Goal: Task Accomplishment & Management: Use online tool/utility

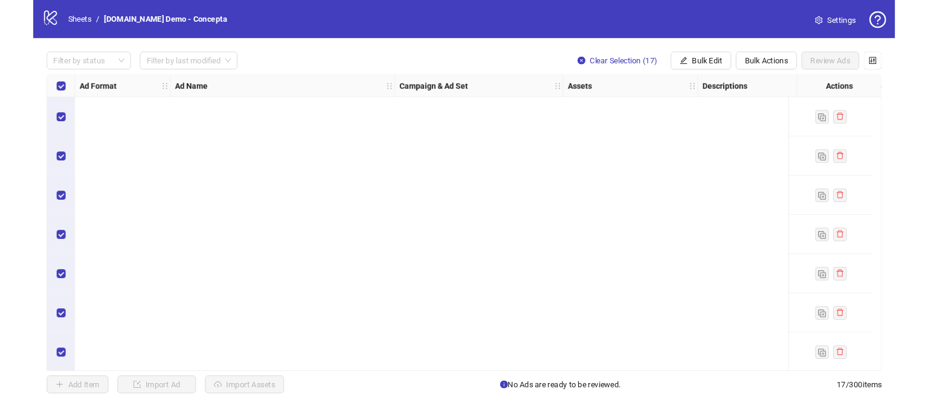
scroll to position [0, 647]
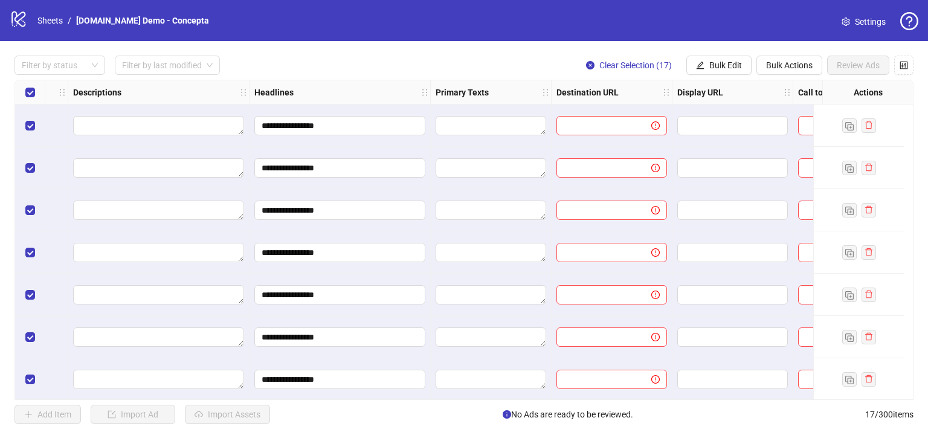
click at [53, 13] on div "logo/logo-mobile Sheets / [DOMAIN_NAME] Demo - Concepta" at bounding box center [112, 21] width 204 height 22
click at [53, 15] on link "Sheets" at bounding box center [50, 20] width 30 height 13
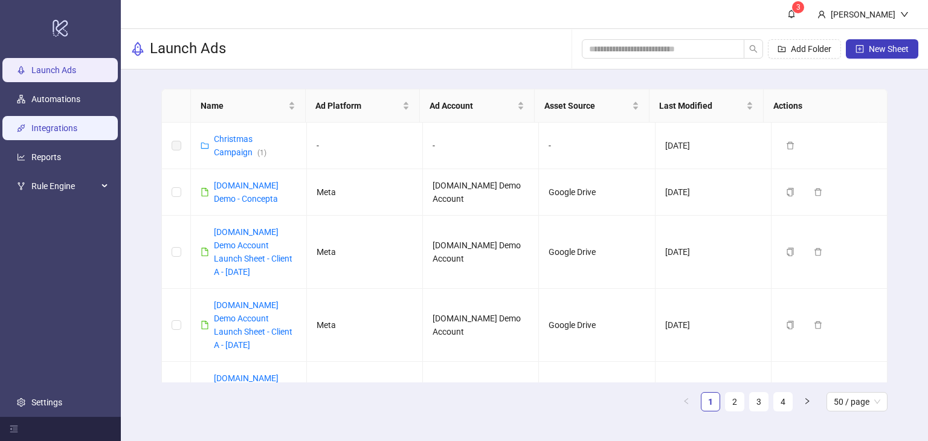
click at [59, 133] on link "Integrations" at bounding box center [54, 128] width 46 height 10
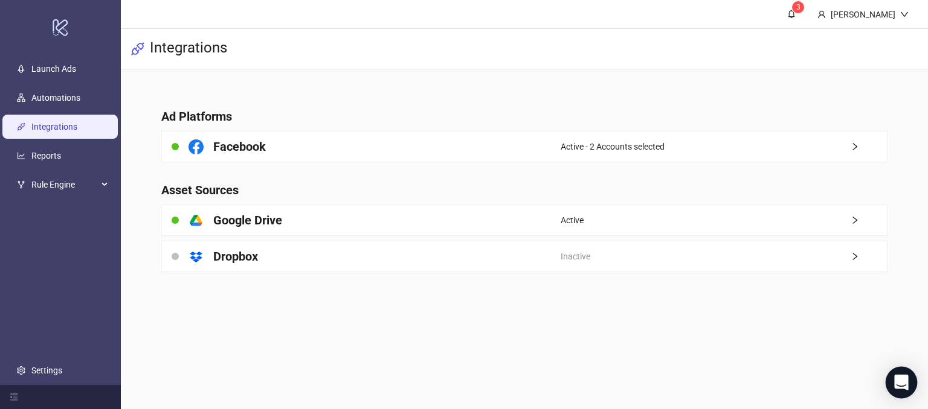
click at [896, 383] on icon "Open Intercom Messenger" at bounding box center [901, 383] width 14 height 16
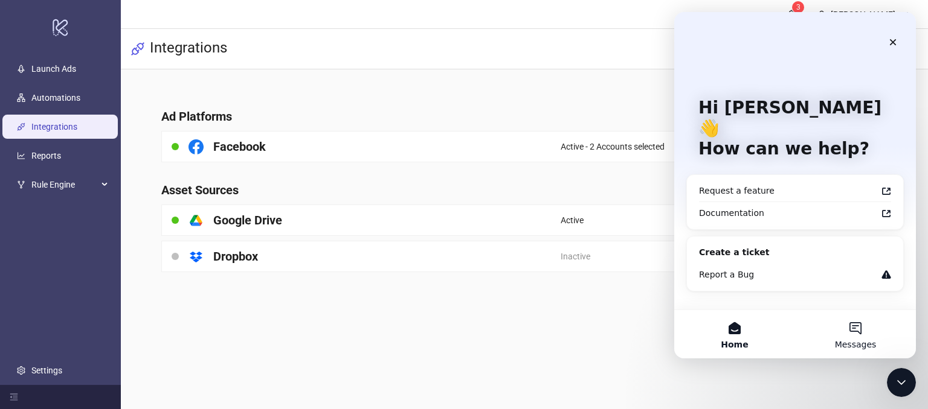
click at [845, 329] on button "Messages" at bounding box center [855, 334] width 121 height 48
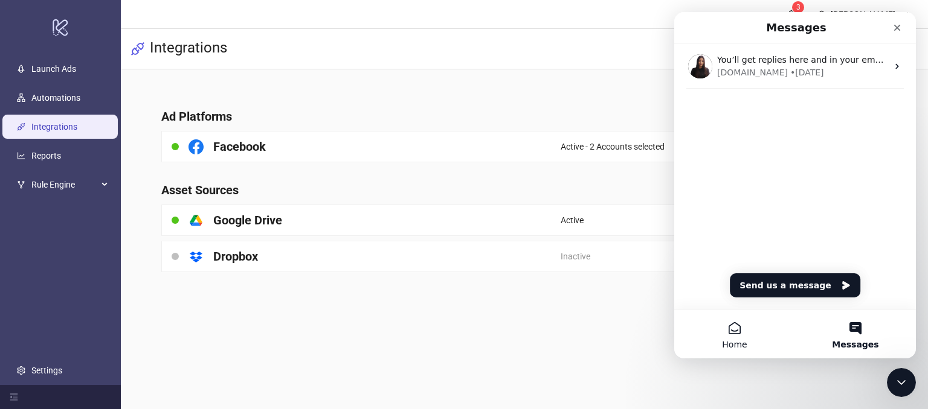
click at [737, 334] on button "Home" at bounding box center [734, 334] width 121 height 48
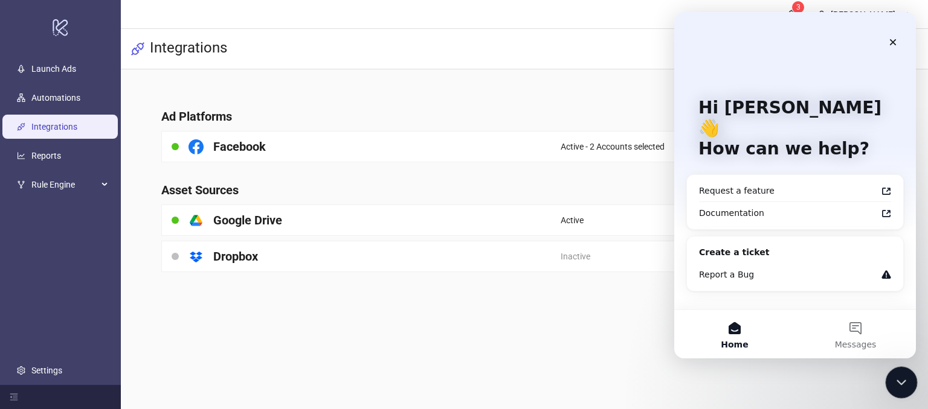
click at [892, 376] on icon "Close Intercom Messenger" at bounding box center [899, 381] width 14 height 14
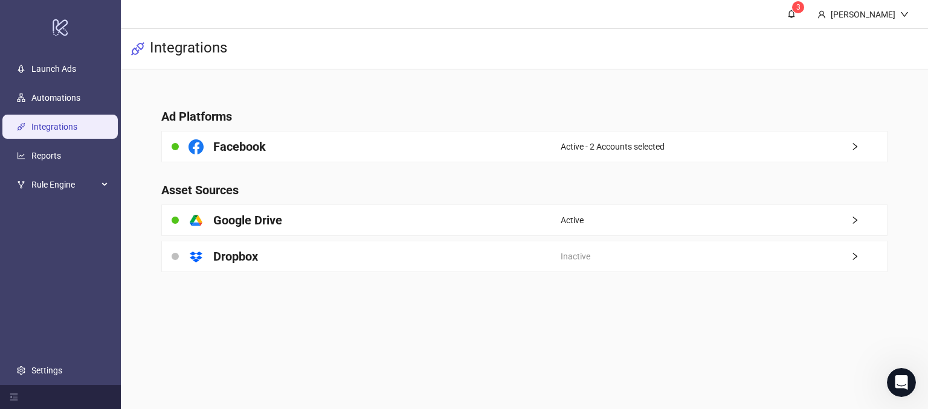
click at [577, 341] on main "3 [PERSON_NAME] Demo Integrations Ad Platforms Facebook Active - 2 Accounts sel…" at bounding box center [524, 204] width 807 height 409
click at [37, 67] on link "Launch Ads" at bounding box center [53, 70] width 45 height 10
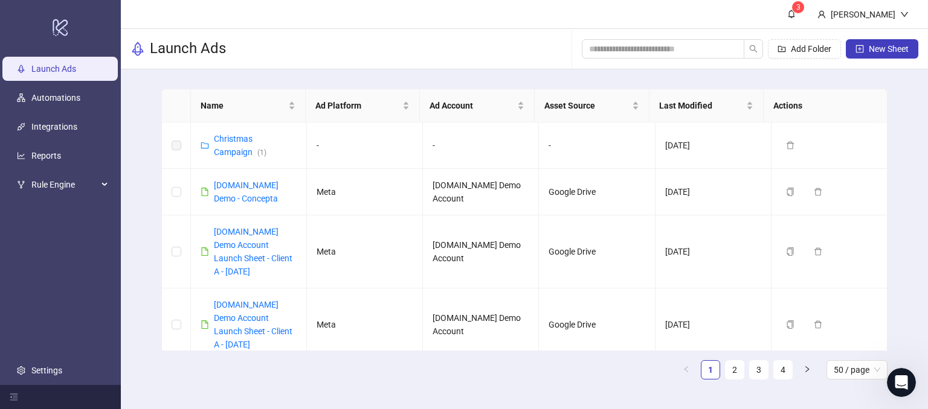
click at [893, 177] on main "Name Ad Platform Ad Account Asset Source Last Modified Actions Christmas Campai…" at bounding box center [524, 238] width 745 height 339
click at [885, 44] on span "New Sheet" at bounding box center [888, 49] width 40 height 10
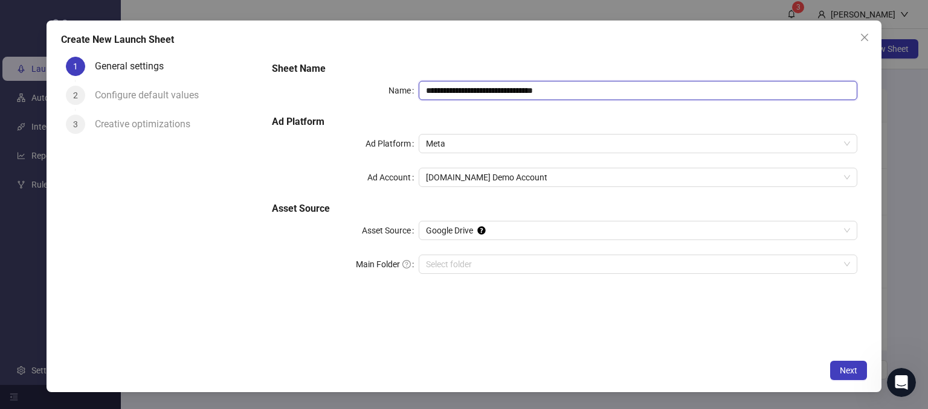
drag, startPoint x: 591, startPoint y: 95, endPoint x: 482, endPoint y: 83, distance: 108.8
click at [482, 83] on input "**********" at bounding box center [637, 90] width 439 height 19
type input "**********"
click at [300, 149] on div "Ad Platform" at bounding box center [345, 143] width 146 height 19
click at [457, 138] on span "Meta" at bounding box center [638, 144] width 425 height 18
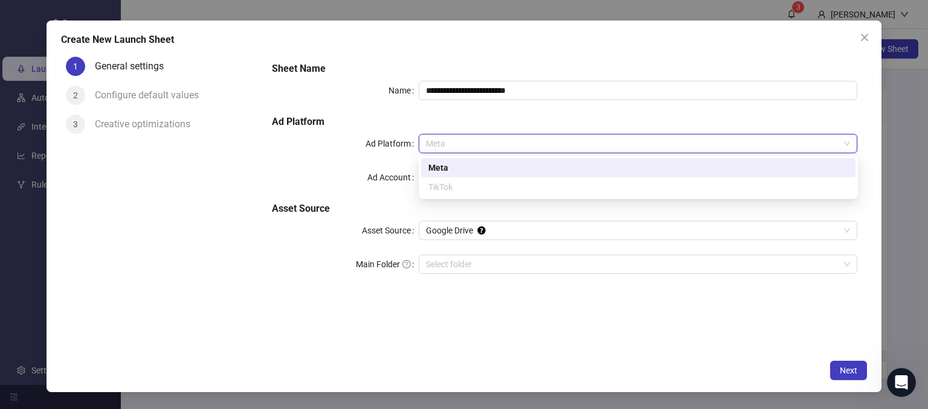
click at [440, 165] on div "Meta" at bounding box center [638, 167] width 420 height 13
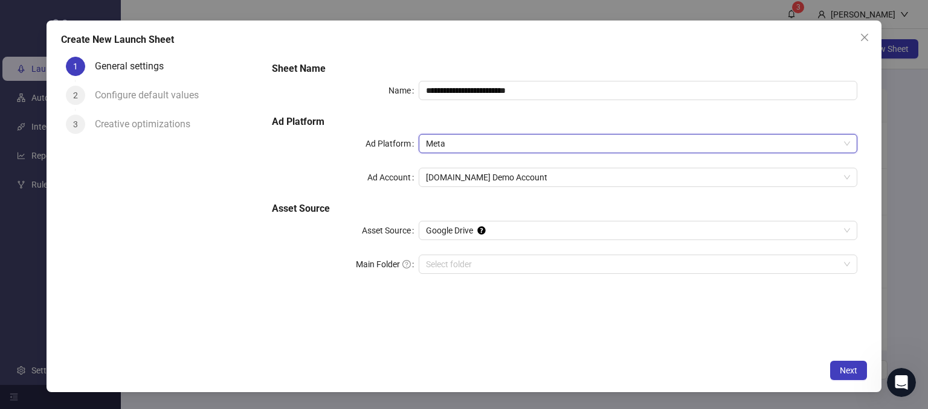
click at [378, 202] on h5 "Asset Source" at bounding box center [564, 209] width 585 height 14
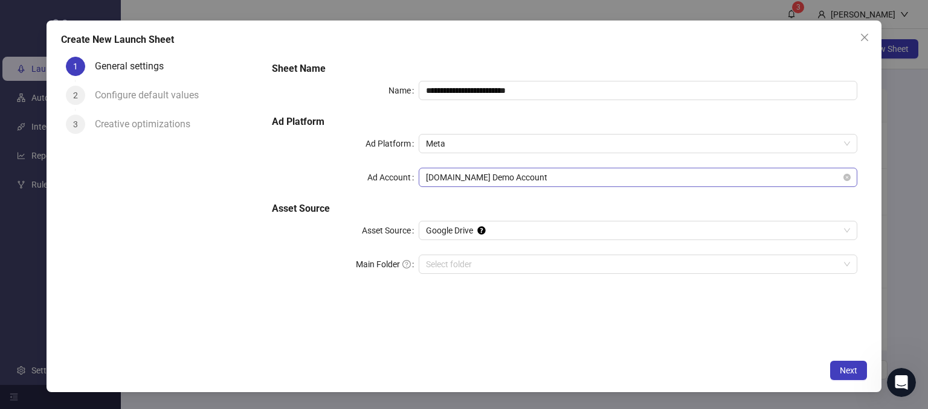
click at [446, 176] on span "[DOMAIN_NAME] Demo Account" at bounding box center [638, 177] width 425 height 18
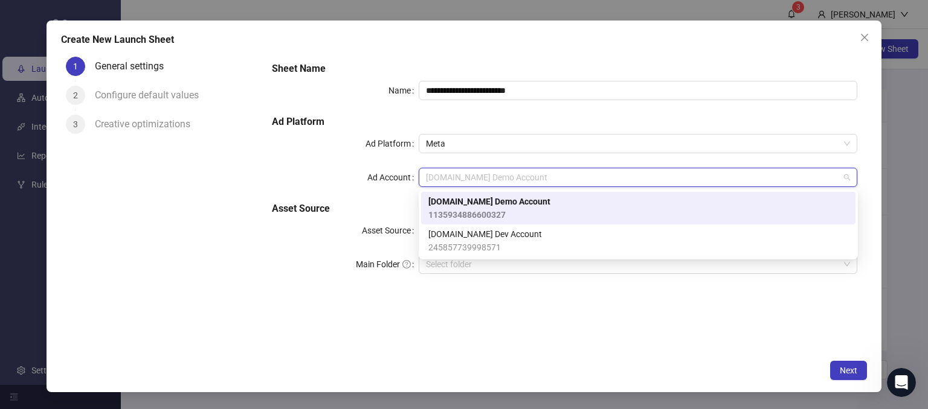
click at [447, 204] on span "[DOMAIN_NAME] Demo Account" at bounding box center [489, 201] width 122 height 13
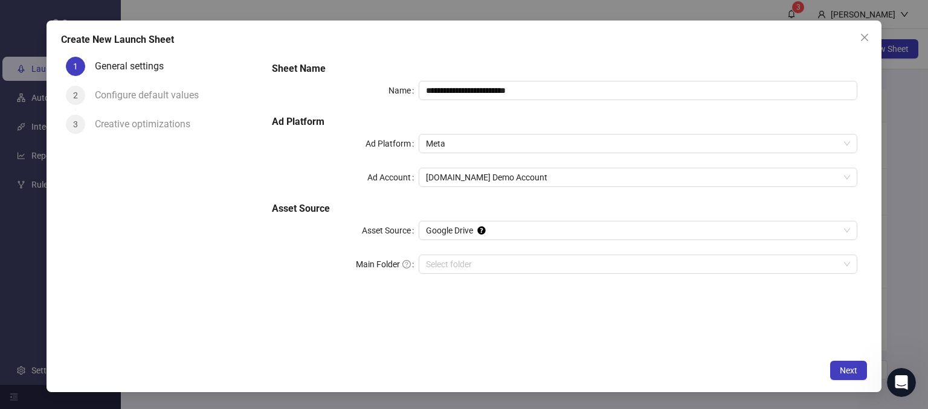
click at [351, 183] on div "Ad Account" at bounding box center [345, 177] width 146 height 19
click at [447, 263] on input "Main Folder" at bounding box center [633, 264] width 414 height 18
click at [841, 373] on span "Next" at bounding box center [848, 371] width 18 height 10
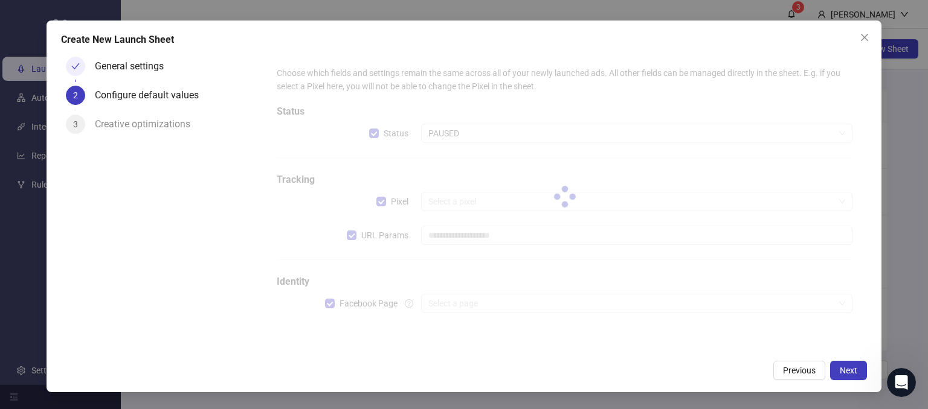
type input "**********"
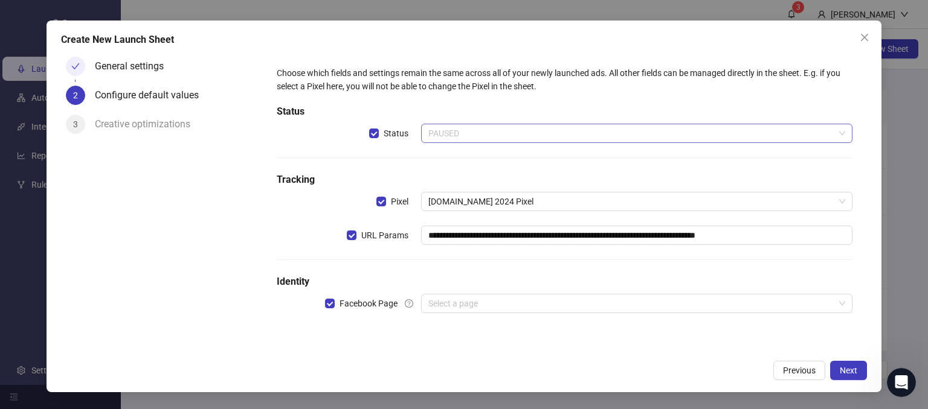
click at [489, 131] on span "PAUSED" at bounding box center [636, 133] width 417 height 18
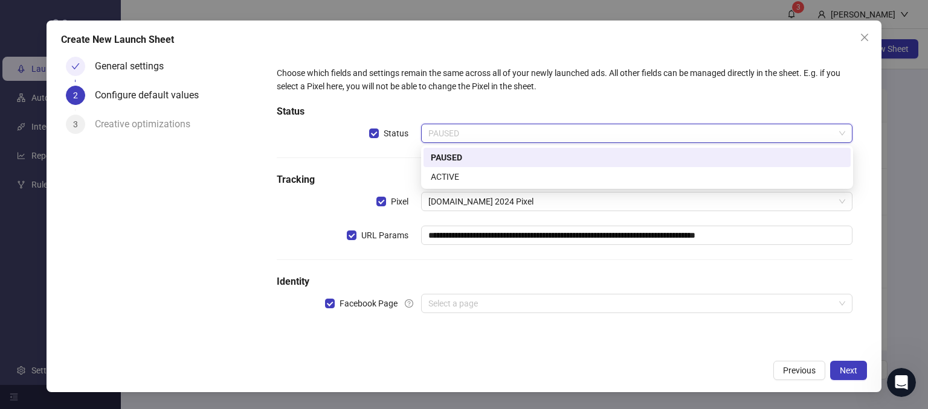
click at [466, 157] on div "PAUSED" at bounding box center [637, 157] width 412 height 13
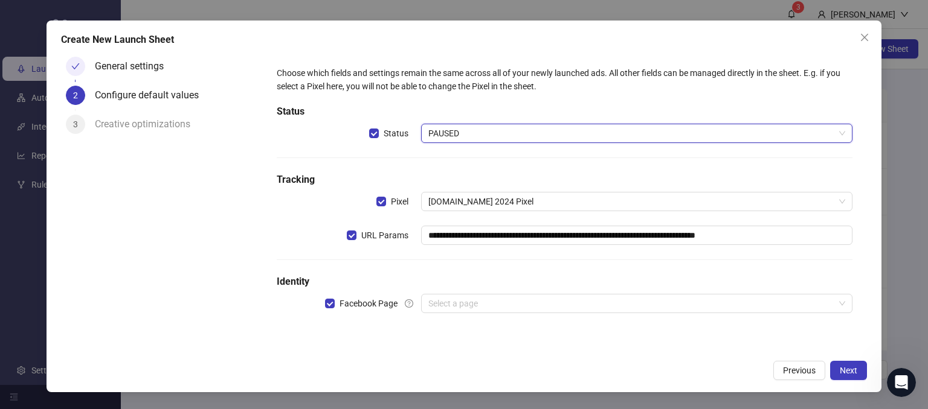
drag, startPoint x: 300, startPoint y: 229, endPoint x: 353, endPoint y: 214, distance: 55.2
click at [300, 228] on div "URL Params" at bounding box center [349, 235] width 144 height 19
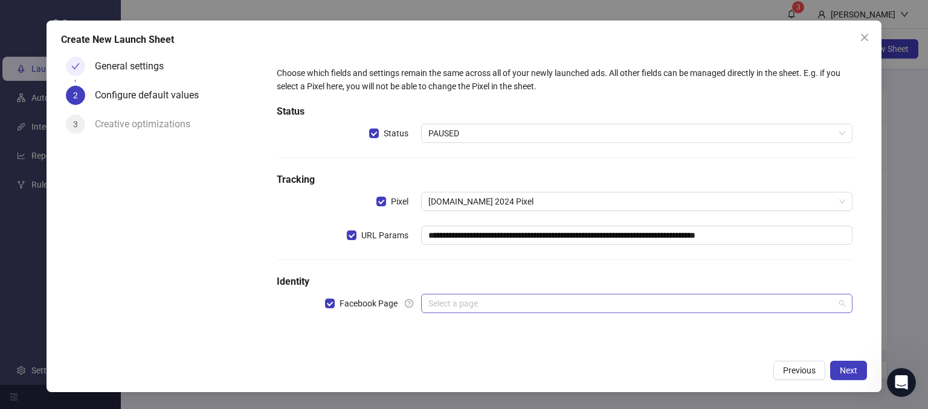
click at [434, 304] on input "search" at bounding box center [631, 304] width 406 height 18
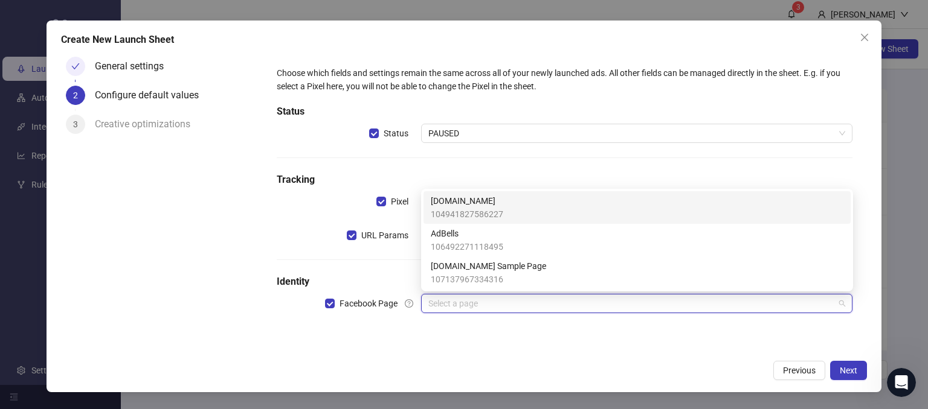
click at [453, 208] on span "104941827586227" at bounding box center [467, 214] width 72 height 13
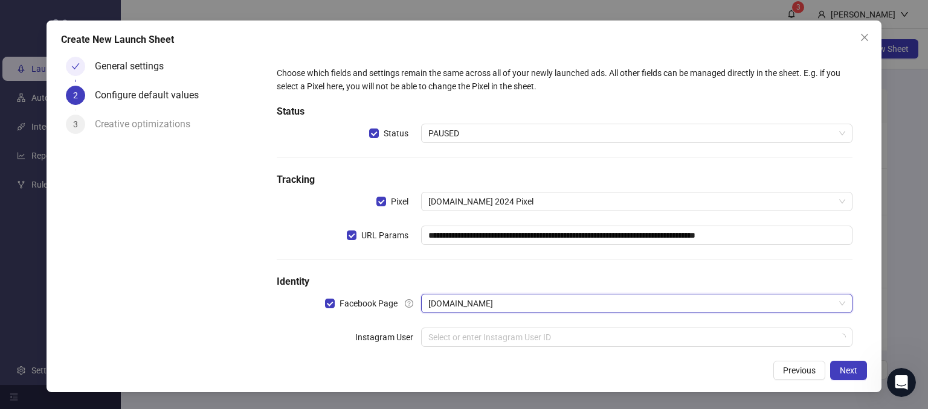
drag, startPoint x: 278, startPoint y: 330, endPoint x: 287, endPoint y: 327, distance: 10.1
click at [278, 328] on div "Instagram User" at bounding box center [349, 337] width 144 height 19
click at [438, 332] on input "search" at bounding box center [631, 337] width 406 height 18
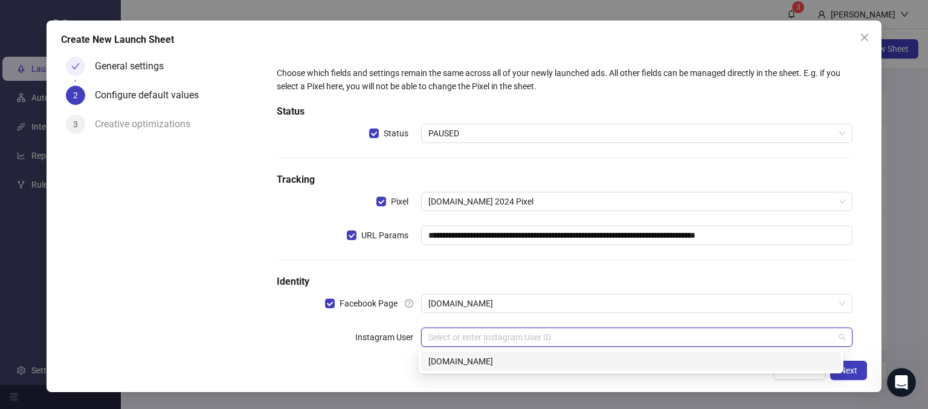
click at [447, 364] on div "[DOMAIN_NAME]" at bounding box center [630, 361] width 405 height 13
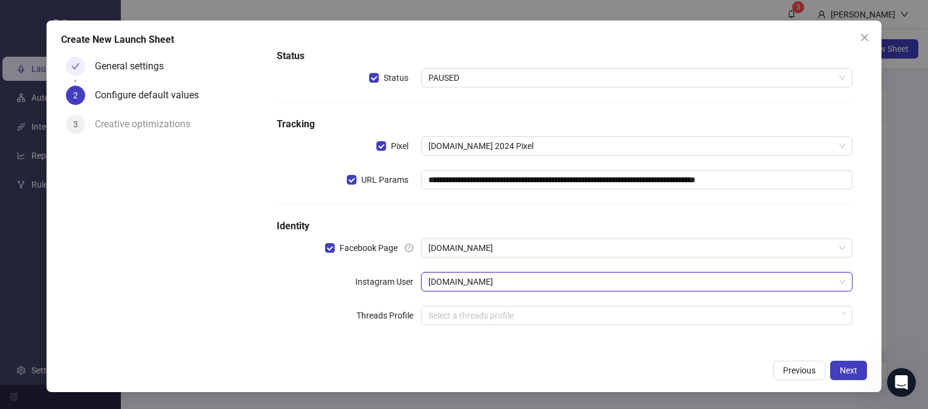
scroll to position [56, 0]
click at [277, 332] on div "**********" at bounding box center [564, 175] width 585 height 339
drag, startPoint x: 370, startPoint y: 279, endPoint x: 450, endPoint y: 276, distance: 79.8
click at [450, 276] on div "Instagram User [DOMAIN_NAME]" at bounding box center [564, 281] width 575 height 19
click at [316, 297] on div "**********" at bounding box center [564, 175] width 585 height 339
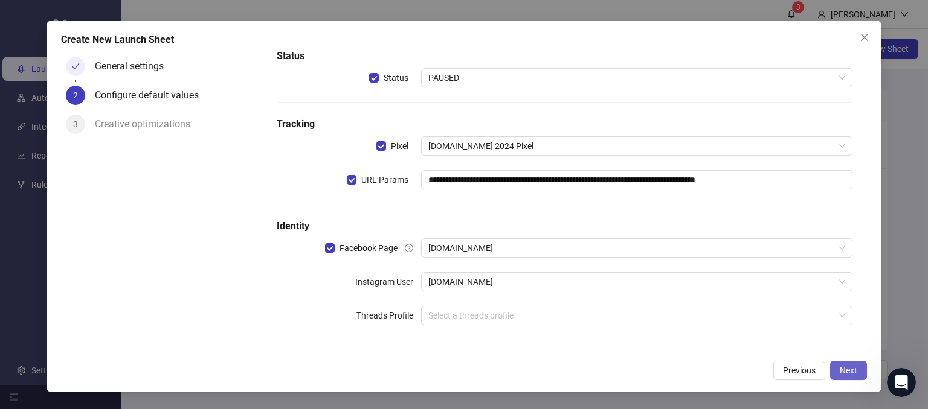
click at [845, 368] on span "Next" at bounding box center [848, 371] width 18 height 10
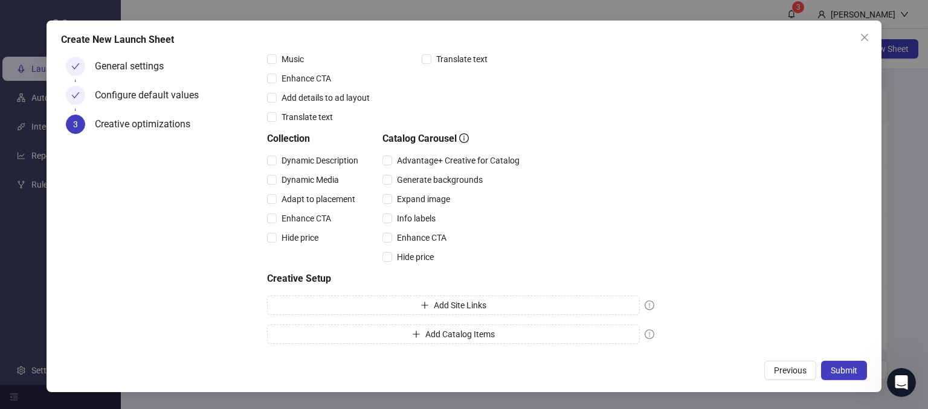
scroll to position [0, 0]
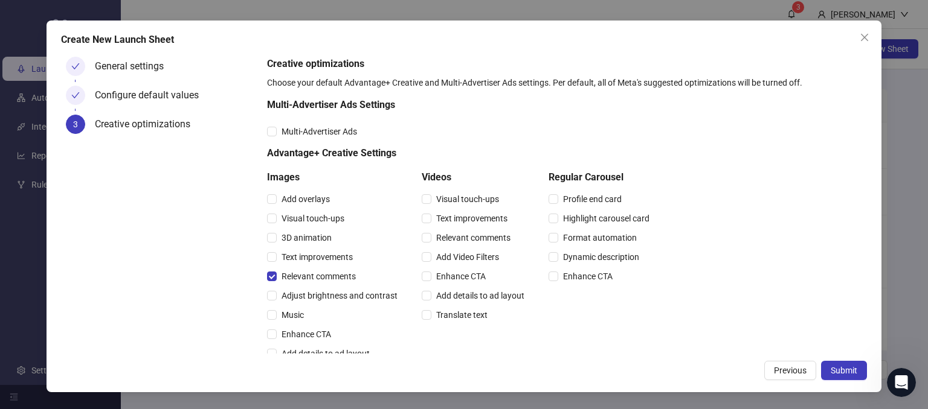
click at [420, 239] on div "Images Add overlays Visual touch-ups 3D animation Text improvements Relevant co…" at bounding box center [460, 276] width 387 height 213
click at [208, 224] on div "General settings Configure default values 3 Creative optimizations" at bounding box center [162, 203] width 202 height 302
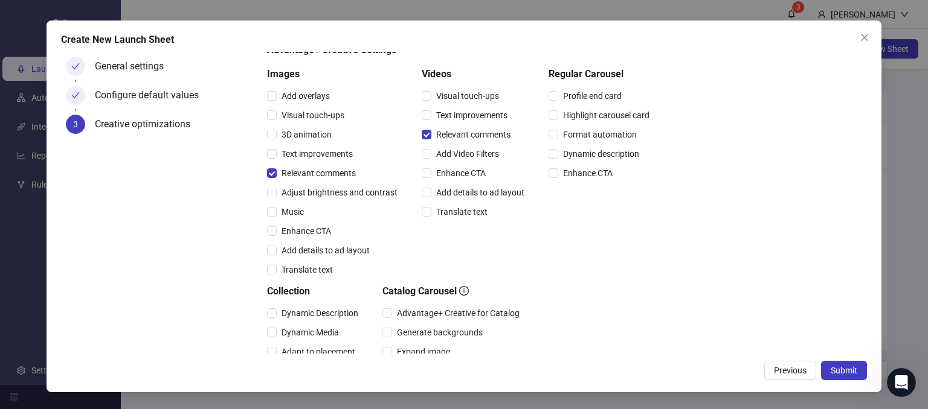
scroll to position [121, 0]
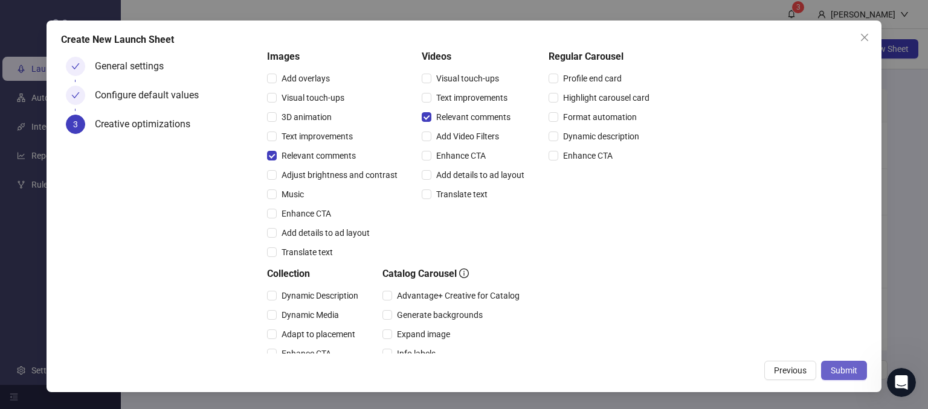
click at [839, 375] on span "Submit" at bounding box center [843, 371] width 27 height 10
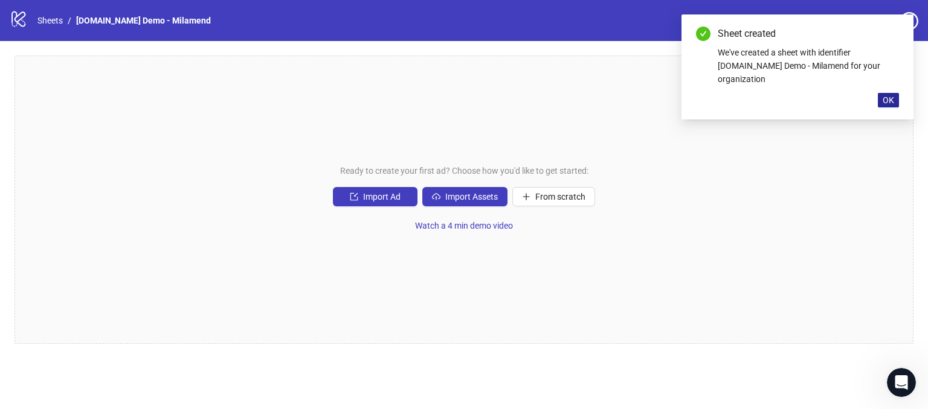
click at [883, 95] on span "OK" at bounding box center [887, 100] width 11 height 10
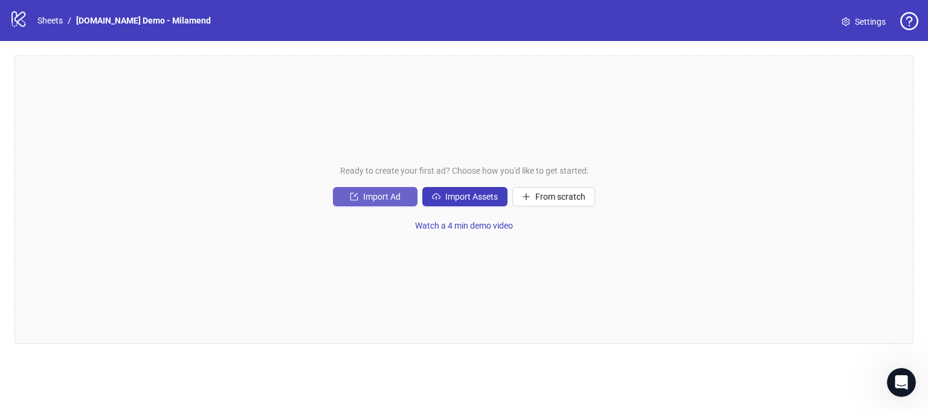
click at [376, 199] on span "Import Ad" at bounding box center [381, 197] width 37 height 10
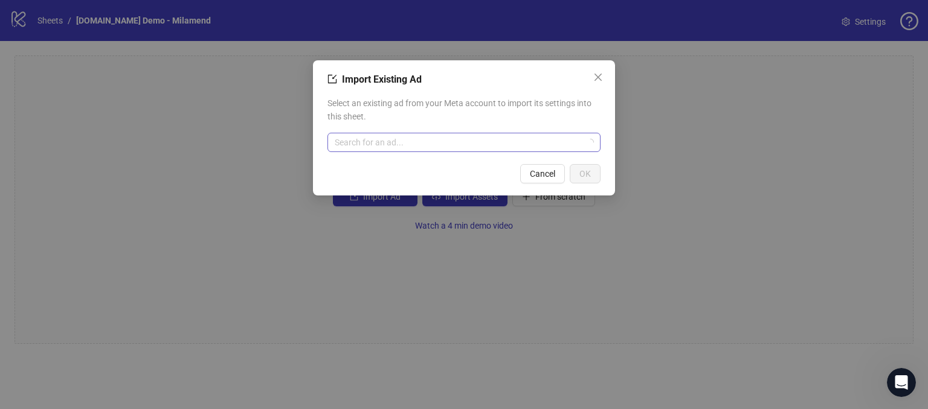
click at [400, 136] on input "search" at bounding box center [459, 142] width 248 height 18
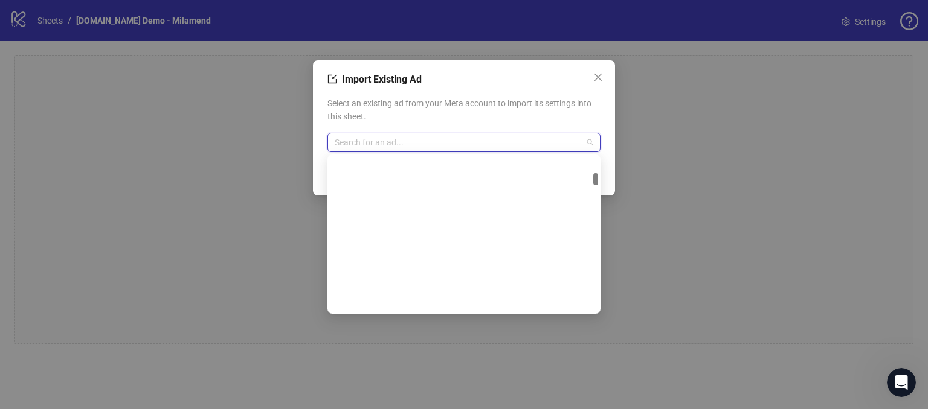
scroll to position [725, 0]
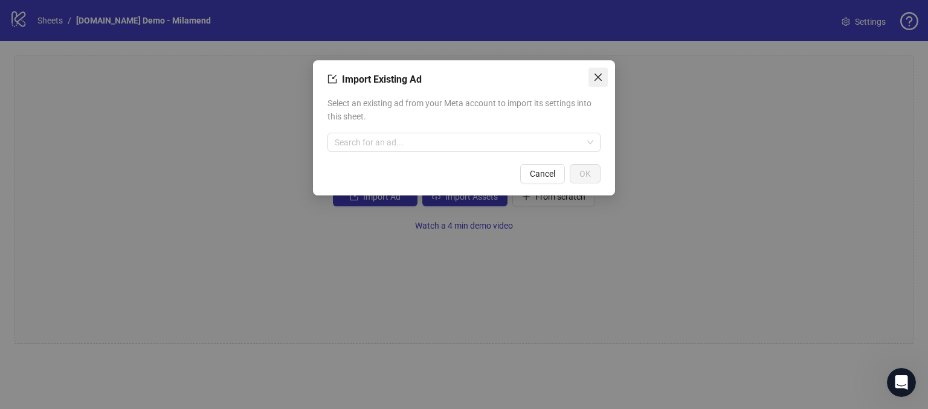
click at [592, 78] on span "Close" at bounding box center [597, 77] width 19 height 10
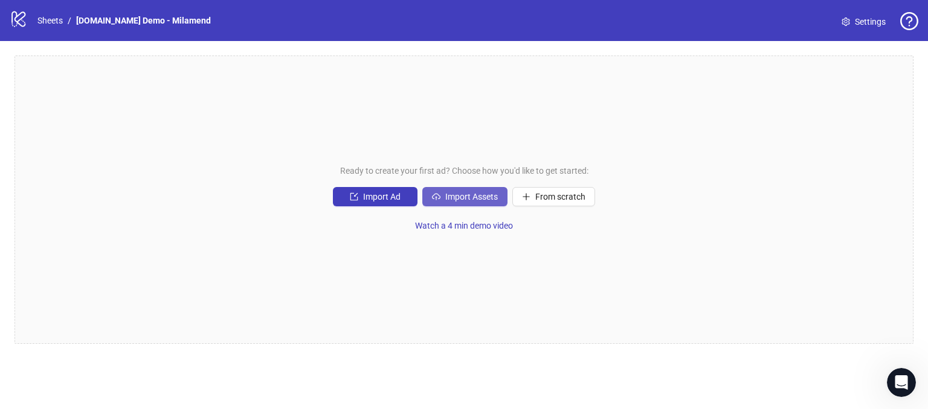
click at [454, 194] on span "Import Assets" at bounding box center [471, 197] width 53 height 10
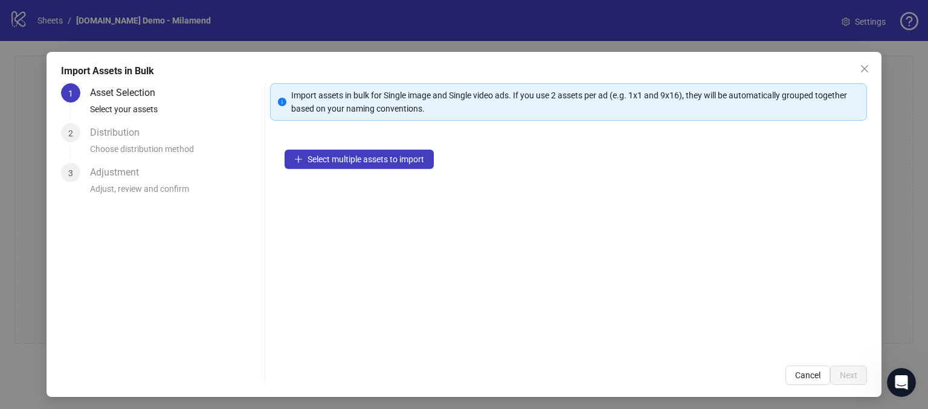
scroll to position [11, 0]
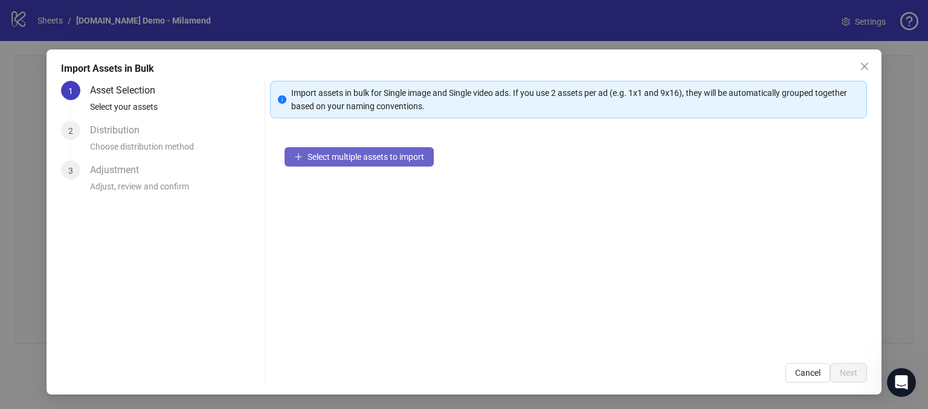
click at [339, 159] on span "Select multiple assets to import" at bounding box center [365, 157] width 117 height 10
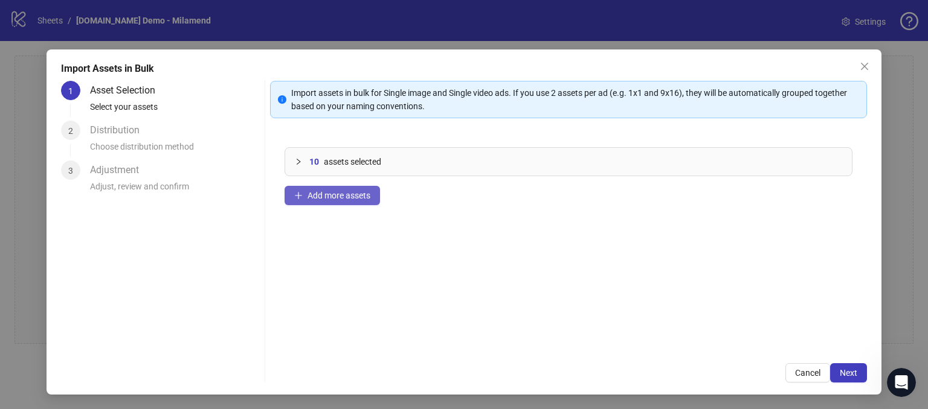
click at [321, 199] on span "Add more assets" at bounding box center [338, 196] width 63 height 10
click at [842, 374] on span "Next" at bounding box center [848, 373] width 18 height 10
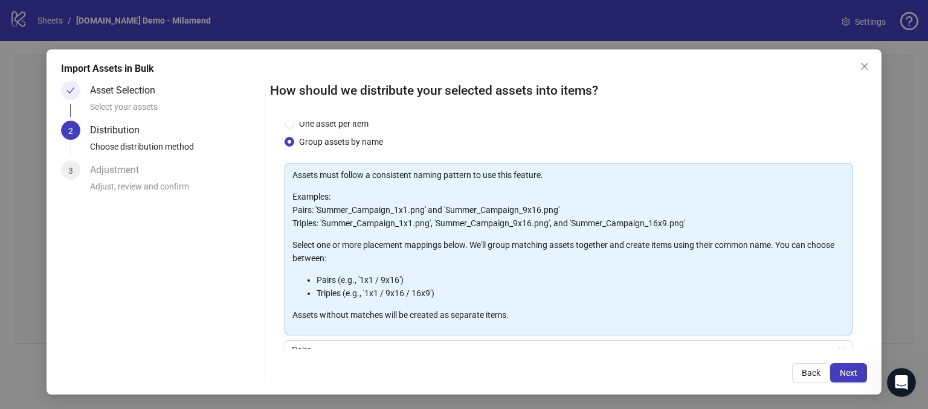
scroll to position [0, 0]
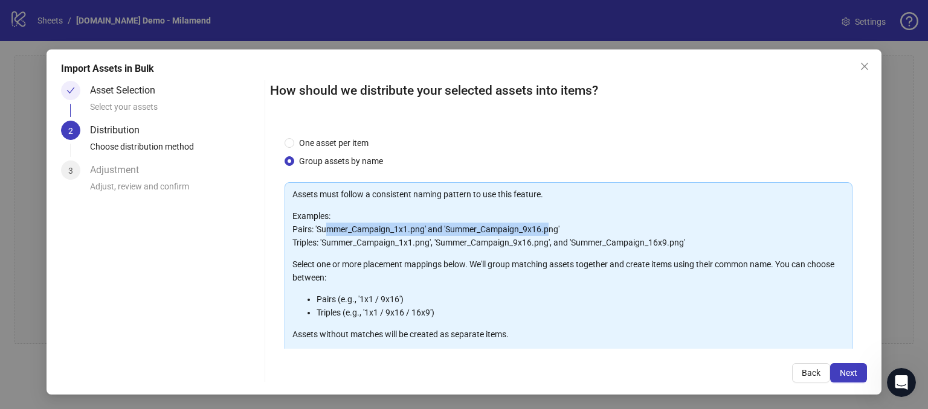
drag, startPoint x: 327, startPoint y: 232, endPoint x: 545, endPoint y: 228, distance: 218.6
click at [545, 228] on p "Examples: Pairs: 'Summer_Campaign_1x1.png' and 'Summer_Campaign_9x16.png' Tripl…" at bounding box center [568, 230] width 552 height 40
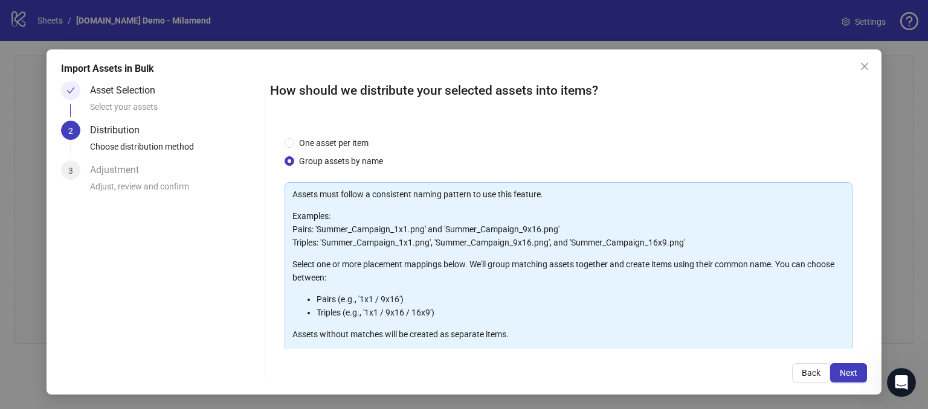
click at [623, 145] on div "One asset per item Group assets by name" at bounding box center [568, 151] width 568 height 31
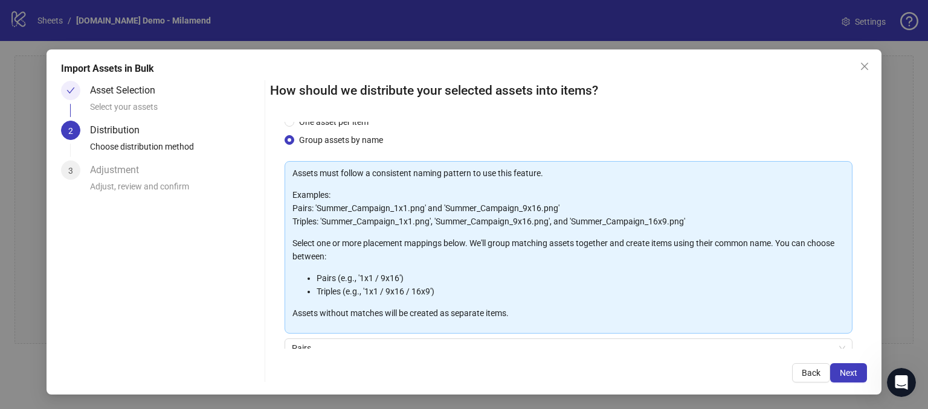
scroll to position [29, 0]
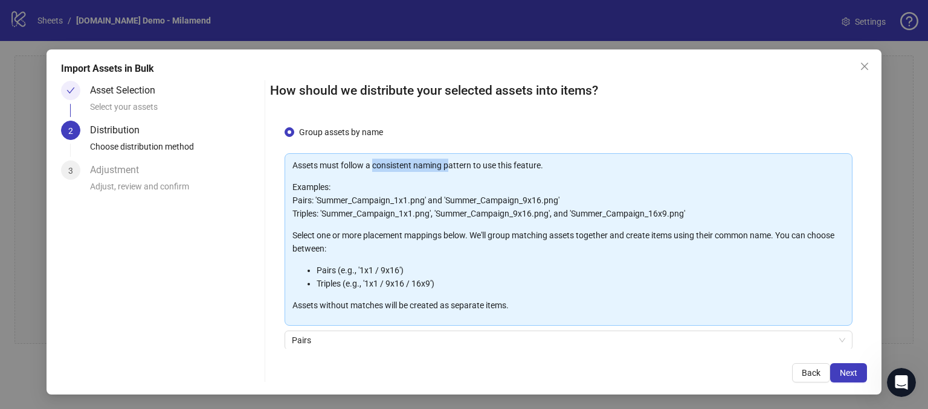
drag, startPoint x: 371, startPoint y: 162, endPoint x: 449, endPoint y: 167, distance: 78.0
click at [449, 167] on p "Assets must follow a consistent naming pattern to use this feature." at bounding box center [568, 165] width 552 height 13
click at [466, 182] on p "Examples: Pairs: 'Summer_Campaign_1x1.png' and 'Summer_Campaign_9x16.png' Tripl…" at bounding box center [568, 201] width 552 height 40
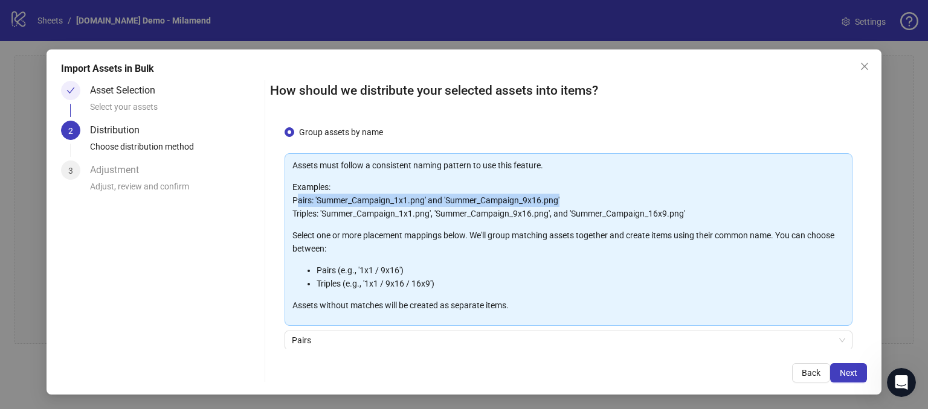
drag, startPoint x: 296, startPoint y: 197, endPoint x: 559, endPoint y: 199, distance: 262.1
click at [559, 199] on p "Examples: Pairs: 'Summer_Campaign_1x1.png' and 'Summer_Campaign_9x16.png' Tripl…" at bounding box center [568, 201] width 552 height 40
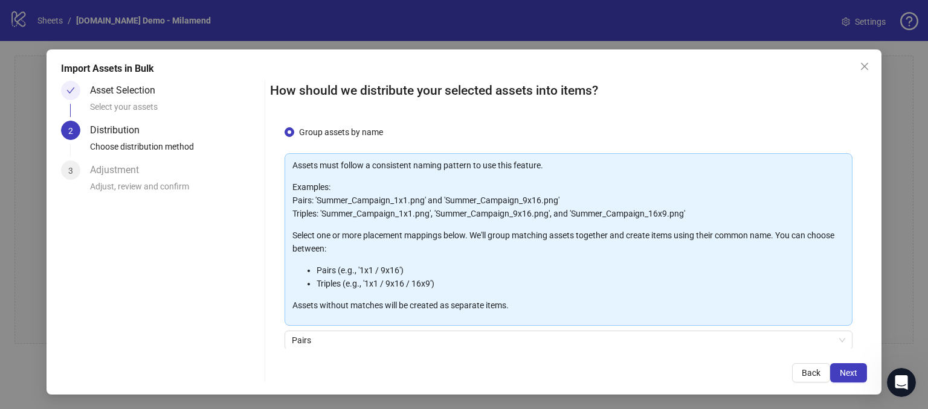
click at [492, 242] on p "Select one or more placement mappings below. We'll group matching assets togeth…" at bounding box center [568, 242] width 552 height 27
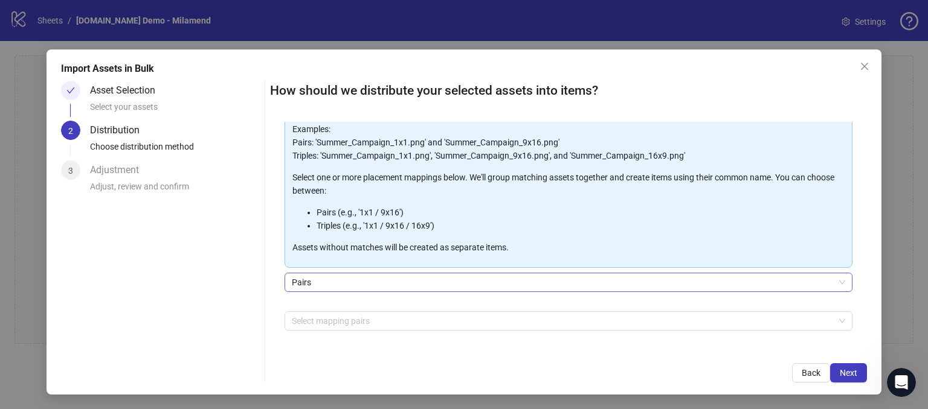
scroll to position [88, 0]
click at [307, 286] on span "Pairs" at bounding box center [568, 281] width 553 height 18
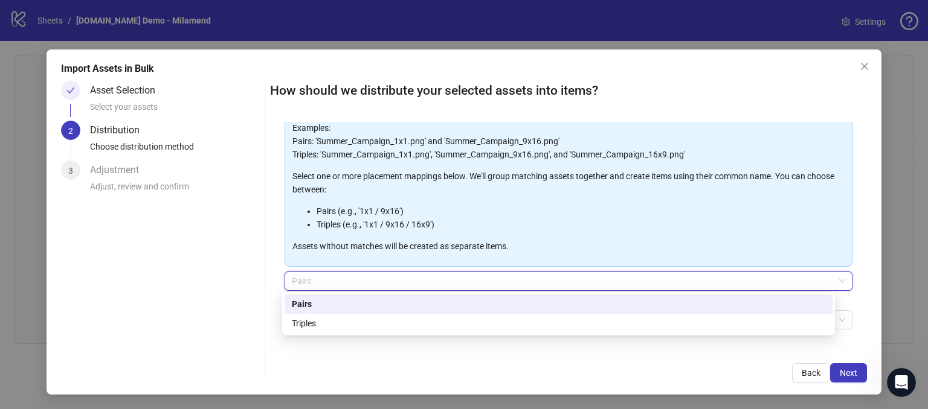
click at [299, 300] on div "Pairs" at bounding box center [558, 304] width 533 height 13
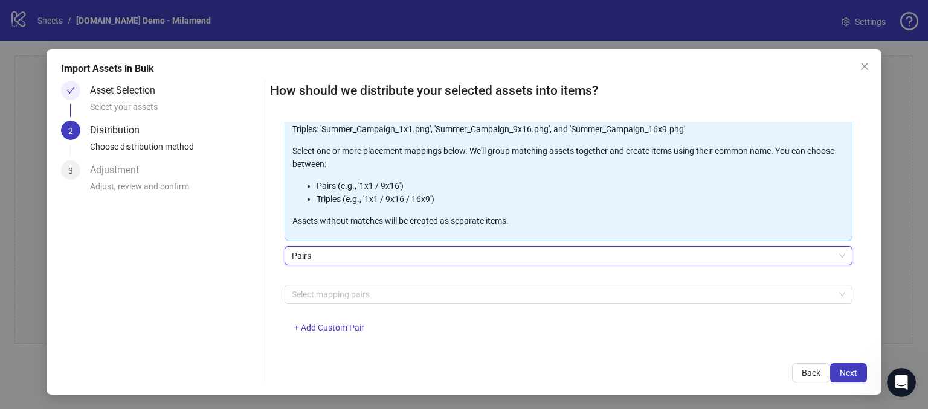
scroll to position [126, 0]
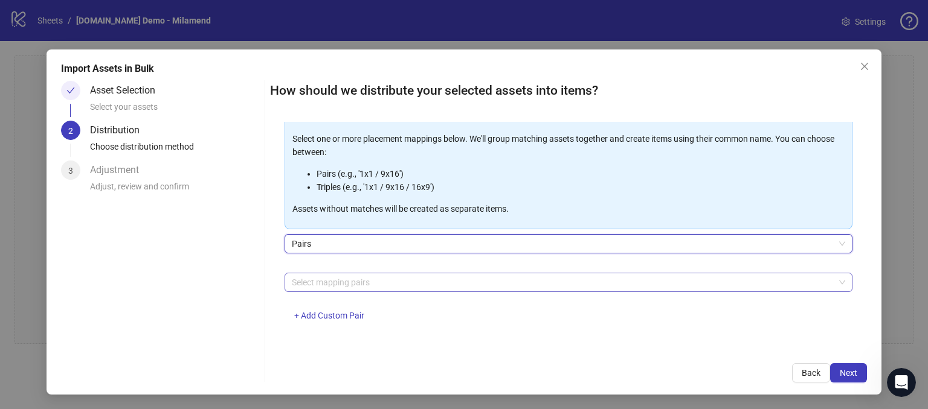
click at [337, 285] on div at bounding box center [562, 282] width 550 height 17
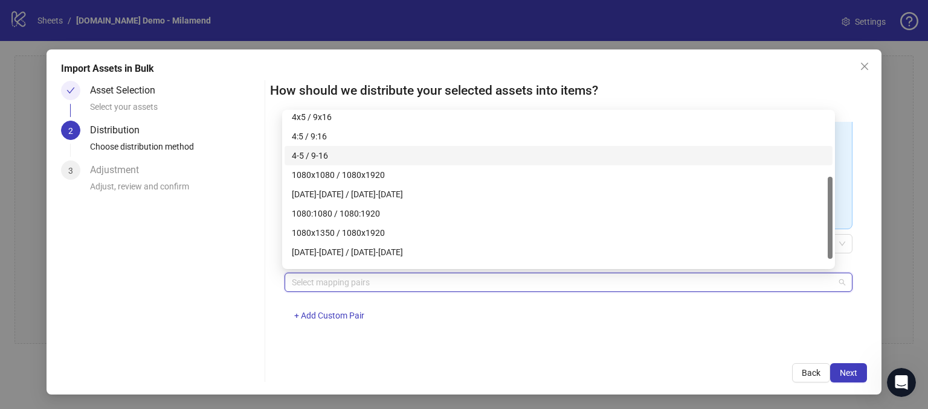
scroll to position [0, 0]
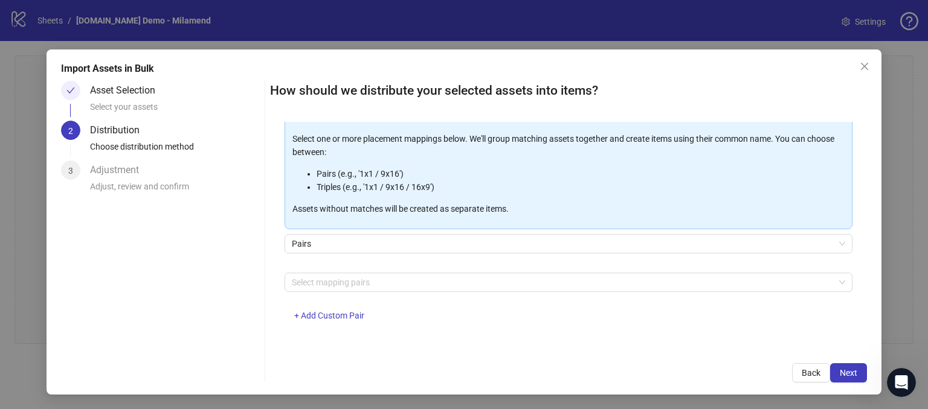
click at [314, 353] on div "How should we distribute your selected assets into items? One asset per item Gr…" at bounding box center [568, 232] width 597 height 302
click at [328, 315] on span "+ Add Custom Pair" at bounding box center [329, 316] width 70 height 10
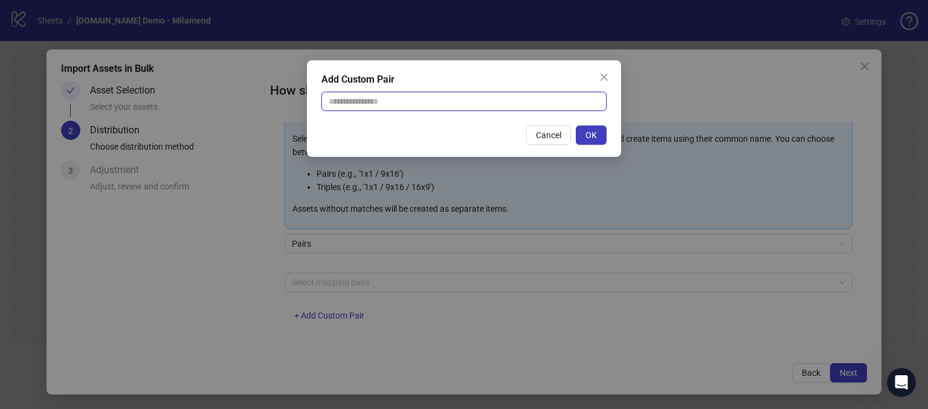
click at [347, 103] on input "text" at bounding box center [463, 101] width 285 height 19
click at [607, 71] on button "Close" at bounding box center [603, 77] width 19 height 19
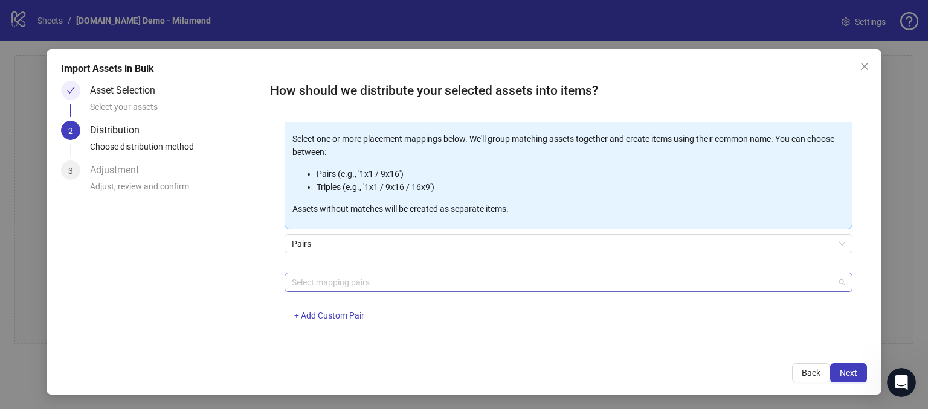
click at [347, 284] on div at bounding box center [562, 282] width 550 height 17
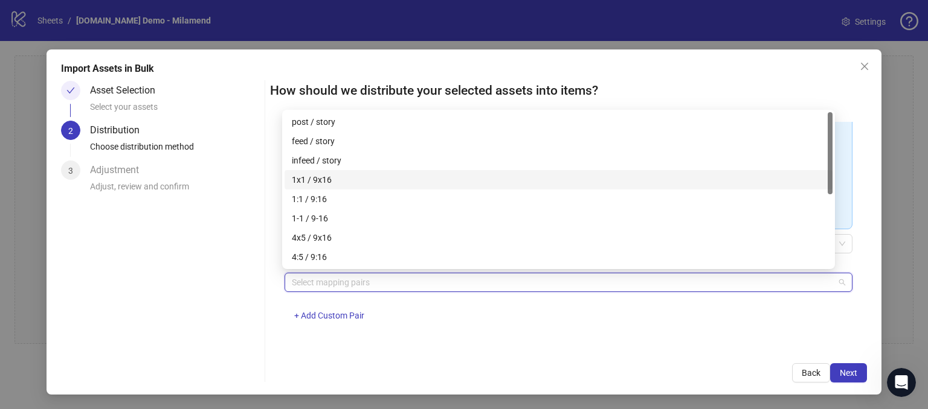
click at [312, 182] on div "1x1 / 9x16" at bounding box center [558, 179] width 533 height 13
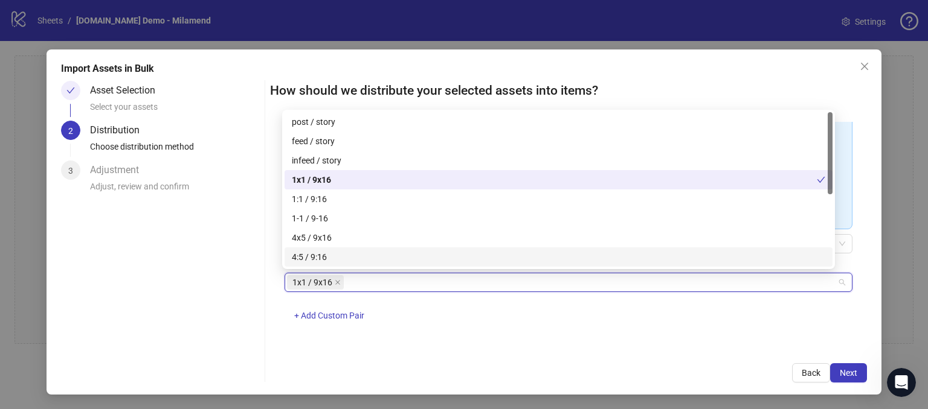
click at [406, 330] on div "1x1 / 9x16 + Add Custom Pair" at bounding box center [568, 304] width 568 height 63
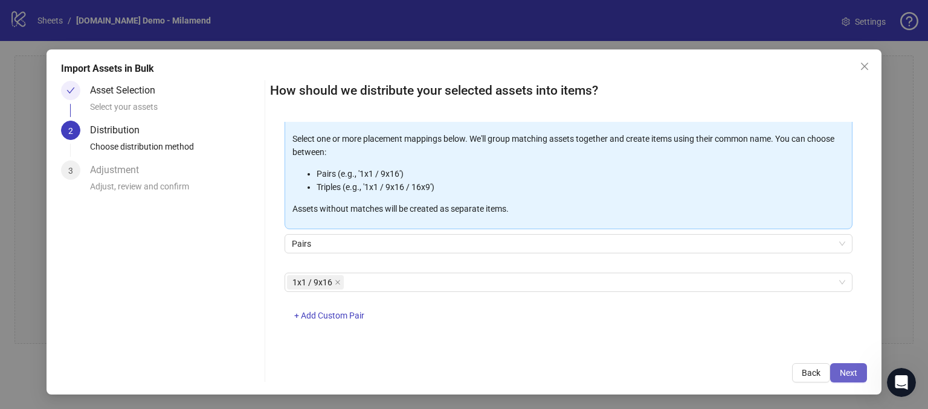
click at [840, 372] on span "Next" at bounding box center [848, 373] width 18 height 10
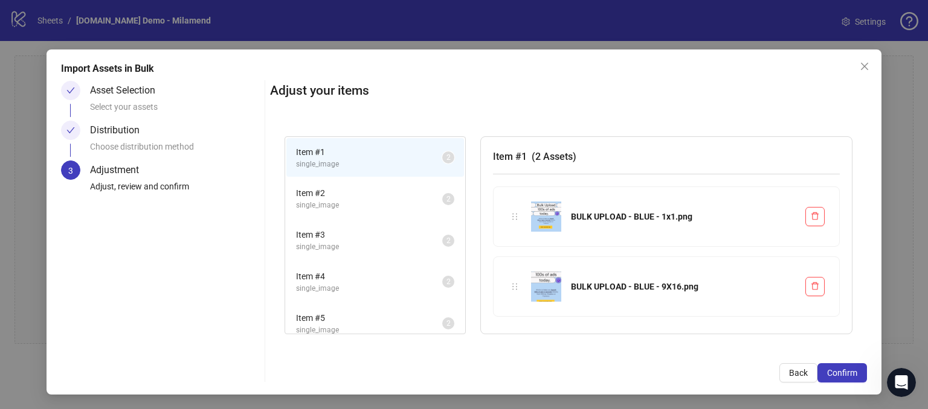
scroll to position [121, 0]
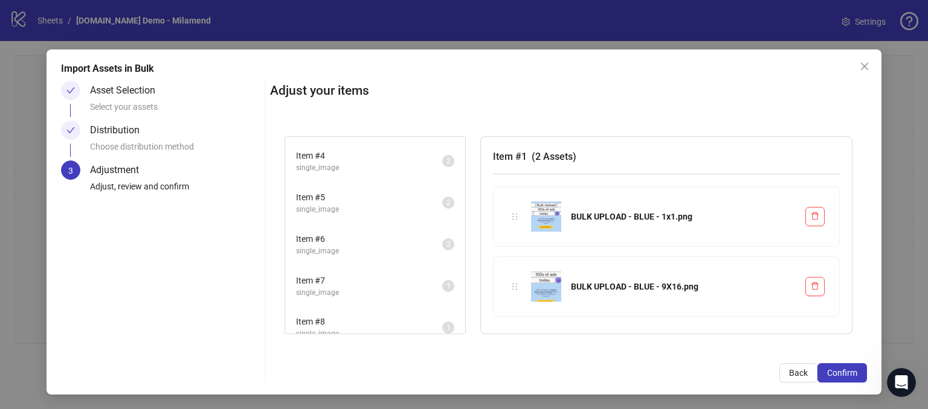
click at [365, 191] on span "Item # 5" at bounding box center [369, 197] width 146 height 13
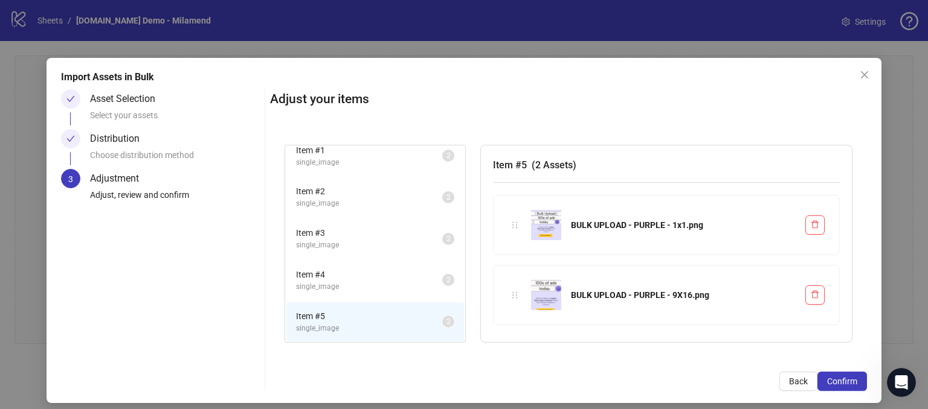
scroll to position [0, 0]
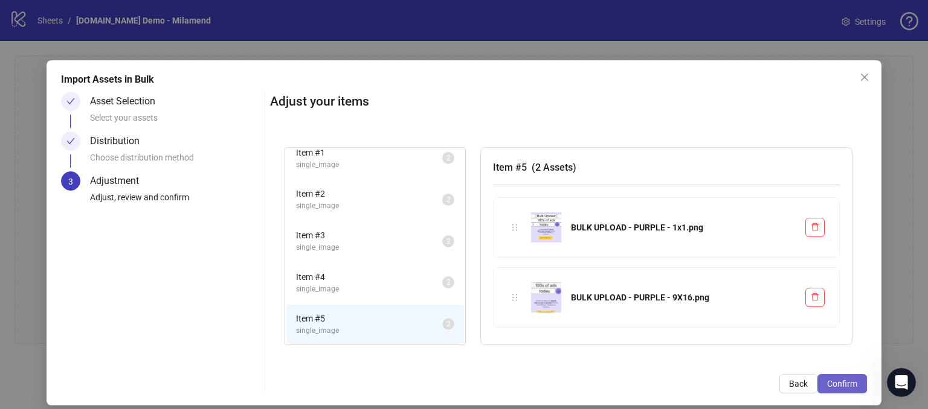
click at [833, 386] on span "Confirm" at bounding box center [842, 384] width 30 height 10
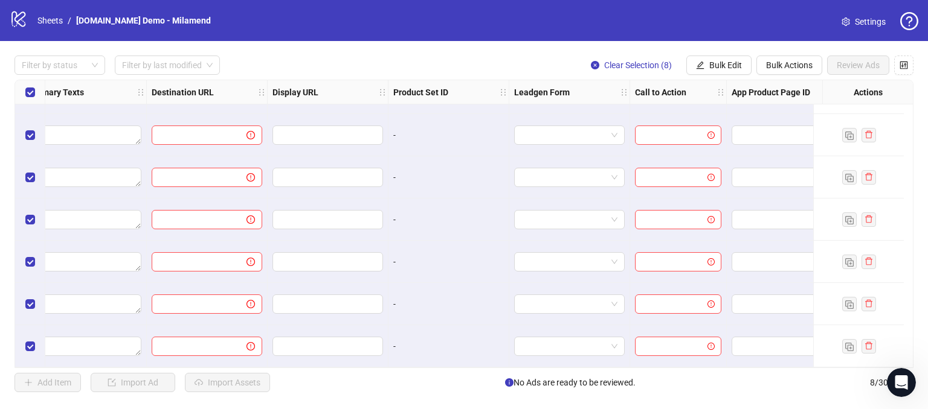
scroll to position [79, 1086]
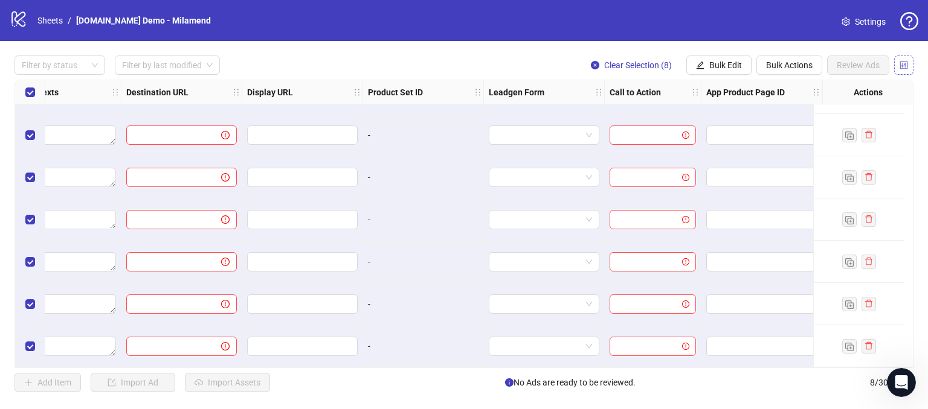
click at [901, 67] on icon "control" at bounding box center [903, 65] width 8 height 8
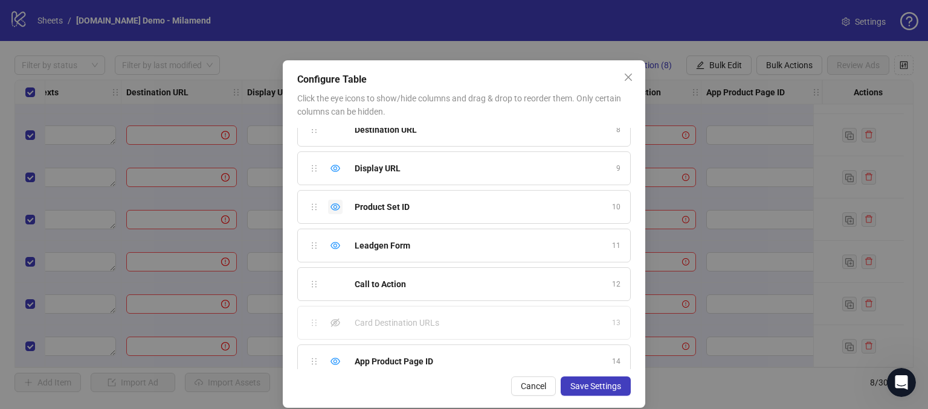
scroll to position [296, 0]
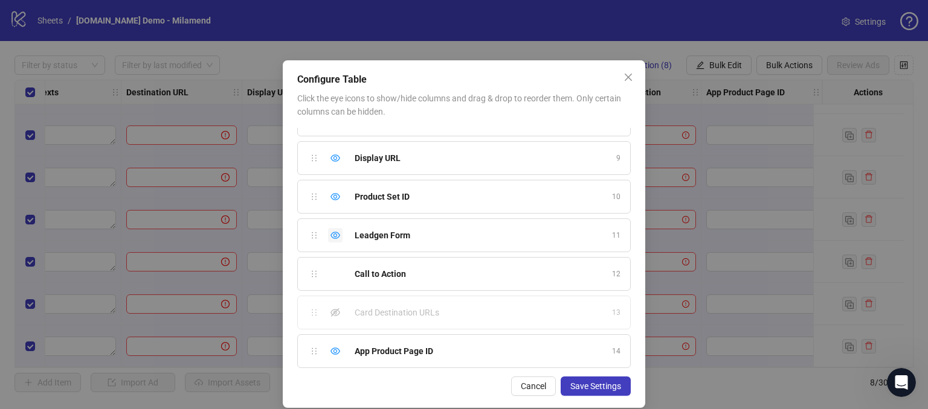
click at [332, 232] on icon "eye" at bounding box center [335, 236] width 10 height 10
click at [332, 197] on icon "eye" at bounding box center [335, 196] width 10 height 7
click at [331, 349] on icon "eye" at bounding box center [335, 351] width 10 height 7
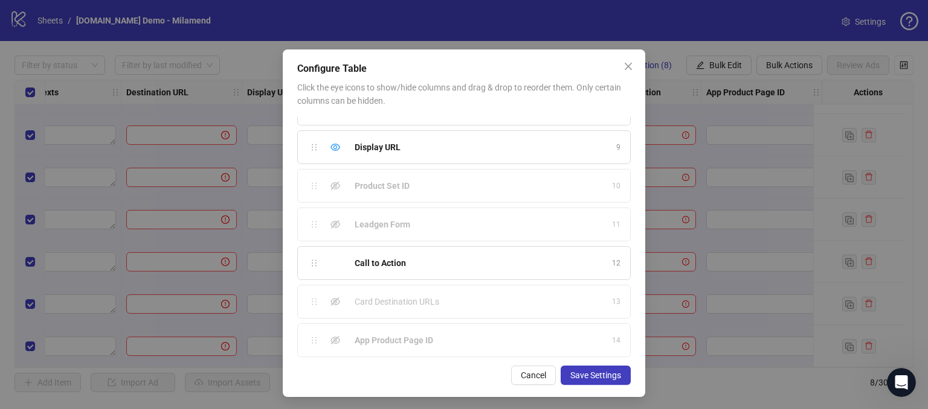
scroll to position [13, 0]
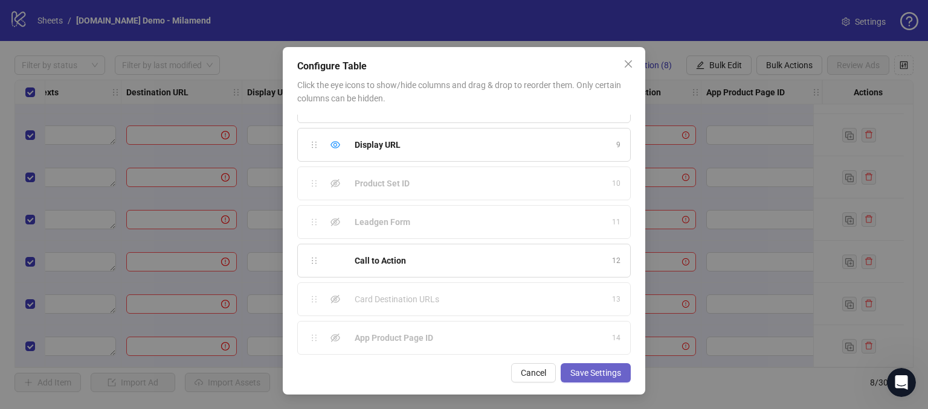
click at [574, 371] on span "Save Settings" at bounding box center [595, 373] width 51 height 10
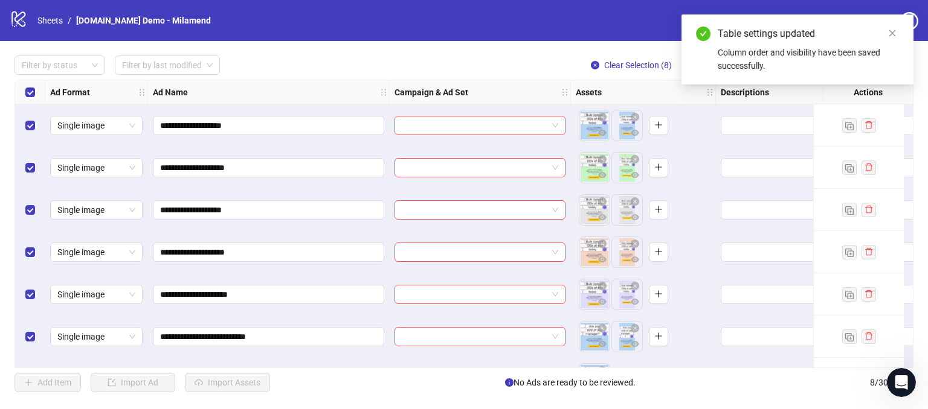
scroll to position [0, 0]
click at [449, 56] on div "Filter by status Filter by last modified Clear Selection (8) Bulk Edit Bulk Act…" at bounding box center [463, 65] width 899 height 19
click at [894, 35] on icon "close" at bounding box center [892, 33] width 7 height 7
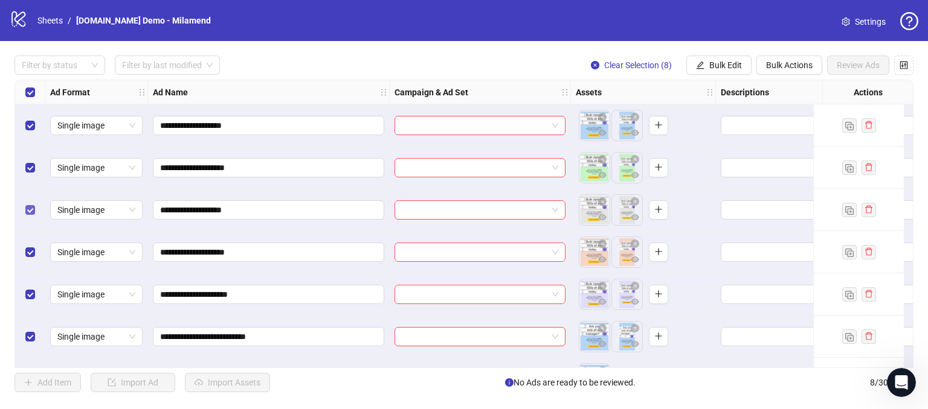
scroll to position [79, 0]
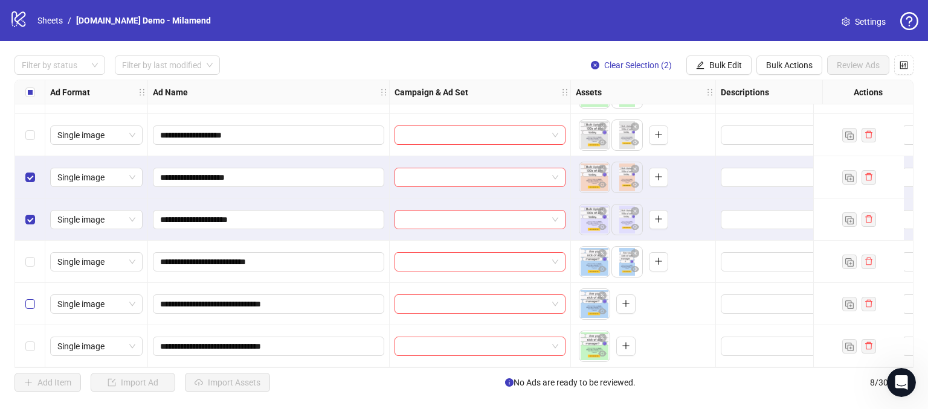
click at [28, 306] on label "Select row 7" at bounding box center [30, 304] width 10 height 13
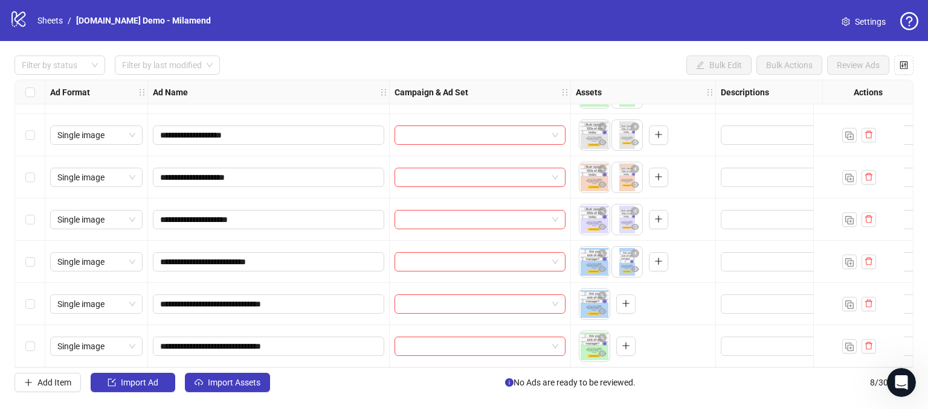
click at [36, 300] on div "Select row 7" at bounding box center [30, 304] width 30 height 42
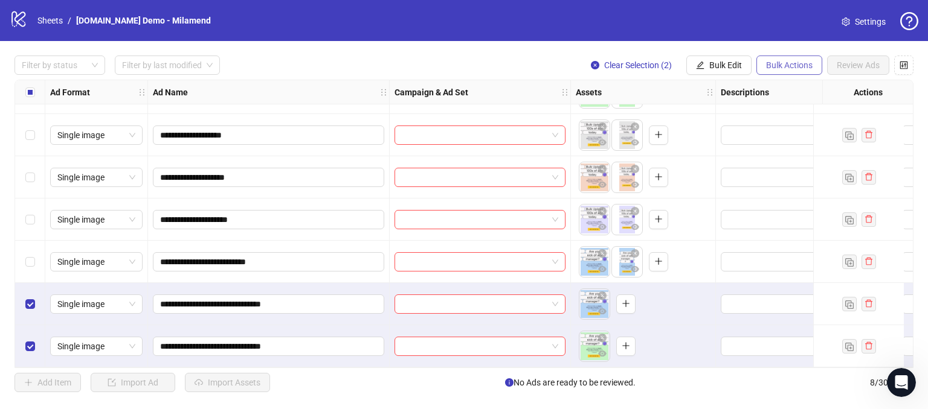
click at [789, 65] on span "Bulk Actions" at bounding box center [789, 65] width 46 height 10
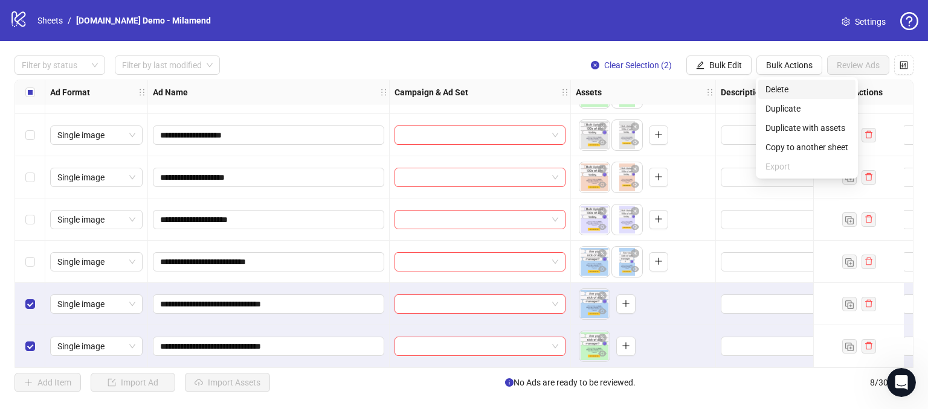
click at [775, 86] on span "Delete" at bounding box center [806, 89] width 83 height 13
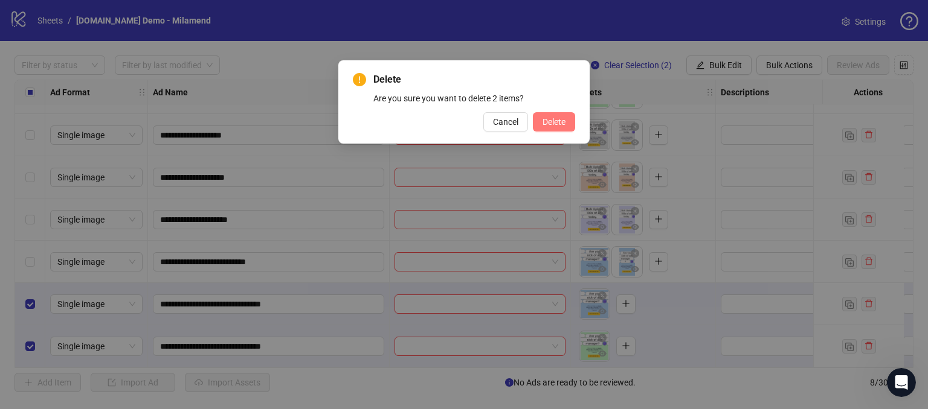
click at [546, 124] on span "Delete" at bounding box center [553, 122] width 23 height 10
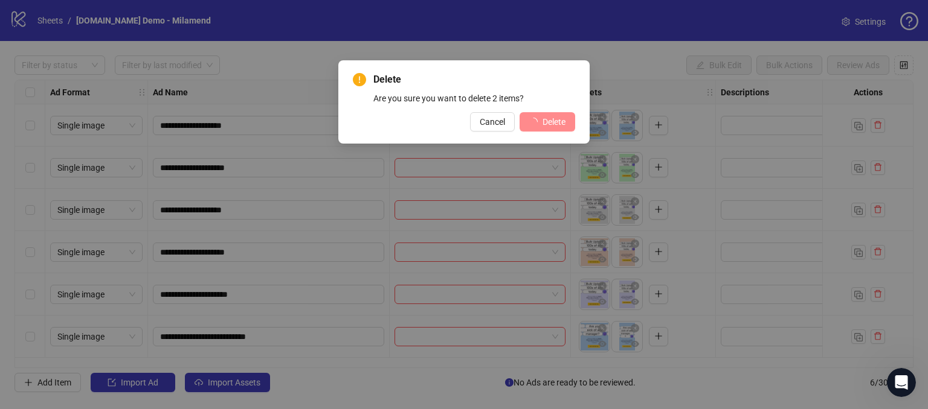
scroll to position [0, 0]
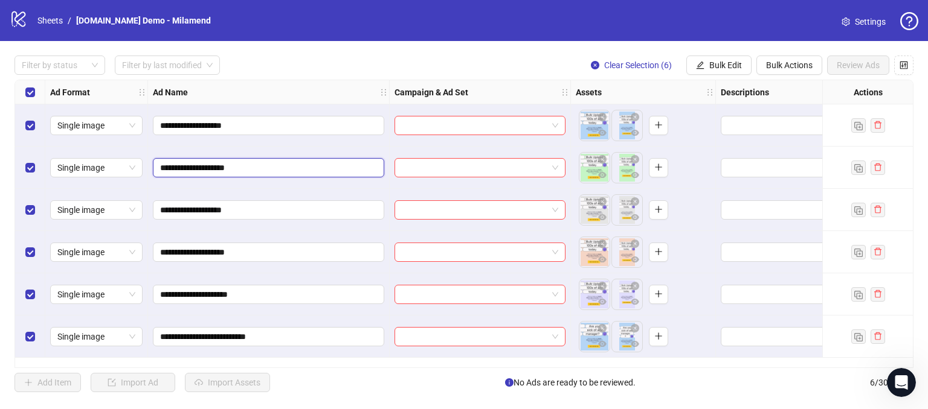
click at [287, 168] on input "**********" at bounding box center [267, 167] width 214 height 13
type input "**********"
click at [600, 176] on icon "eye" at bounding box center [602, 175] width 8 height 6
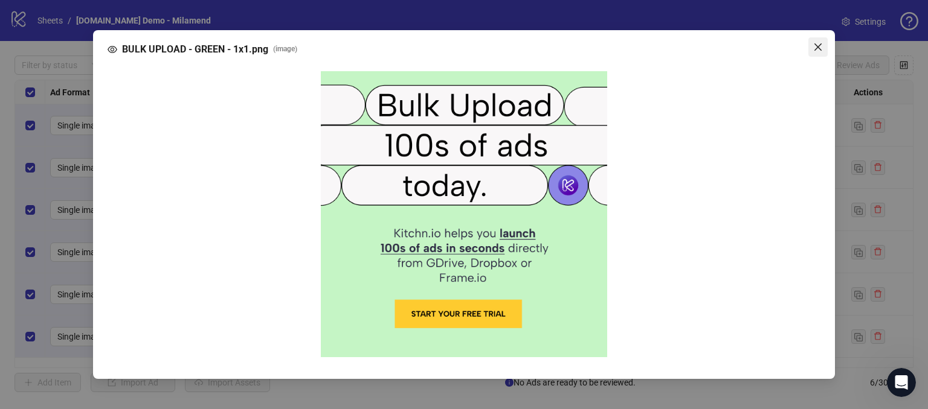
click at [817, 47] on icon "close" at bounding box center [817, 46] width 7 height 7
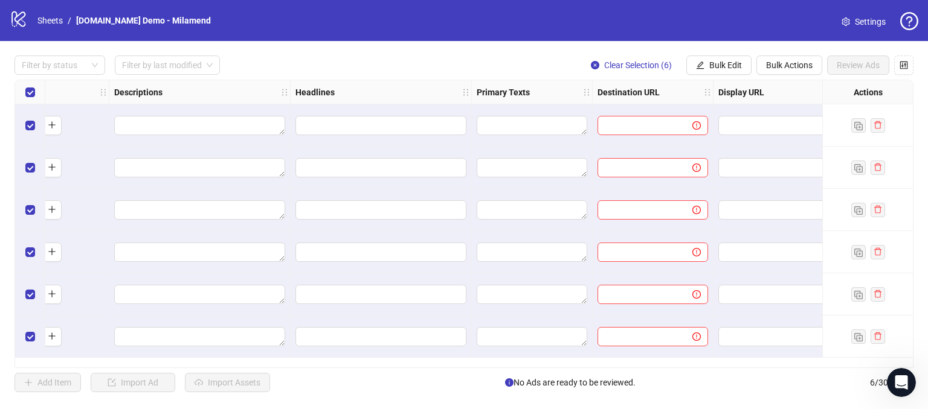
scroll to position [0, 607]
click at [164, 205] on textarea "Edit values" at bounding box center [199, 209] width 171 height 19
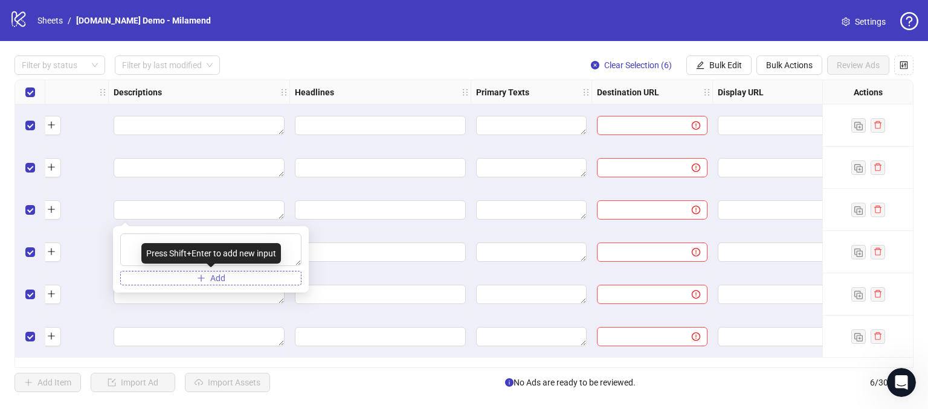
click at [213, 281] on span "Add" at bounding box center [217, 279] width 15 height 10
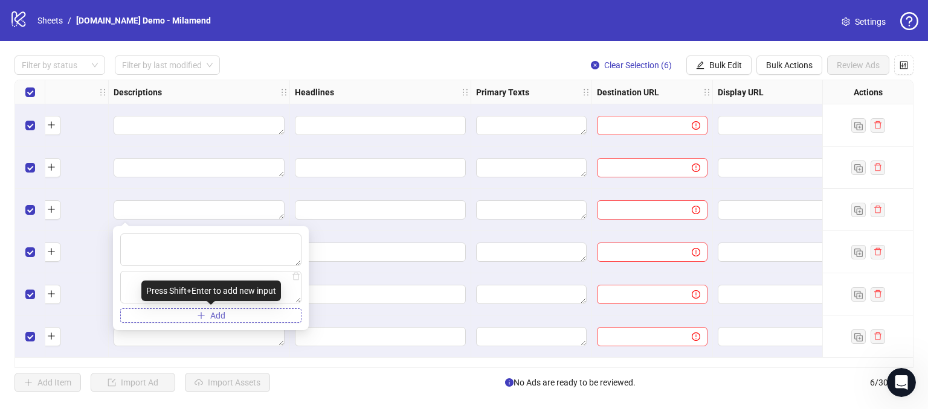
click at [213, 312] on span "Add" at bounding box center [217, 316] width 15 height 10
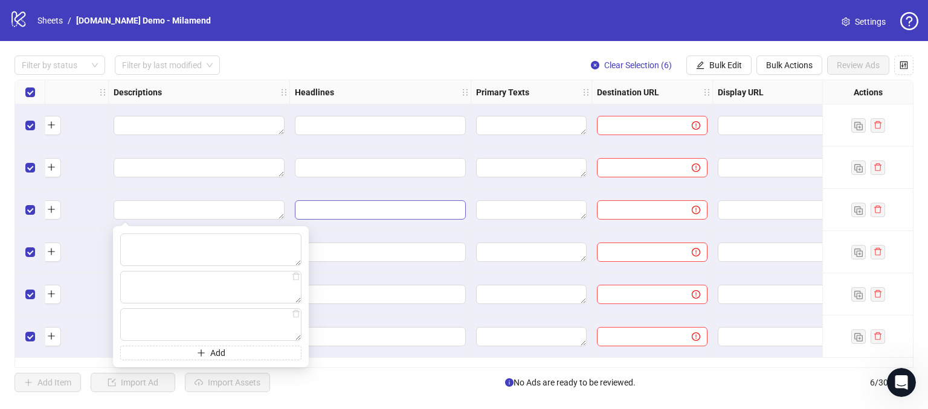
click at [321, 202] on span "Edit values" at bounding box center [380, 209] width 171 height 19
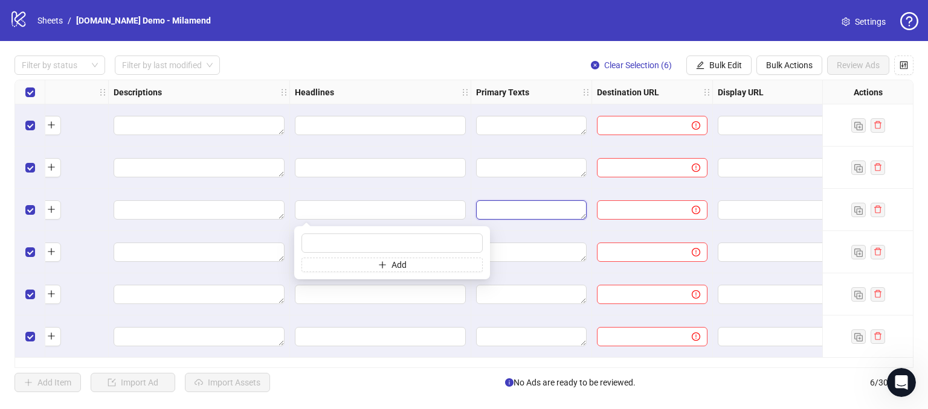
click at [521, 202] on textarea "Edit values" at bounding box center [531, 209] width 111 height 19
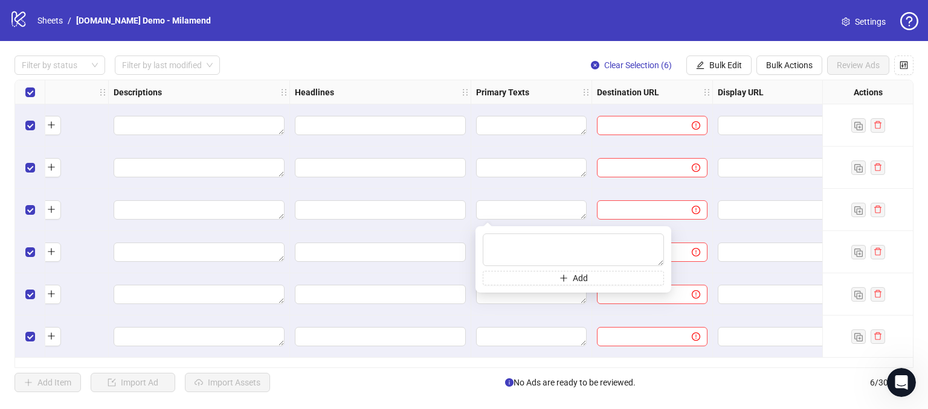
click at [518, 368] on div "Ad Format Ad Name Campaign & Ad Set Assets Descriptions Headlines Primary Texts…" at bounding box center [463, 224] width 899 height 289
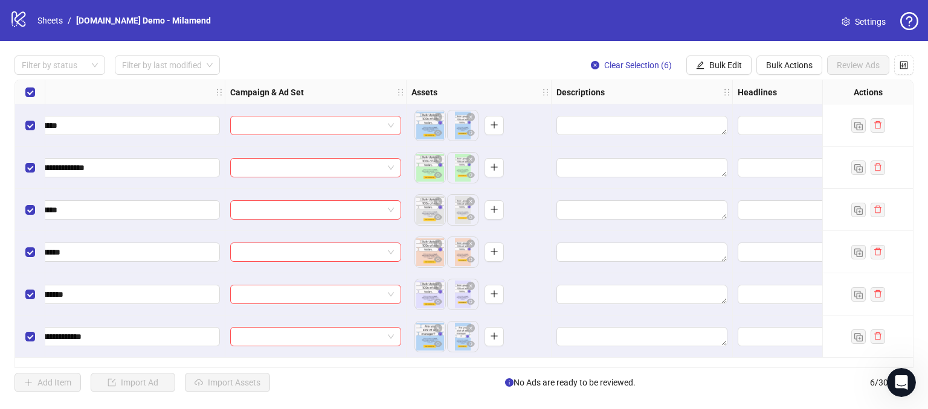
scroll to position [0, 0]
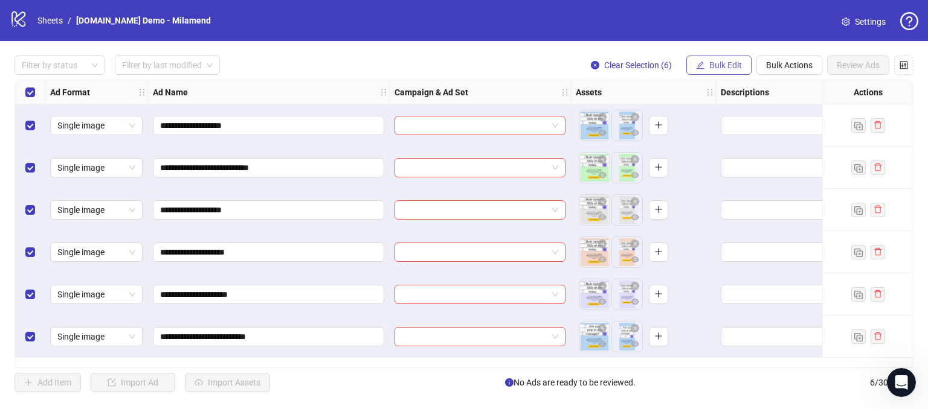
click at [717, 64] on span "Bulk Edit" at bounding box center [725, 65] width 33 height 10
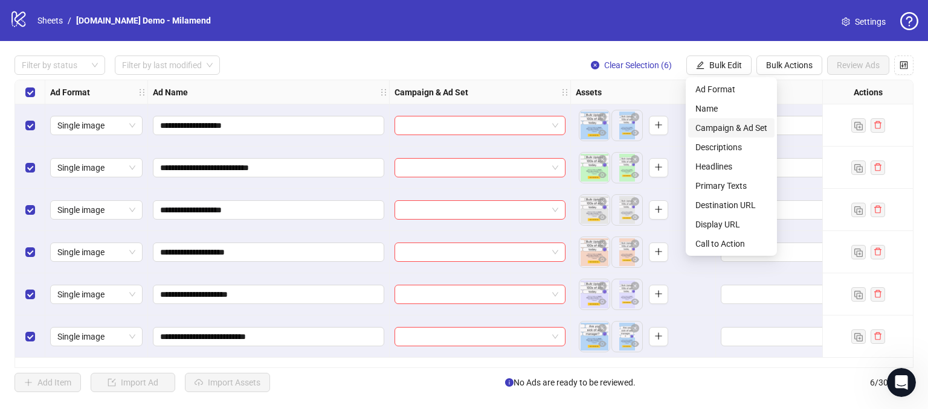
click at [713, 126] on span "Campaign & Ad Set" at bounding box center [731, 127] width 72 height 13
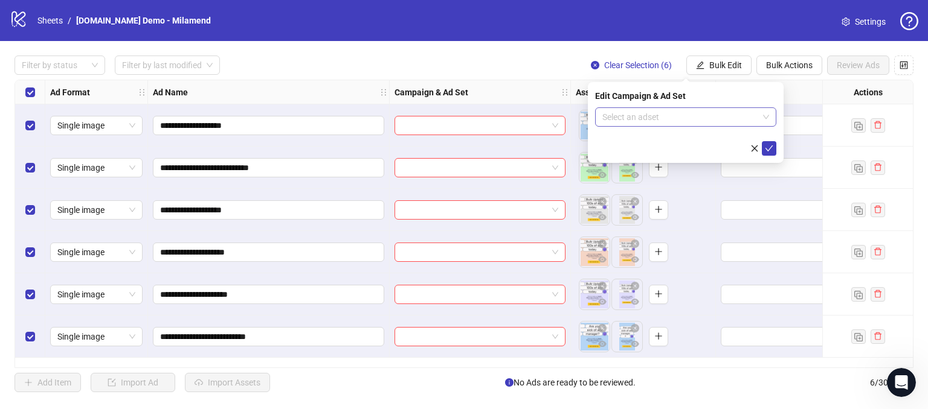
click at [656, 123] on input "search" at bounding box center [680, 117] width 156 height 18
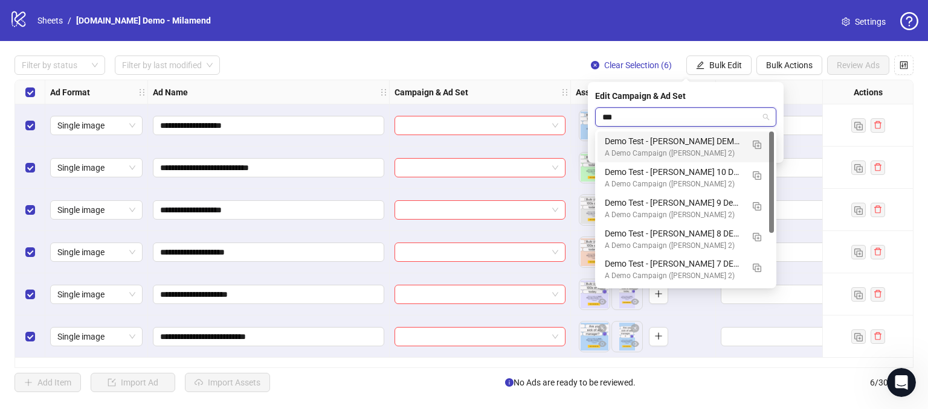
type input "****"
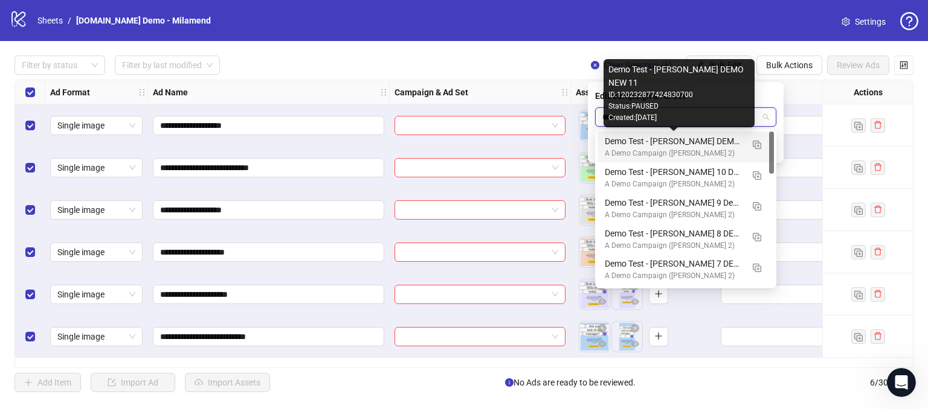
click at [678, 143] on div "Demo Test - [PERSON_NAME] DEMO NEW 11" at bounding box center [673, 141] width 138 height 13
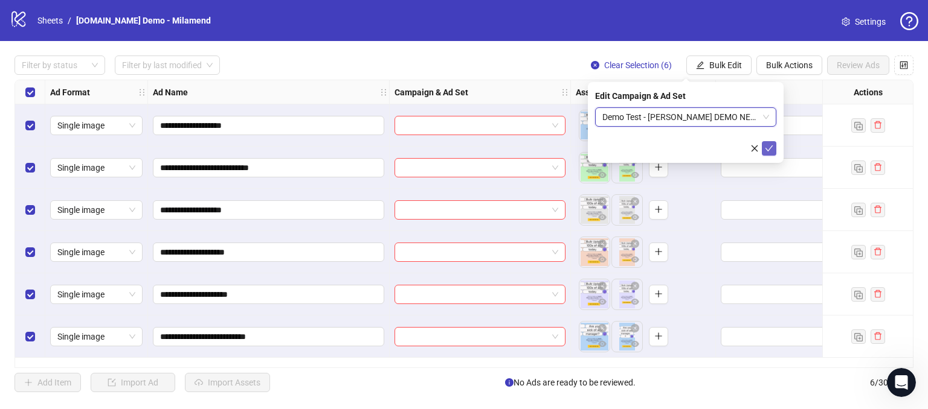
click at [768, 152] on icon "check" at bounding box center [768, 148] width 8 height 8
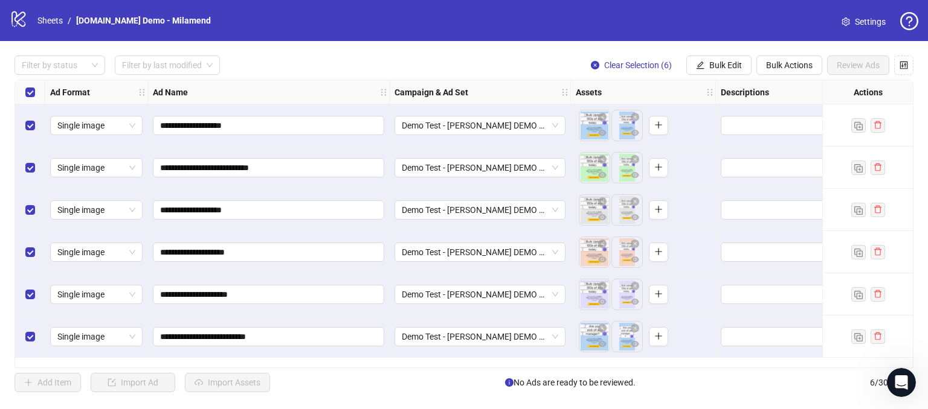
click at [289, 63] on div "Filter by status Filter by last modified Clear Selection (6) Bulk Edit Bulk Act…" at bounding box center [463, 65] width 899 height 19
click at [718, 64] on span "Bulk Edit" at bounding box center [725, 65] width 33 height 10
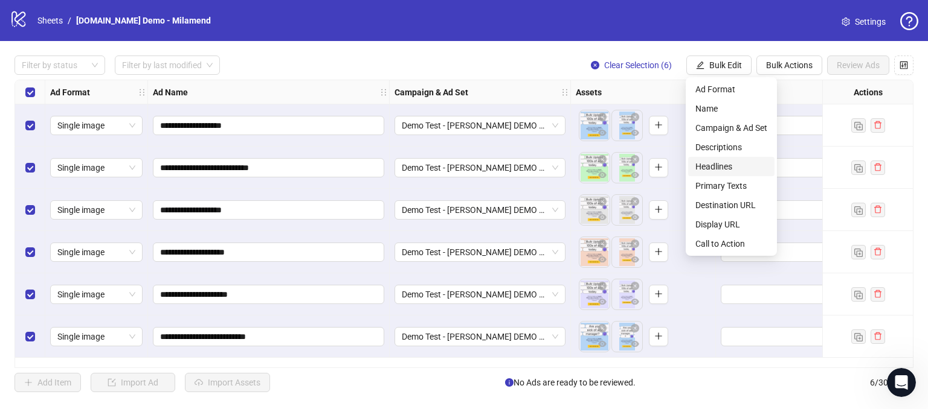
click at [708, 161] on span "Headlines" at bounding box center [731, 166] width 72 height 13
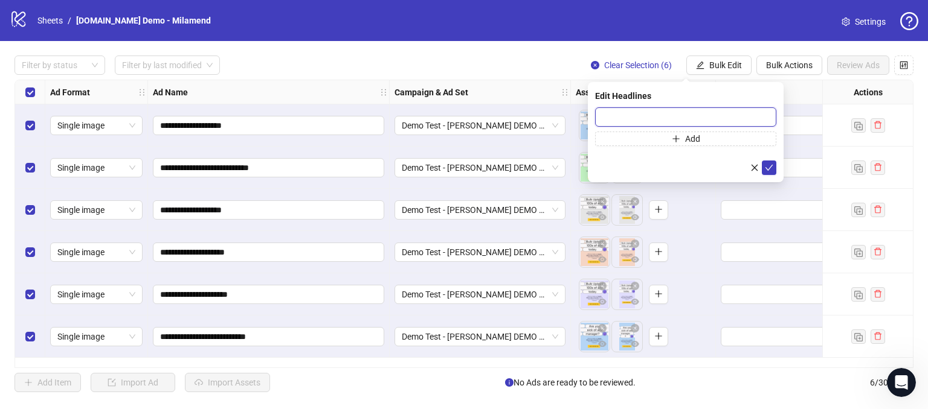
click at [619, 112] on input "text" at bounding box center [685, 116] width 181 height 19
type input "**********"
drag, startPoint x: 768, startPoint y: 167, endPoint x: 722, endPoint y: 145, distance: 51.6
click at [769, 167] on icon "check" at bounding box center [768, 168] width 8 height 8
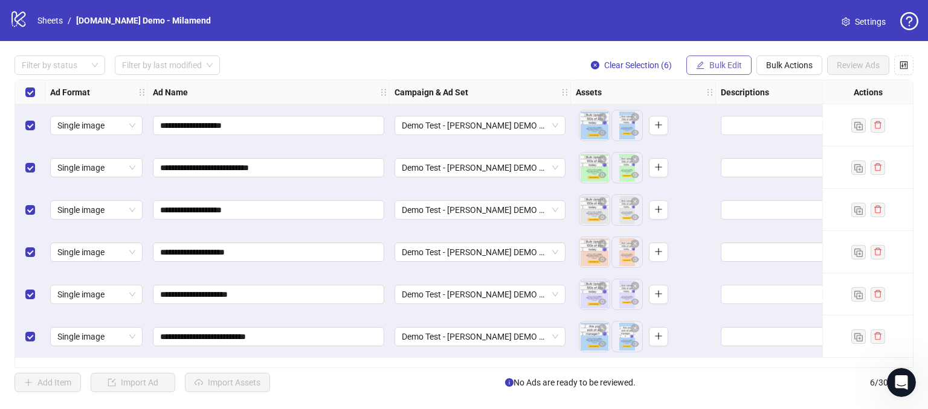
click at [722, 58] on button "Bulk Edit" at bounding box center [718, 65] width 65 height 19
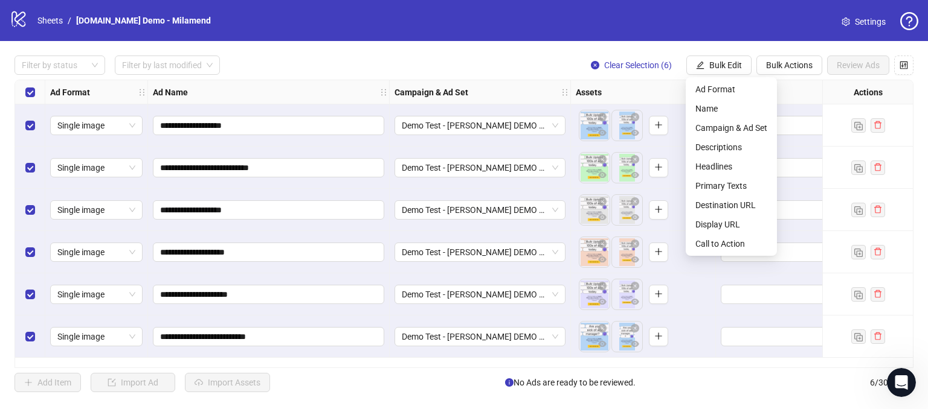
click at [676, 23] on div "logo/logo-mobile Sheets / [DOMAIN_NAME] Demo - Milamend Settings" at bounding box center [464, 21] width 908 height 22
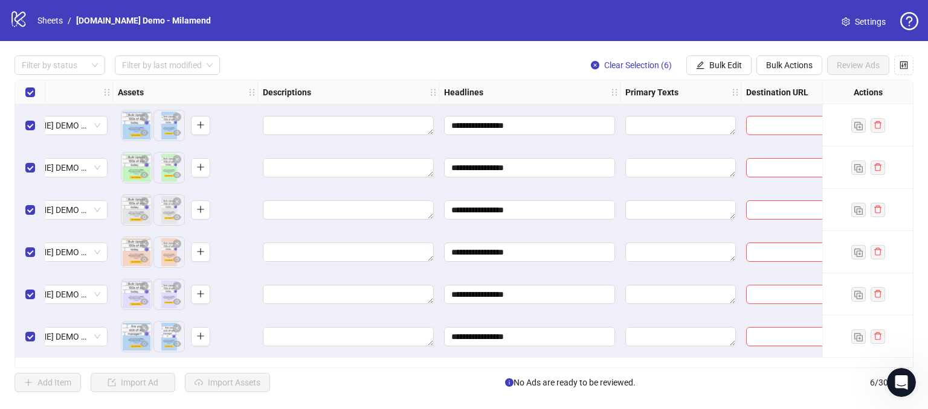
scroll to position [0, 473]
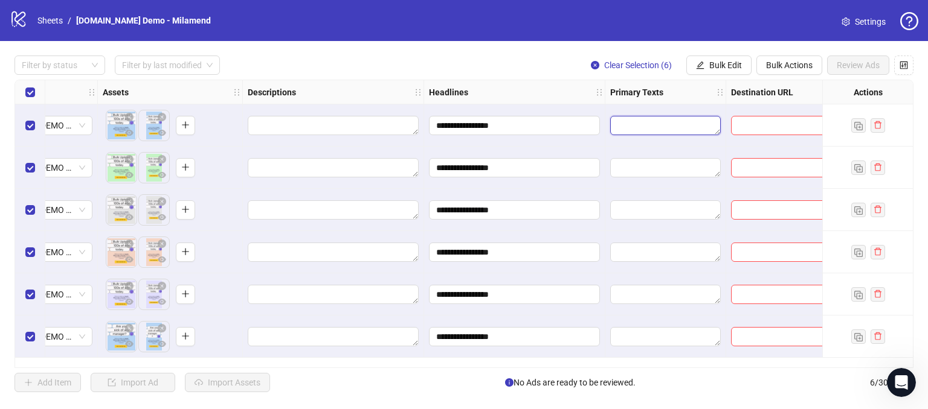
click at [641, 128] on textarea "Edit values" at bounding box center [665, 125] width 111 height 19
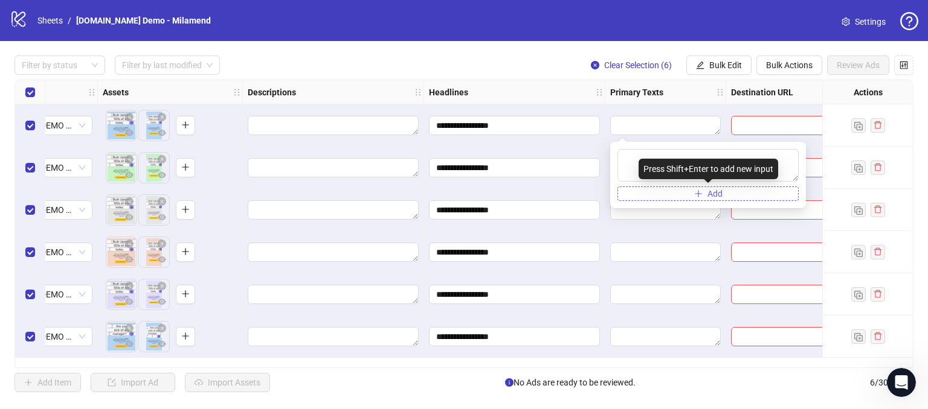
click at [639, 188] on button "Add" at bounding box center [707, 194] width 181 height 14
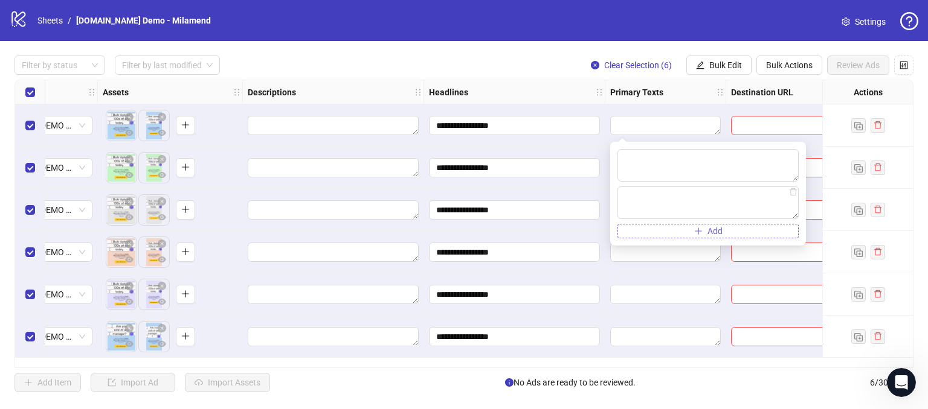
click at [642, 232] on button "Add" at bounding box center [707, 231] width 181 height 14
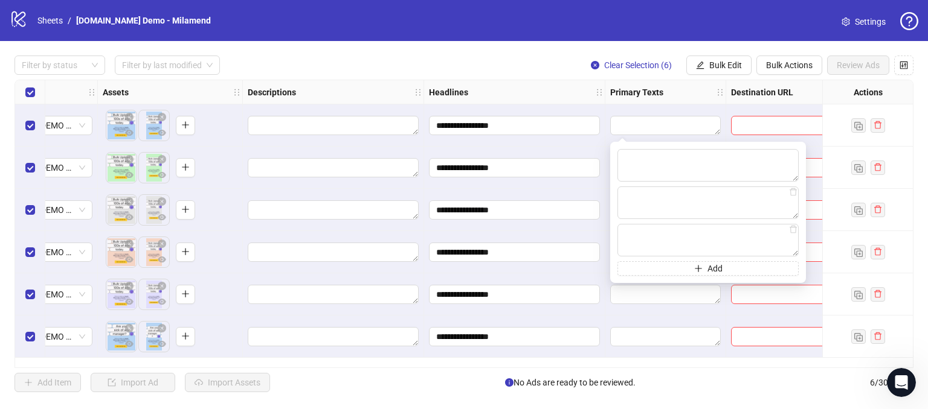
click at [687, 90] on div "Primary Texts" at bounding box center [665, 92] width 121 height 24
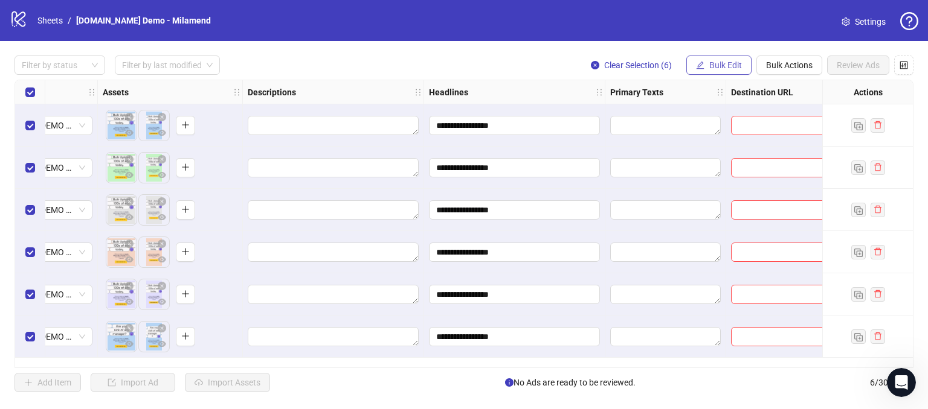
click at [714, 68] on span "Bulk Edit" at bounding box center [725, 65] width 33 height 10
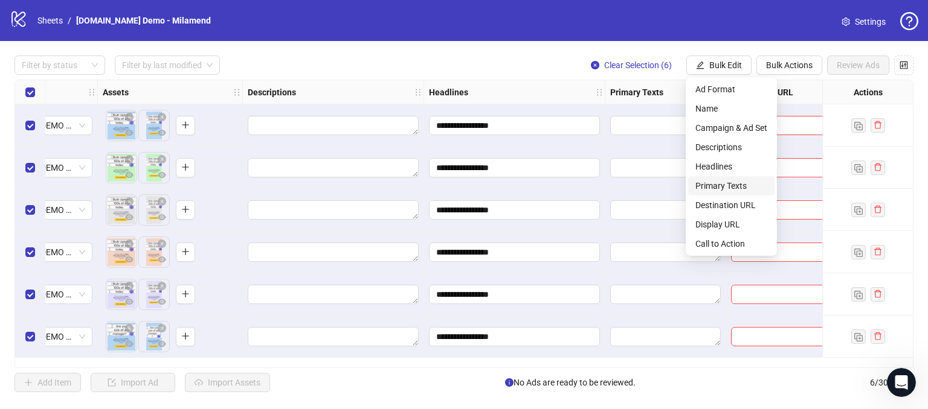
click at [705, 184] on span "Primary Texts" at bounding box center [731, 185] width 72 height 13
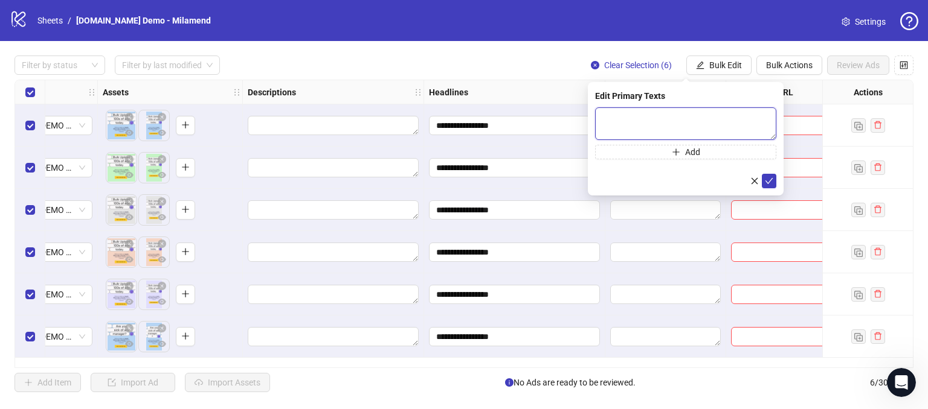
click at [652, 129] on textarea at bounding box center [685, 123] width 181 height 33
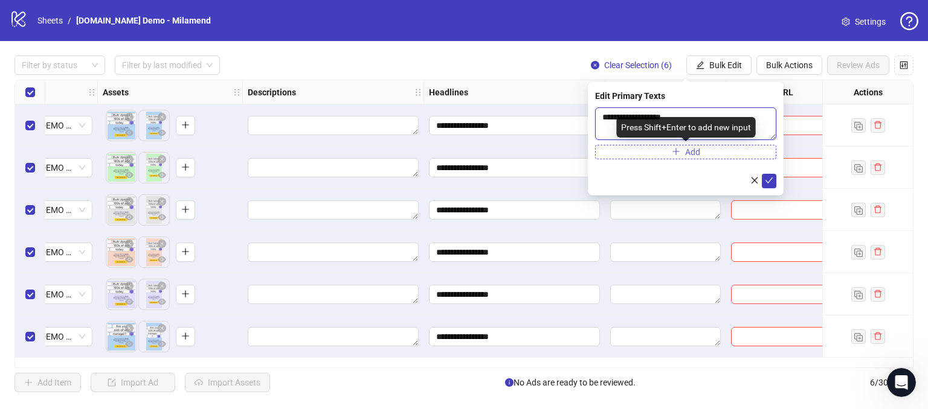
type textarea "**********"
click at [662, 155] on button "Add" at bounding box center [685, 152] width 181 height 14
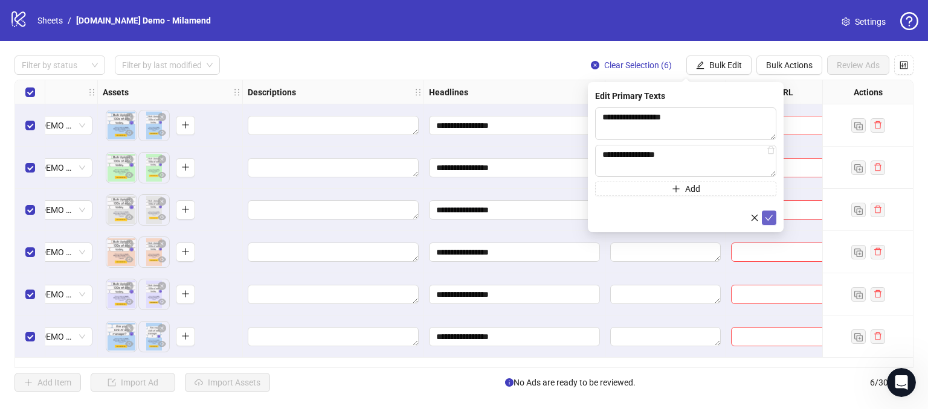
type textarea "**********"
click at [769, 219] on icon "check" at bounding box center [769, 218] width 8 height 6
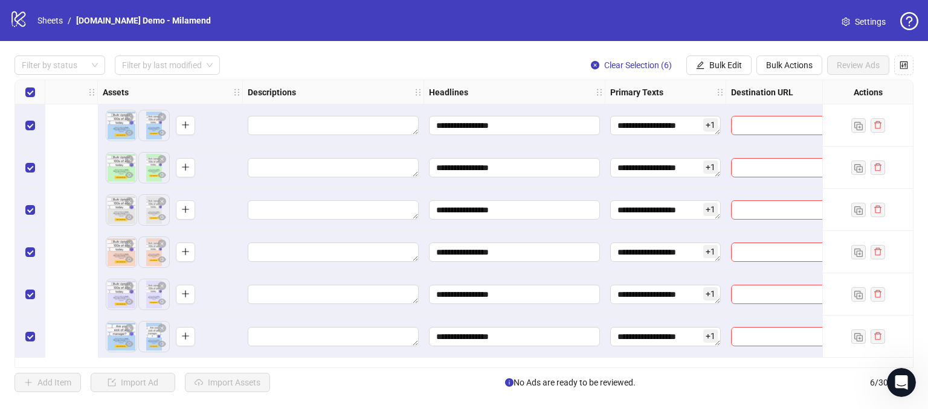
scroll to position [0, 715]
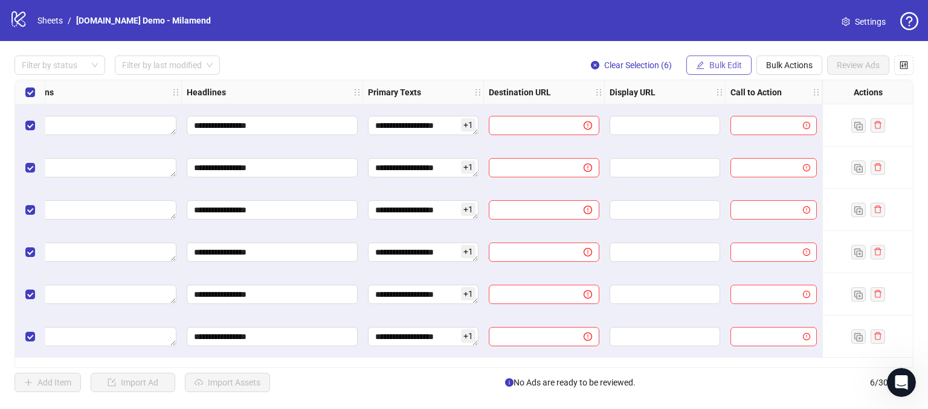
click at [714, 70] on button "Bulk Edit" at bounding box center [718, 65] width 65 height 19
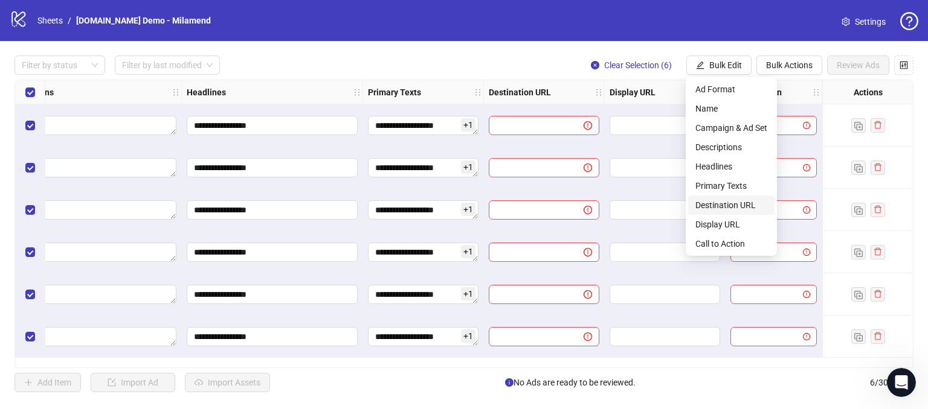
click at [707, 211] on span "Destination URL" at bounding box center [731, 205] width 72 height 13
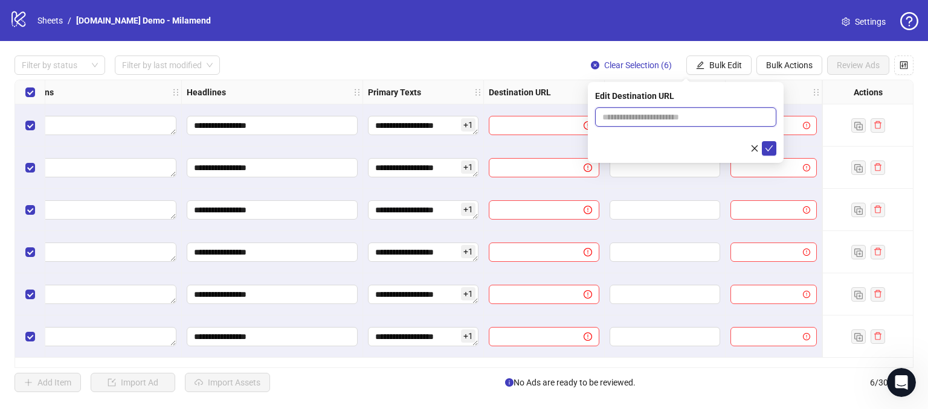
click at [633, 117] on input "text" at bounding box center [680, 117] width 157 height 13
type input "**********"
click at [771, 152] on icon "check" at bounding box center [768, 148] width 8 height 8
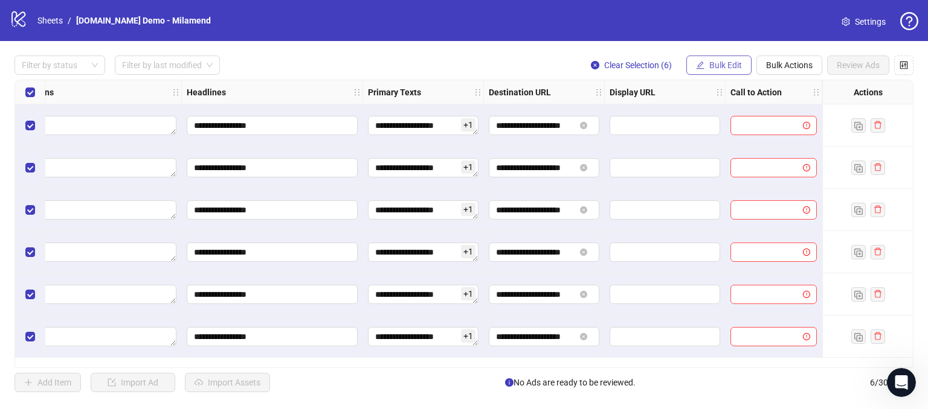
click at [717, 69] on span "Bulk Edit" at bounding box center [725, 65] width 33 height 10
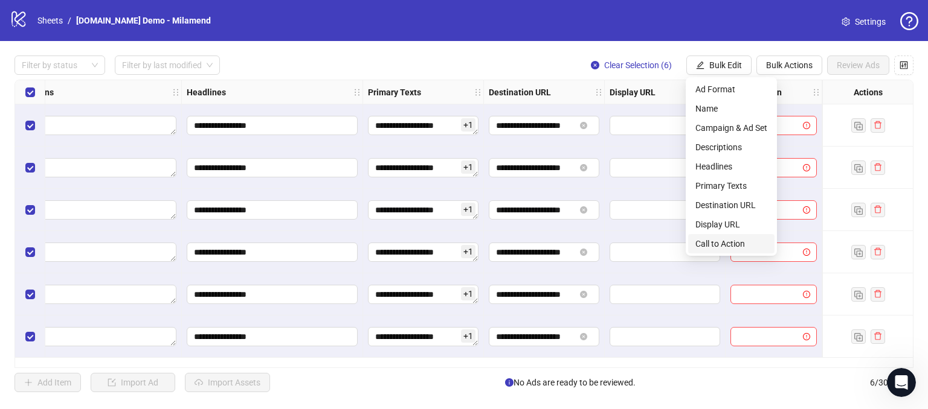
click at [713, 237] on span "Call to Action" at bounding box center [731, 243] width 72 height 13
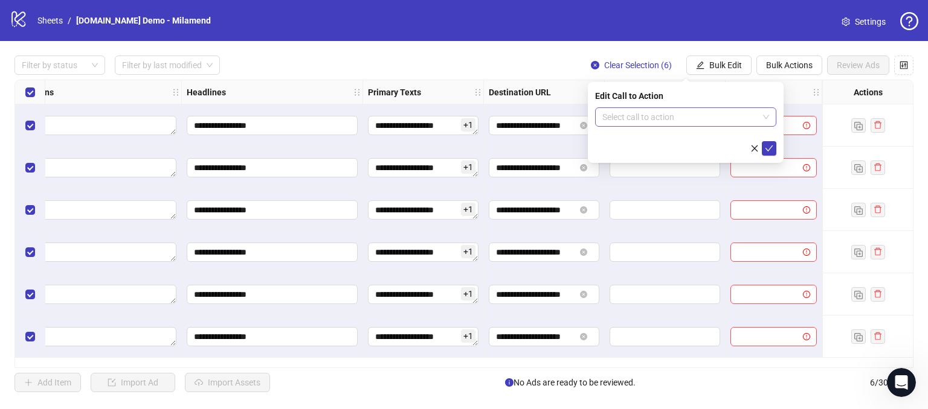
click at [687, 119] on input "search" at bounding box center [680, 117] width 156 height 18
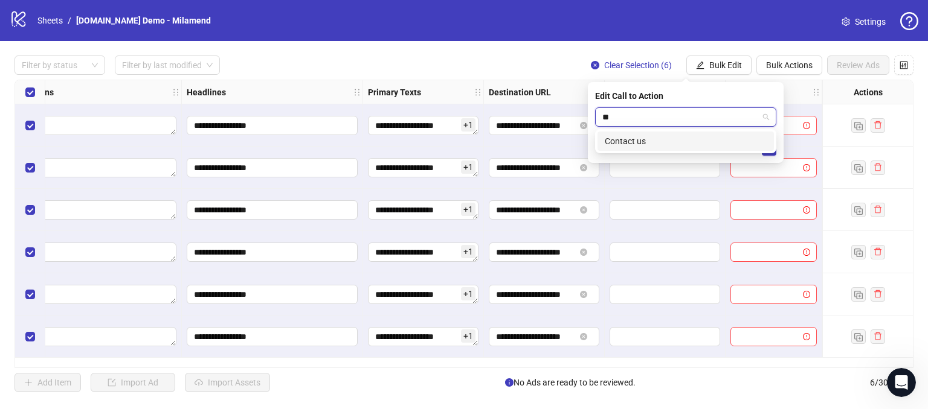
type input "*"
type input "***"
click at [616, 136] on div "Contact us" at bounding box center [685, 141] width 162 height 13
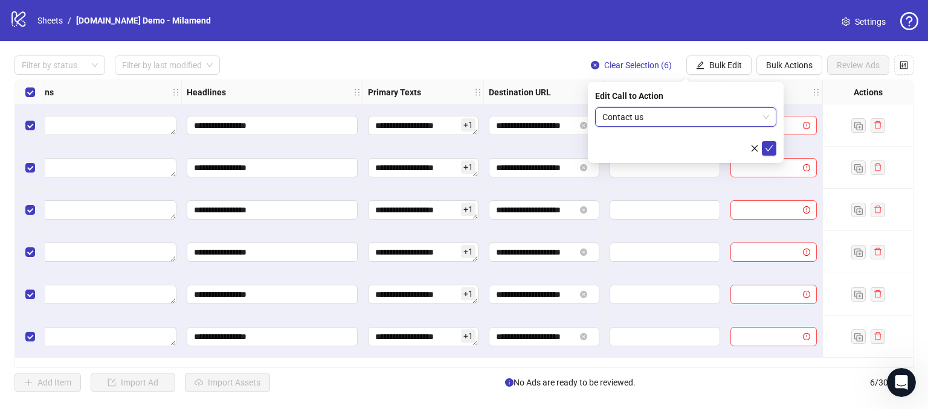
click at [689, 121] on span "Contact us" at bounding box center [685, 117] width 167 height 18
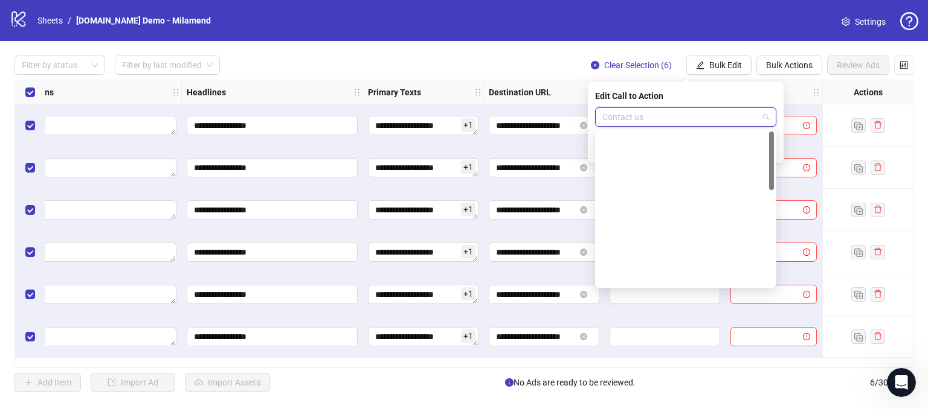
scroll to position [0, 0]
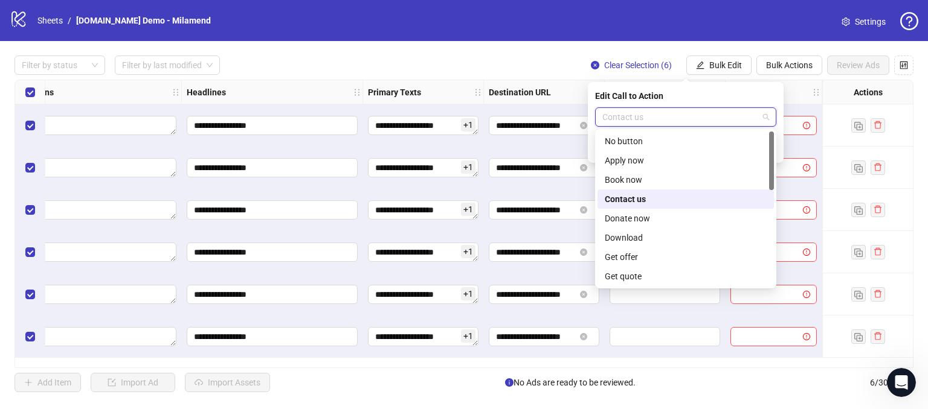
click at [629, 199] on div "Contact us" at bounding box center [685, 199] width 162 height 13
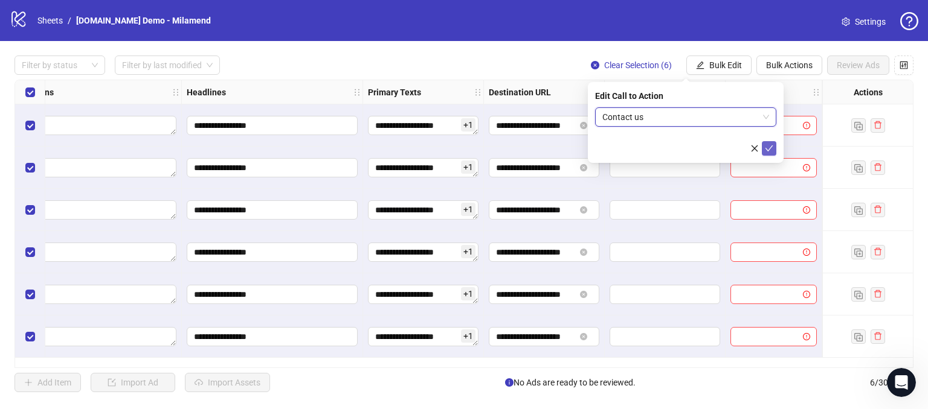
click at [763, 147] on button "submit" at bounding box center [768, 148] width 14 height 14
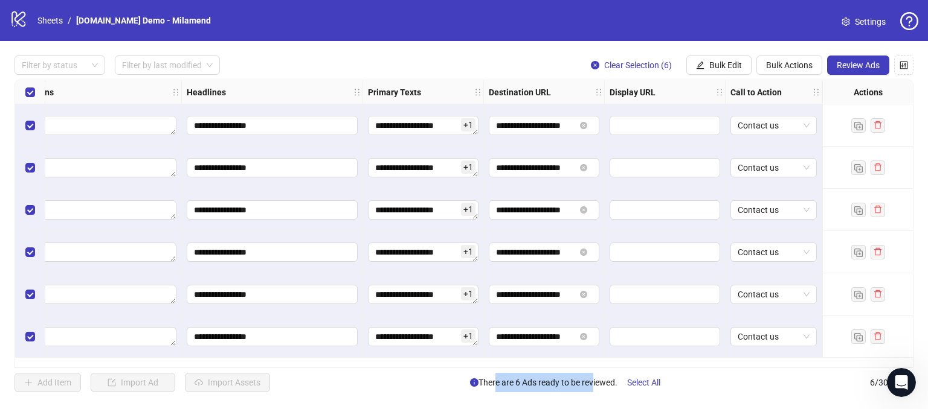
drag, startPoint x: 502, startPoint y: 382, endPoint x: 586, endPoint y: 373, distance: 85.1
click at [586, 373] on span "There are 6 Ads ready to be reviewed. Select All" at bounding box center [570, 382] width 200 height 19
click at [436, 386] on div "Add Item Import Ad Import Assets There are 6 Ads ready to be reviewed. Select A…" at bounding box center [463, 382] width 899 height 19
drag, startPoint x: 524, startPoint y: 368, endPoint x: 486, endPoint y: 377, distance: 39.1
click at [486, 377] on div "**********" at bounding box center [464, 224] width 928 height 366
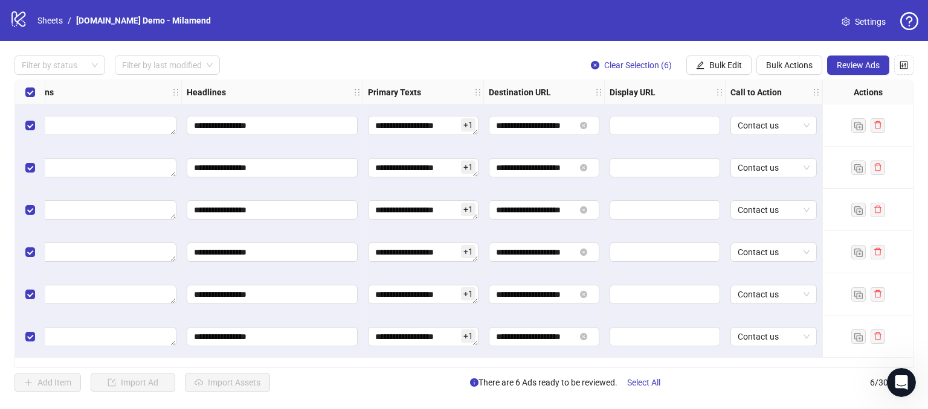
click at [458, 371] on div "**********" at bounding box center [464, 224] width 928 height 366
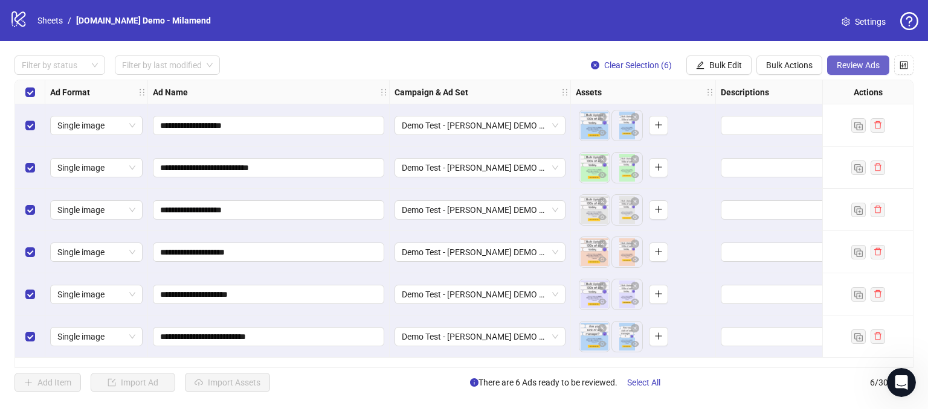
click at [848, 65] on span "Review Ads" at bounding box center [857, 65] width 43 height 10
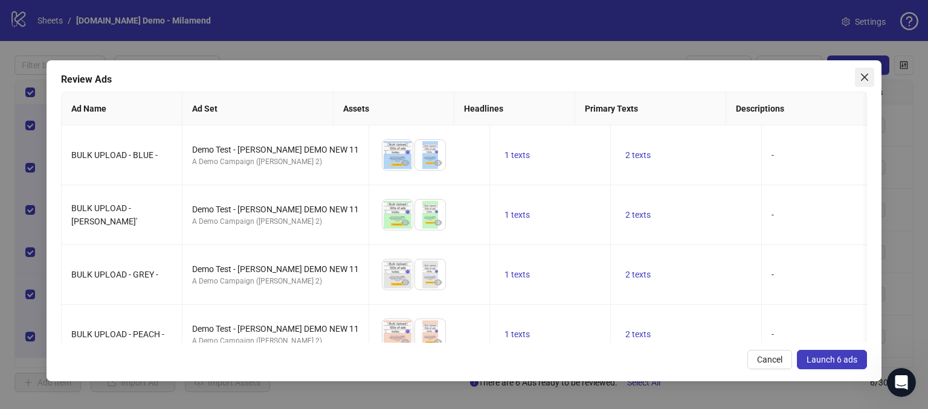
click at [860, 77] on icon "close" at bounding box center [864, 77] width 10 height 10
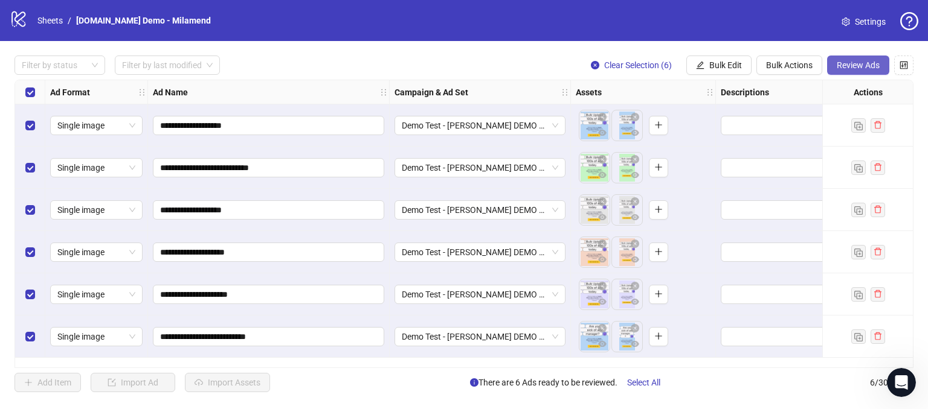
click at [858, 61] on span "Review Ads" at bounding box center [857, 65] width 43 height 10
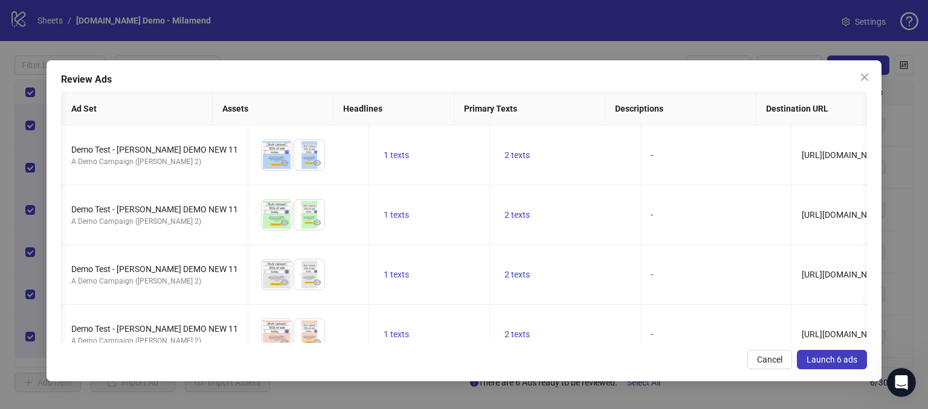
scroll to position [0, 80]
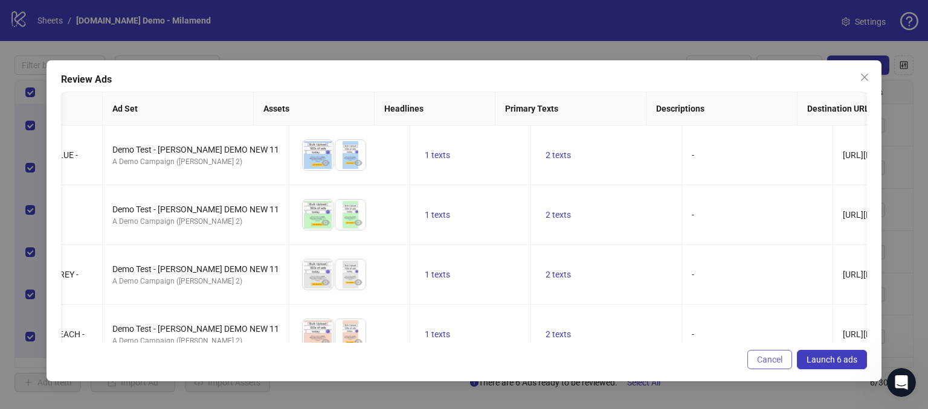
click at [768, 362] on span "Cancel" at bounding box center [769, 360] width 25 height 10
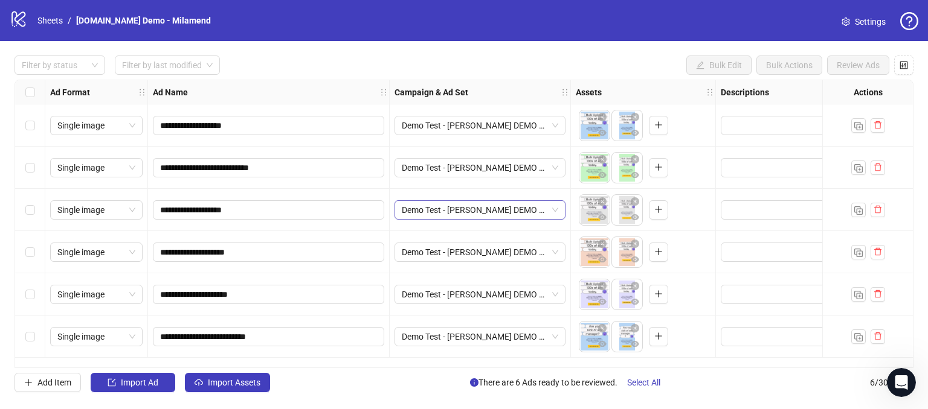
click at [554, 212] on span "Demo Test - [PERSON_NAME] DEMO NEW 11" at bounding box center [480, 210] width 156 height 18
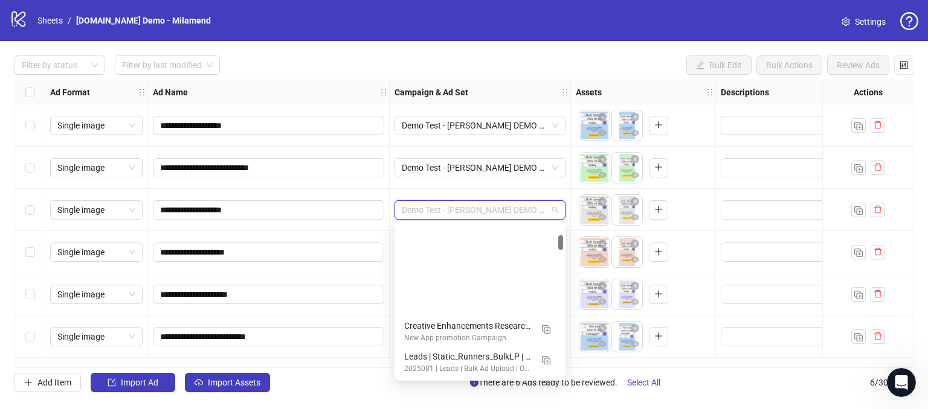
scroll to position [121, 0]
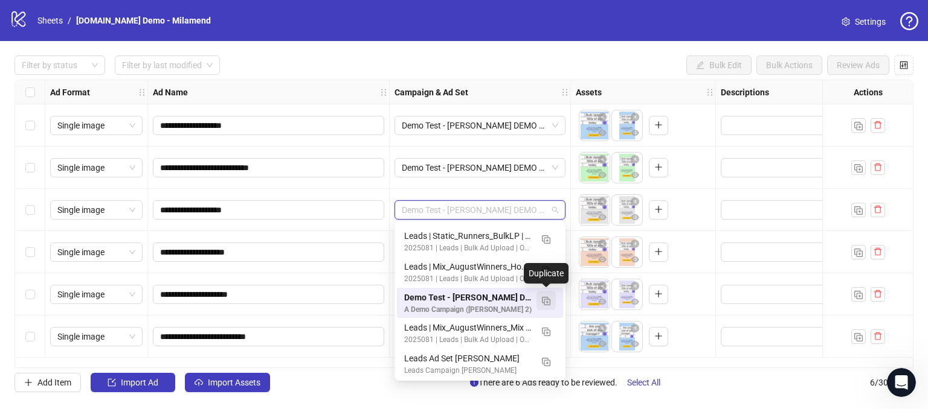
click at [548, 300] on img "button" at bounding box center [546, 301] width 8 height 8
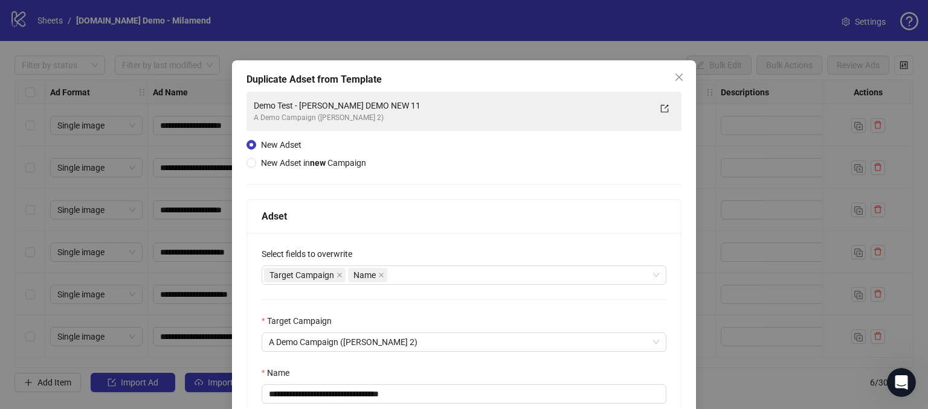
scroll to position [119, 0]
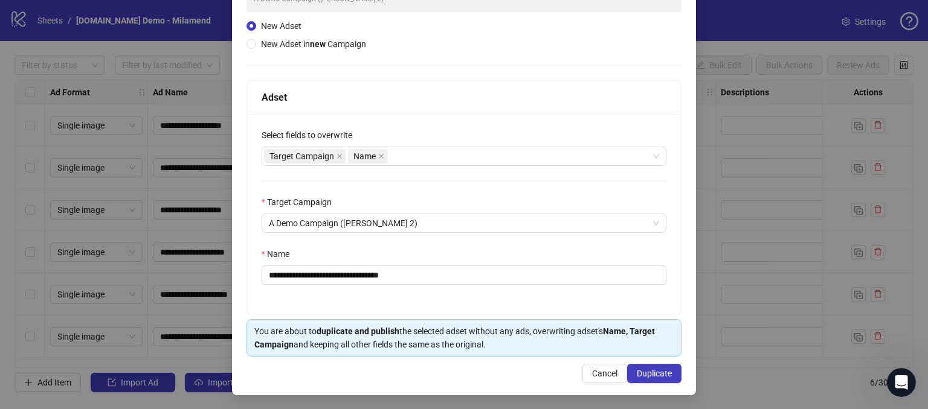
click at [420, 167] on div "**********" at bounding box center [464, 214] width 434 height 200
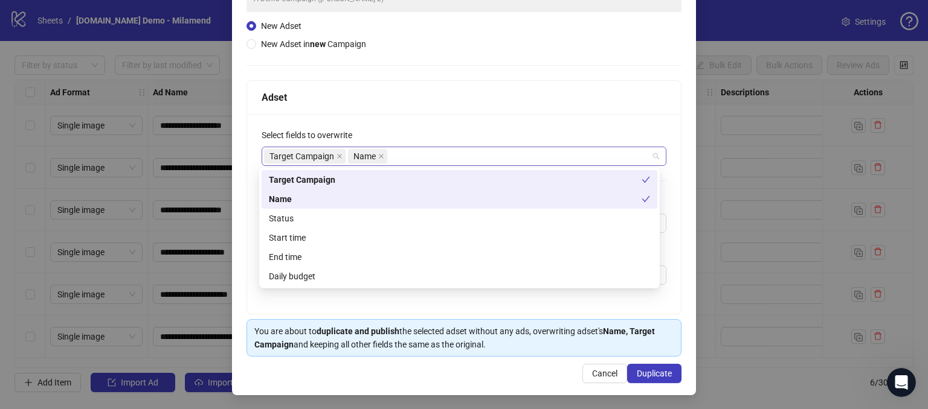
click at [406, 153] on div "Target Campaign Name" at bounding box center [457, 156] width 387 height 17
click at [400, 131] on div "Select fields to overwrite" at bounding box center [463, 138] width 405 height 18
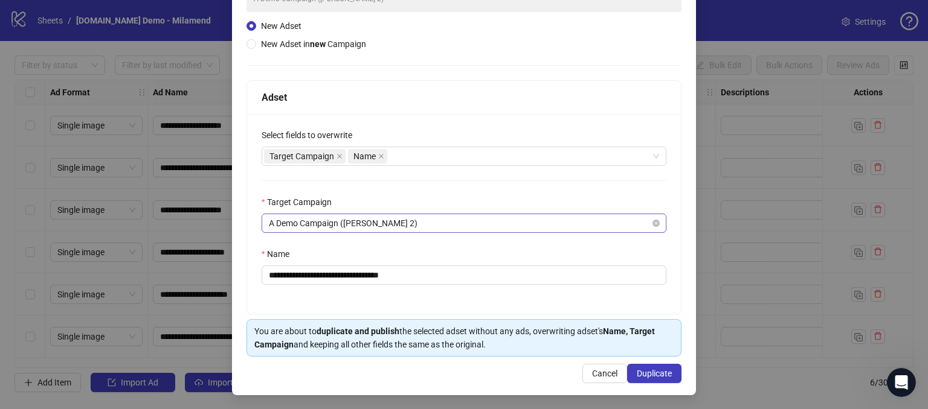
click at [341, 231] on span "A Demo Campaign ([PERSON_NAME] 2)" at bounding box center [464, 223] width 390 height 18
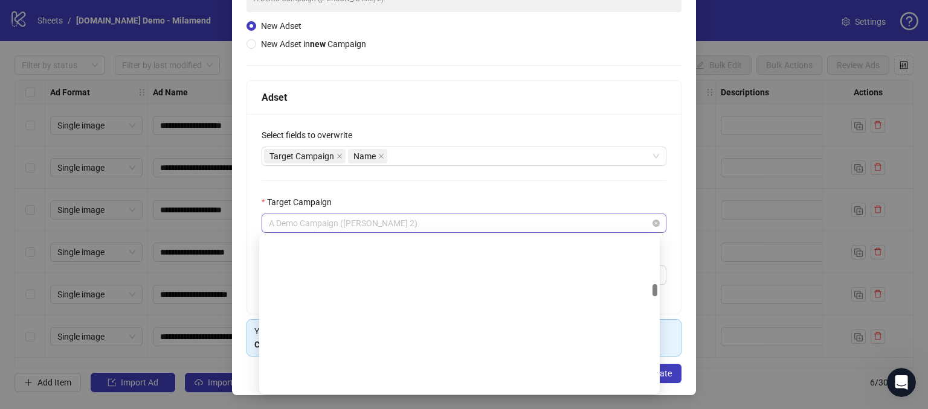
scroll to position [948, 0]
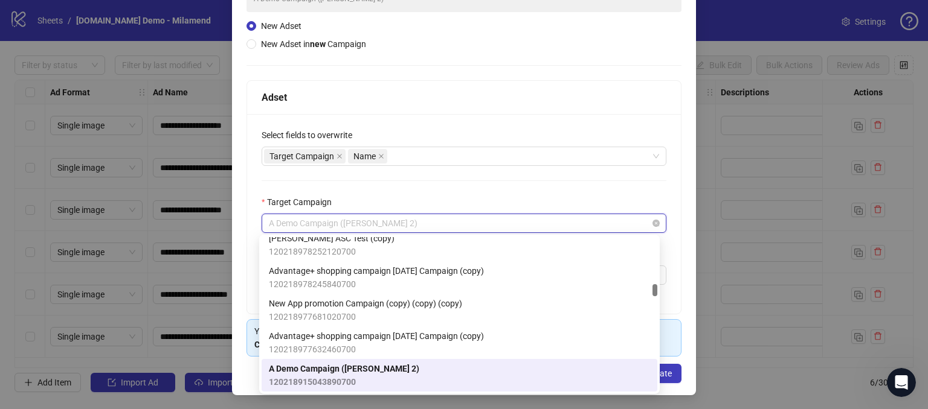
click at [341, 231] on span "A Demo Campaign ([PERSON_NAME] 2)" at bounding box center [464, 223] width 390 height 18
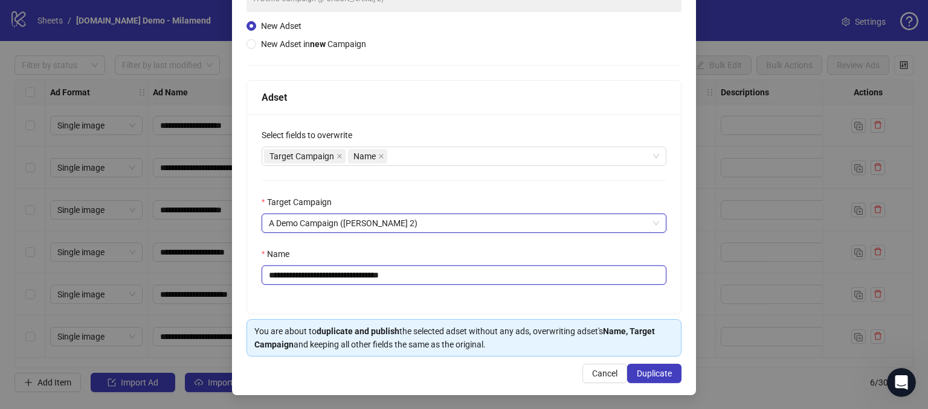
click at [437, 278] on input "**********" at bounding box center [463, 275] width 405 height 19
drag, startPoint x: 431, startPoint y: 278, endPoint x: 397, endPoint y: 283, distance: 33.6
click at [397, 283] on input "**********" at bounding box center [463, 275] width 405 height 19
click at [430, 275] on input "**********" at bounding box center [463, 275] width 405 height 19
click at [438, 307] on div "**********" at bounding box center [464, 214] width 434 height 200
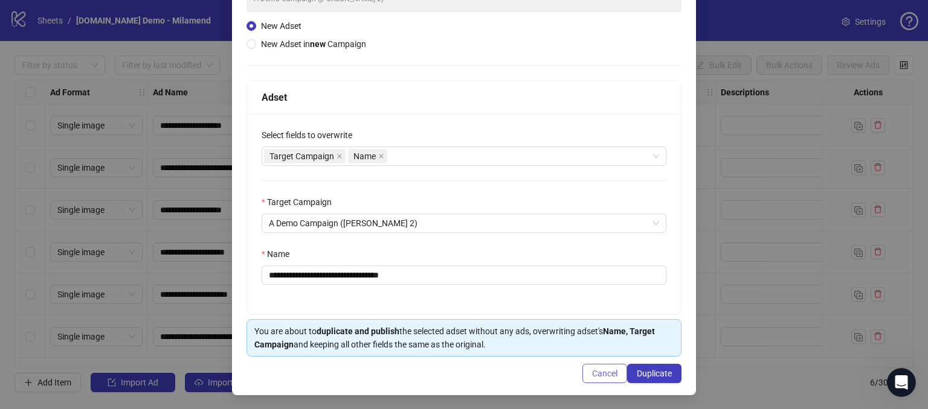
click at [592, 369] on span "Cancel" at bounding box center [604, 374] width 25 height 10
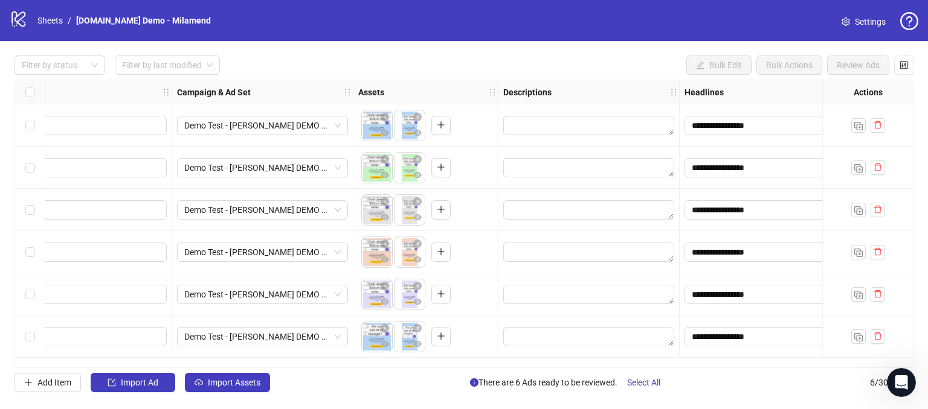
scroll to position [0, 222]
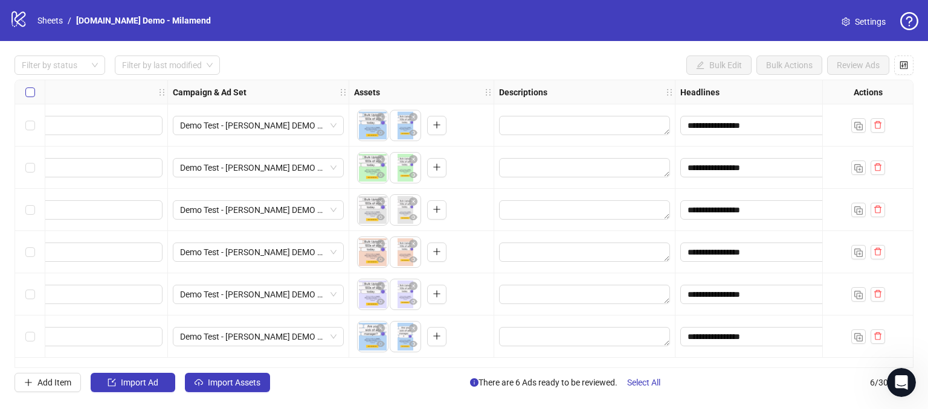
click at [29, 98] on label "Select all rows" at bounding box center [30, 92] width 10 height 13
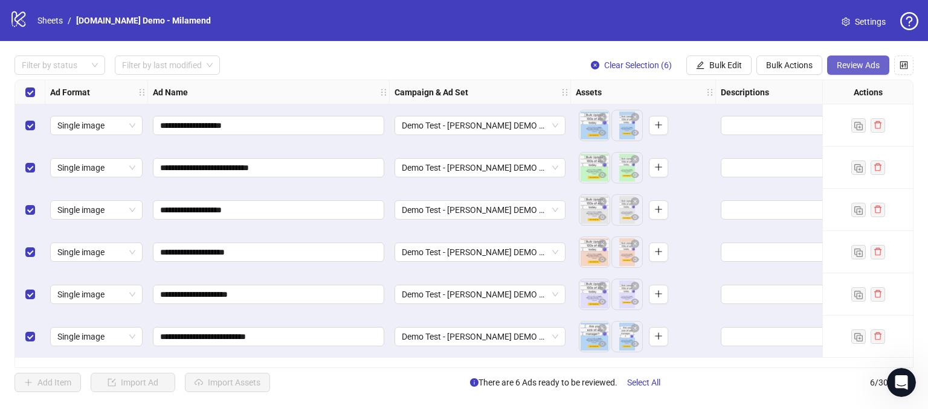
click at [846, 69] on span "Review Ads" at bounding box center [857, 65] width 43 height 10
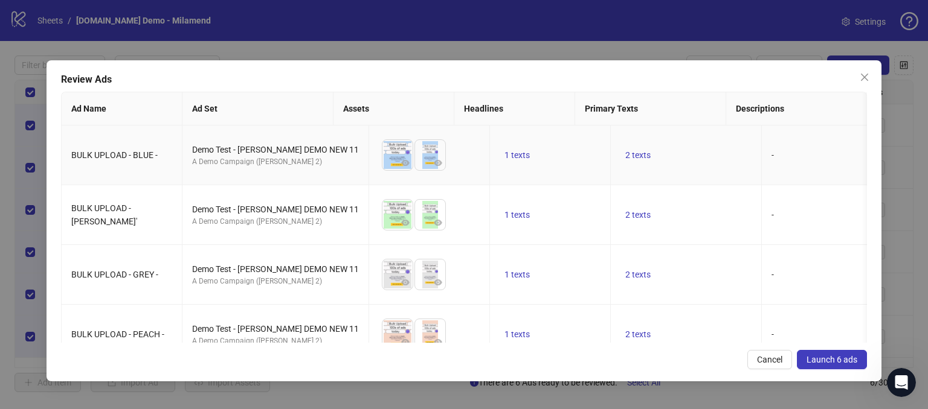
click at [490, 144] on td "1 texts" at bounding box center [550, 156] width 121 height 60
click at [504, 155] on span "1 texts" at bounding box center [516, 155] width 25 height 10
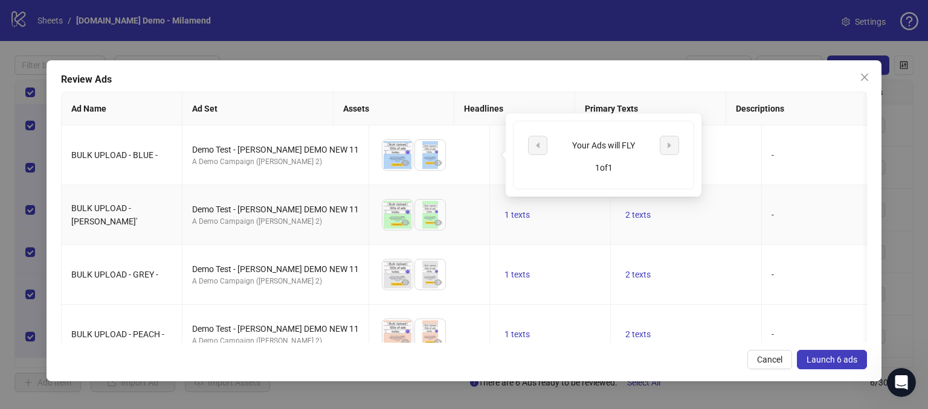
click at [519, 214] on td "1 texts" at bounding box center [550, 215] width 121 height 60
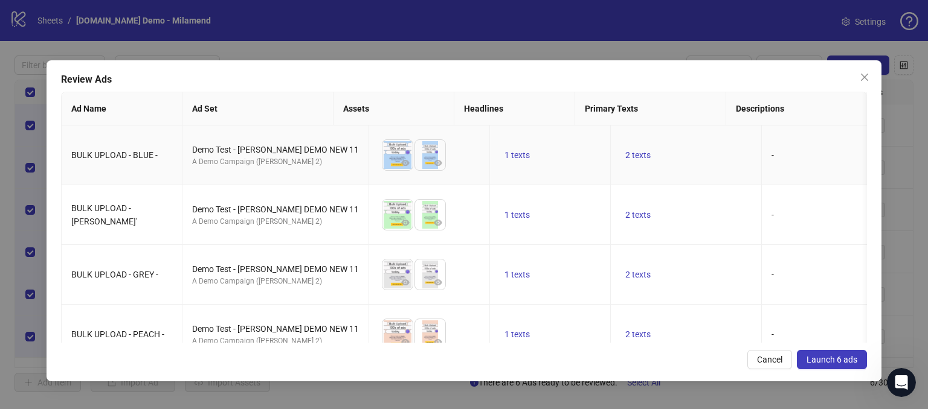
click at [611, 146] on td "2 texts" at bounding box center [686, 156] width 151 height 60
click at [625, 153] on span "2 texts" at bounding box center [637, 155] width 25 height 10
click at [783, 144] on button "button" at bounding box center [789, 145] width 19 height 19
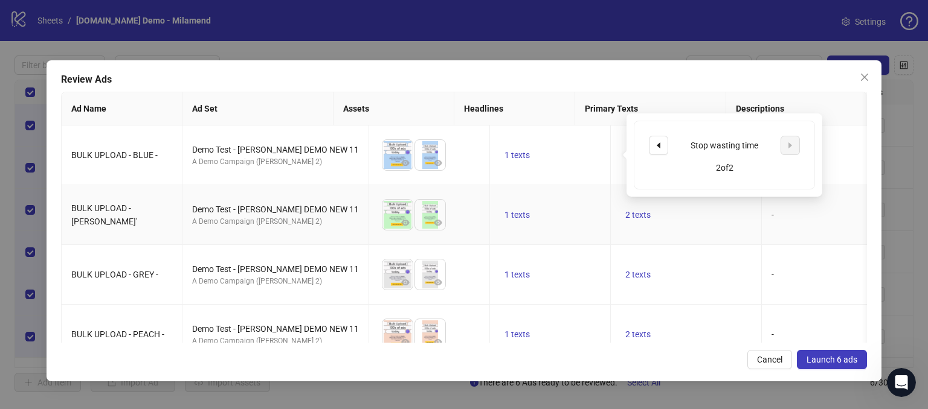
click at [717, 232] on td "2 texts" at bounding box center [686, 215] width 151 height 60
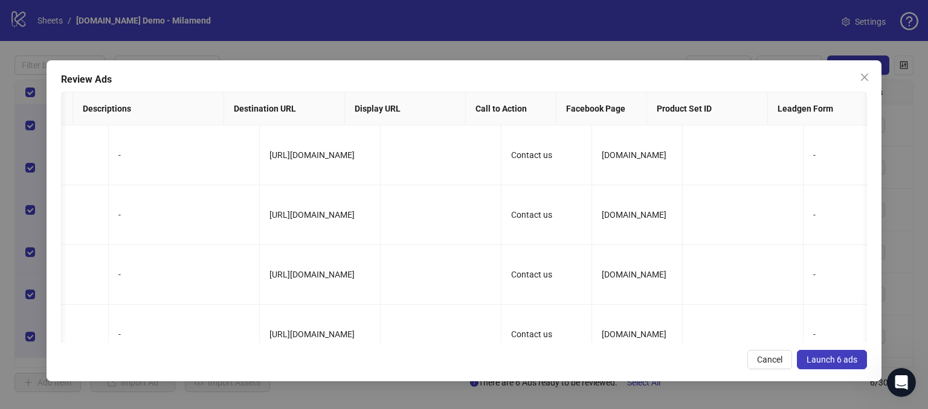
scroll to position [0, 710]
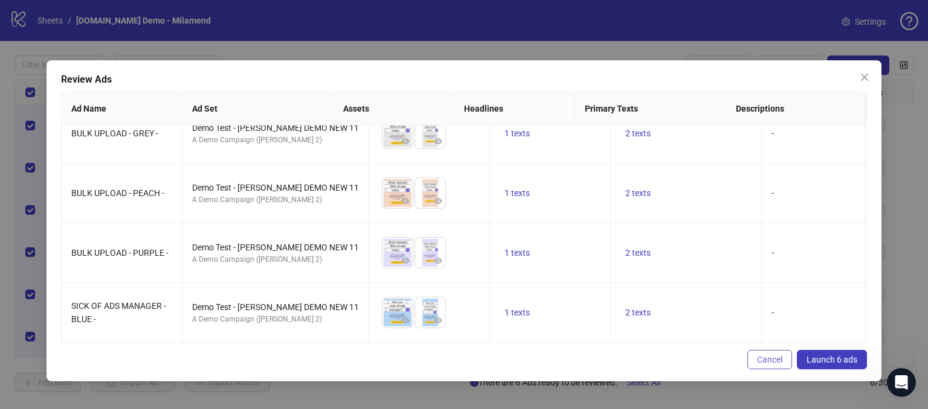
click at [763, 359] on span "Cancel" at bounding box center [769, 360] width 25 height 10
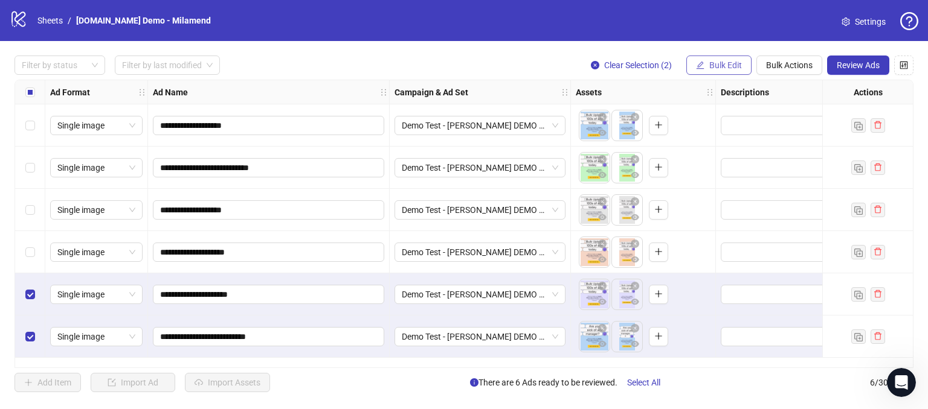
click at [711, 69] on span "Bulk Edit" at bounding box center [725, 65] width 33 height 10
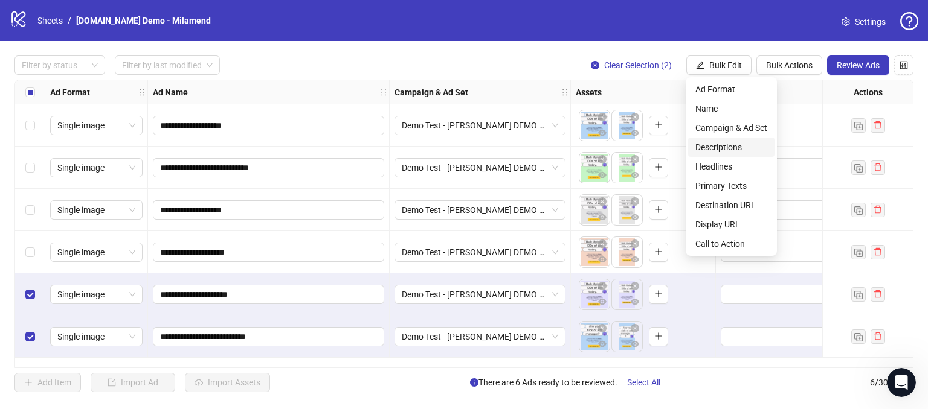
click at [700, 141] on span "Descriptions" at bounding box center [731, 147] width 72 height 13
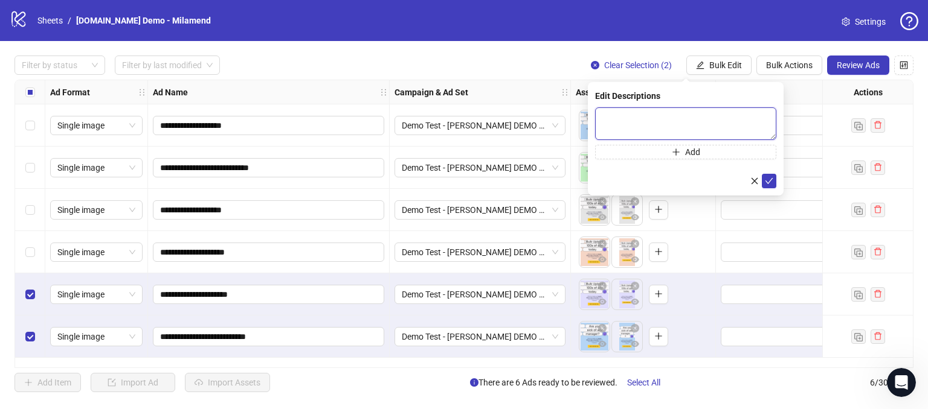
click at [630, 121] on textarea at bounding box center [685, 123] width 181 height 33
type textarea "*"
type textarea "**********"
click at [766, 184] on icon "check" at bounding box center [768, 180] width 8 height 8
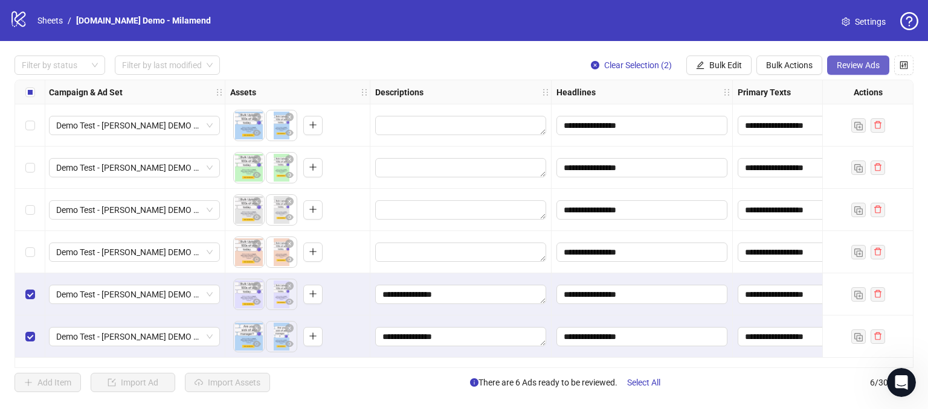
click at [850, 60] on span "Review Ads" at bounding box center [857, 65] width 43 height 10
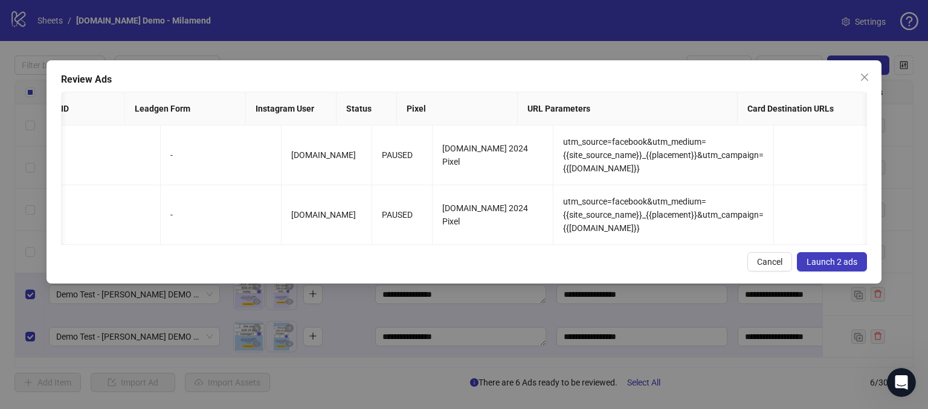
click at [834, 267] on span "Launch 2 ads" at bounding box center [831, 262] width 51 height 10
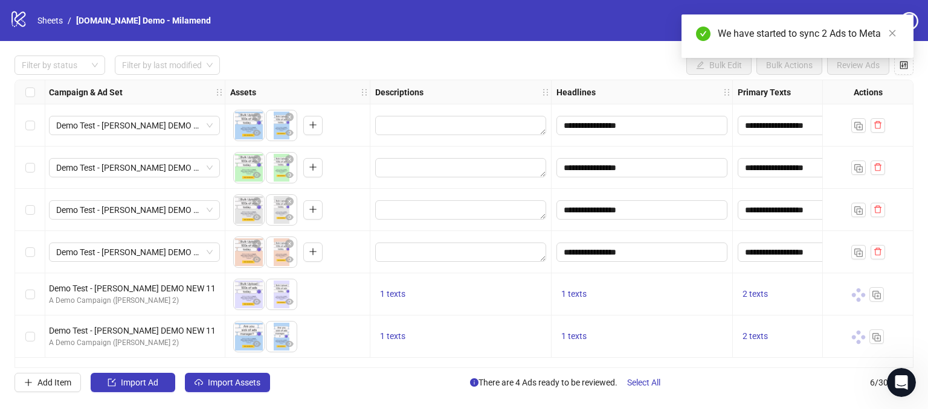
drag, startPoint x: 258, startPoint y: 368, endPoint x: 216, endPoint y: 370, distance: 42.9
click at [215, 371] on div "**********" at bounding box center [464, 224] width 928 height 366
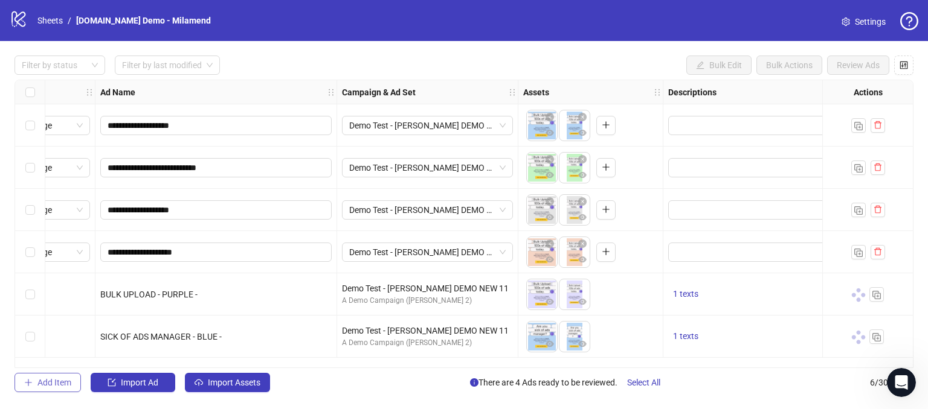
click at [48, 386] on span "Add Item" at bounding box center [54, 383] width 34 height 10
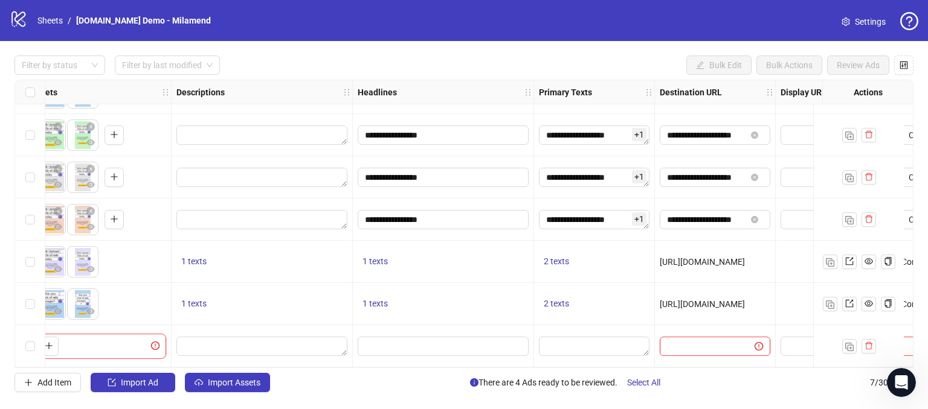
scroll to position [37, 724]
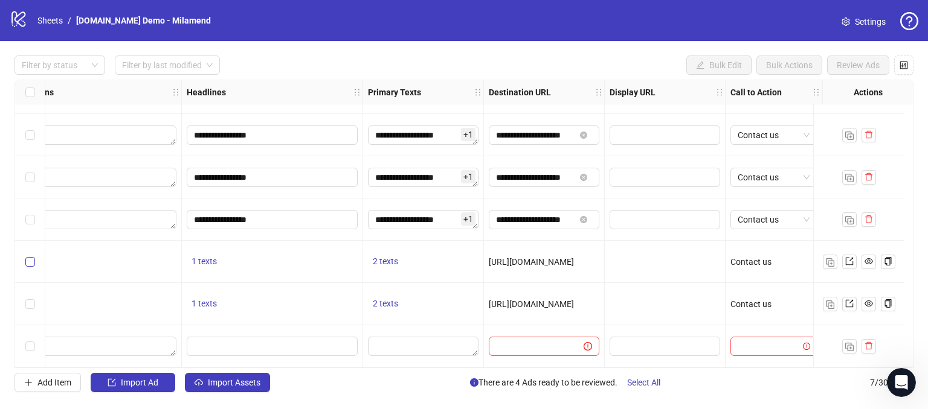
click at [27, 255] on label "Select row 5" at bounding box center [30, 261] width 10 height 13
drag, startPoint x: 588, startPoint y: 370, endPoint x: 301, endPoint y: 359, distance: 287.0
click at [301, 359] on div "**********" at bounding box center [464, 224] width 928 height 366
click at [407, 402] on div "**********" at bounding box center [464, 224] width 928 height 366
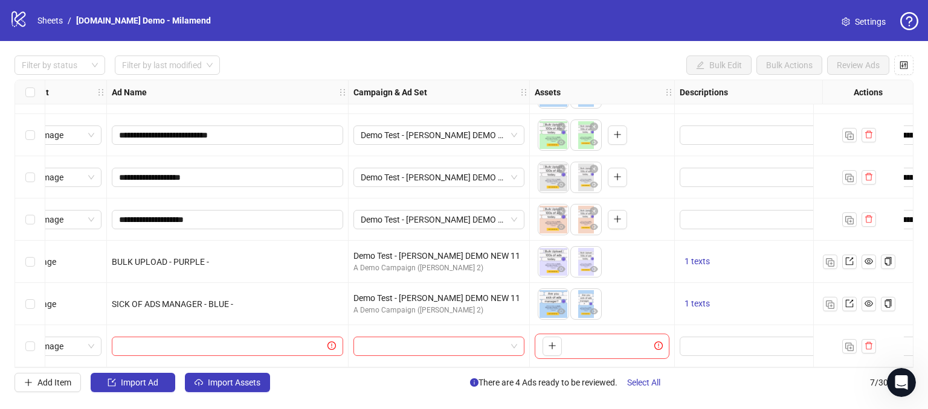
scroll to position [37, 0]
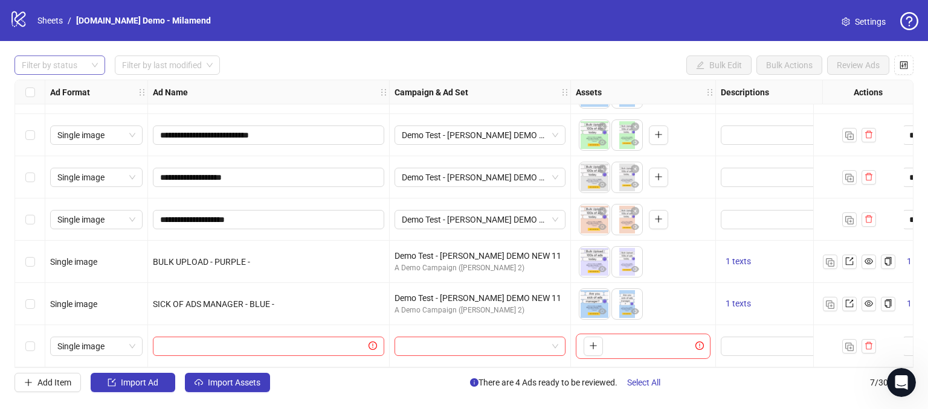
click at [71, 59] on div at bounding box center [53, 65] width 73 height 17
click at [45, 112] on div "Launched" at bounding box center [59, 108] width 71 height 13
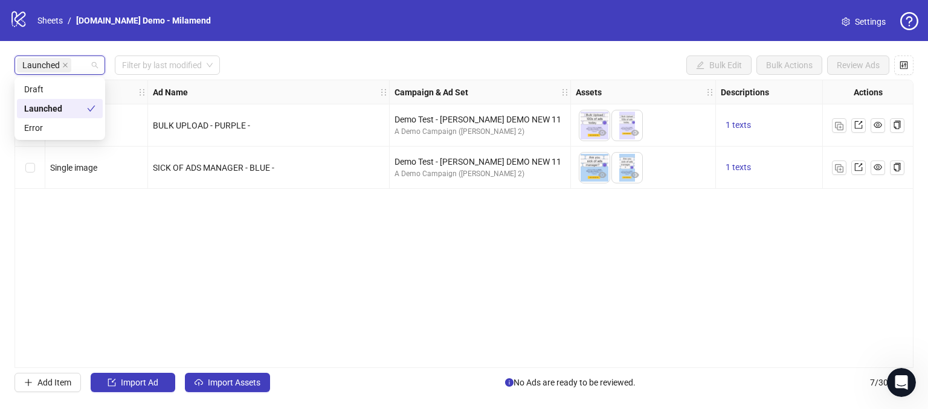
scroll to position [0, 0]
click at [603, 276] on div "Ad Format Ad Name Campaign & Ad Set Assets Descriptions Headlines Primary Texts…" at bounding box center [463, 224] width 899 height 289
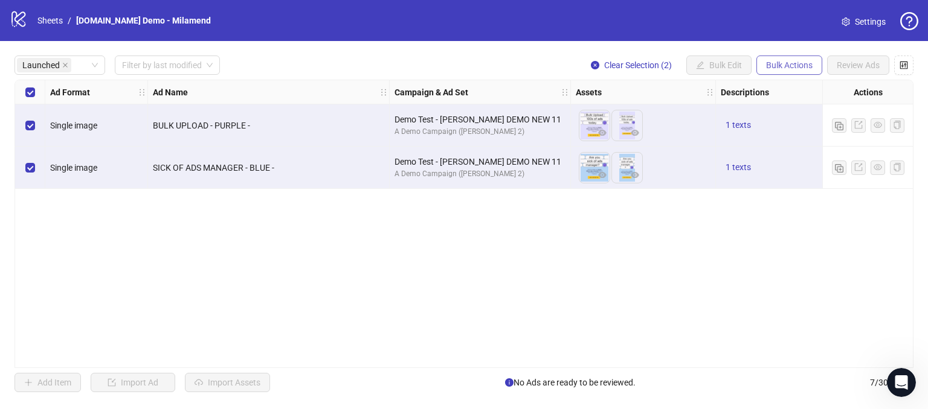
click at [790, 70] on button "Bulk Actions" at bounding box center [789, 65] width 66 height 19
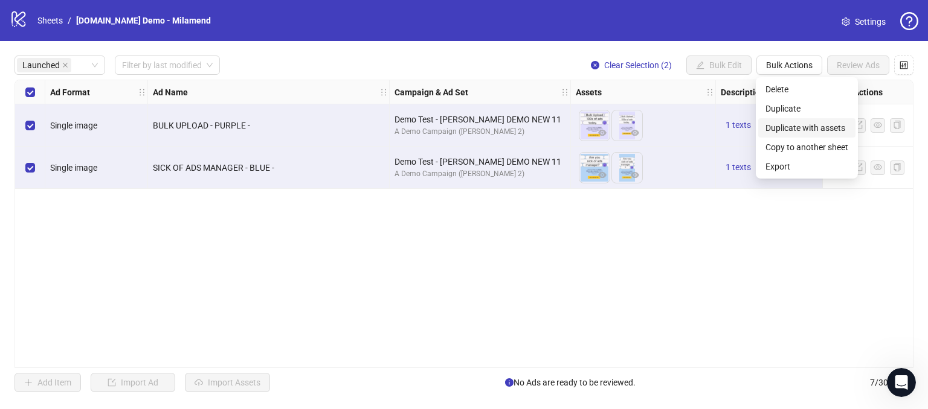
click at [771, 124] on span "Duplicate with assets" at bounding box center [806, 127] width 83 height 13
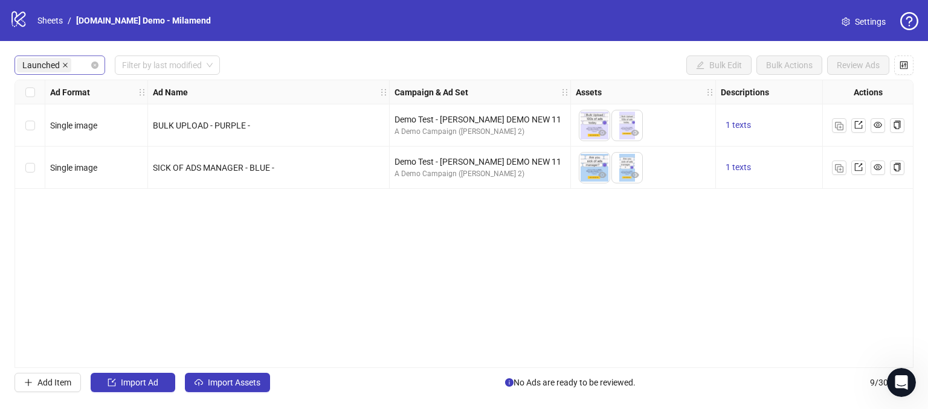
click at [63, 66] on icon "close" at bounding box center [65, 65] width 6 height 6
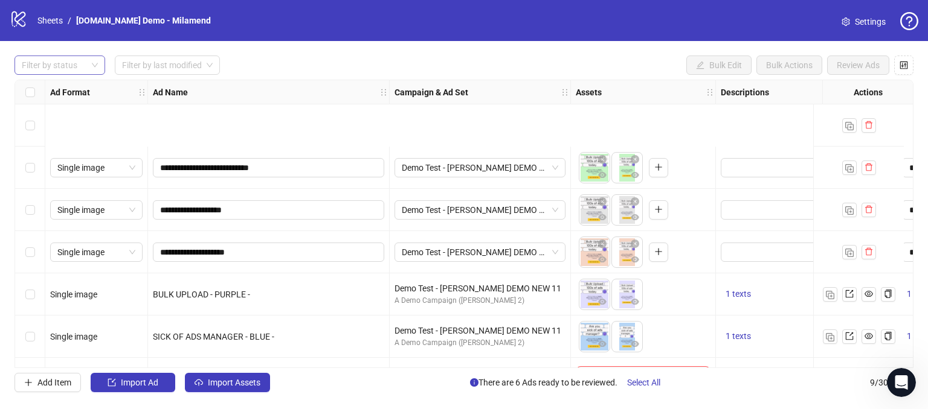
scroll to position [121, 0]
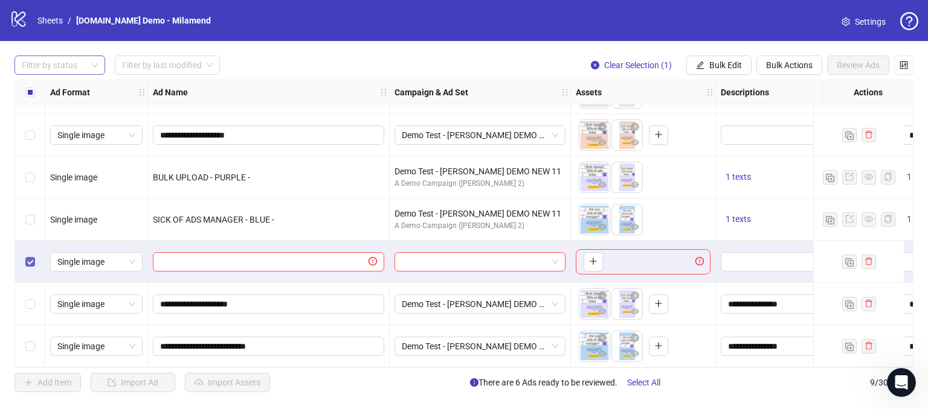
click at [31, 263] on label "Select row 7" at bounding box center [30, 261] width 10 height 13
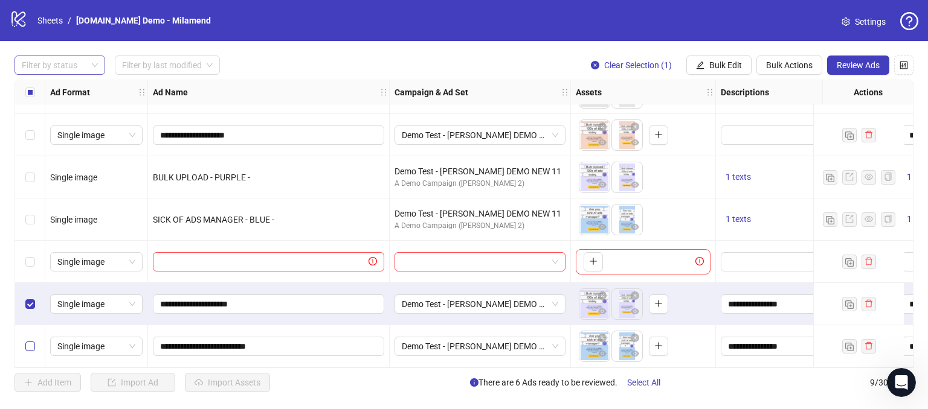
click at [27, 347] on label "Select row 9" at bounding box center [30, 346] width 10 height 13
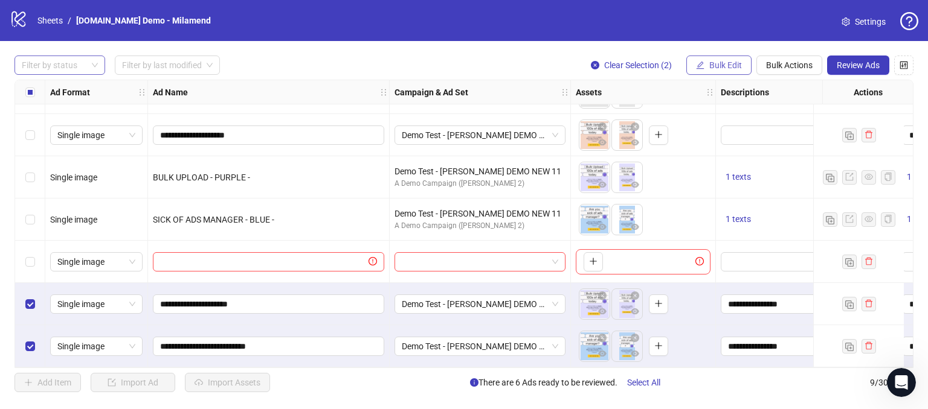
click at [729, 65] on span "Bulk Edit" at bounding box center [725, 65] width 33 height 10
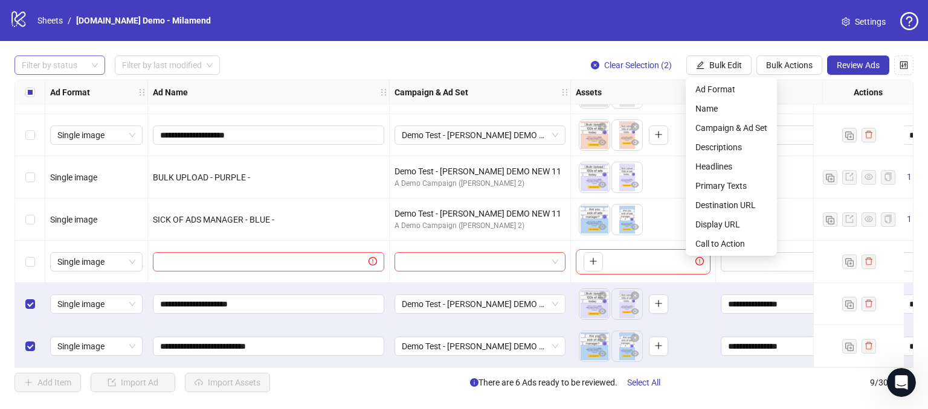
click at [677, 48] on div "**********" at bounding box center [464, 224] width 928 height 366
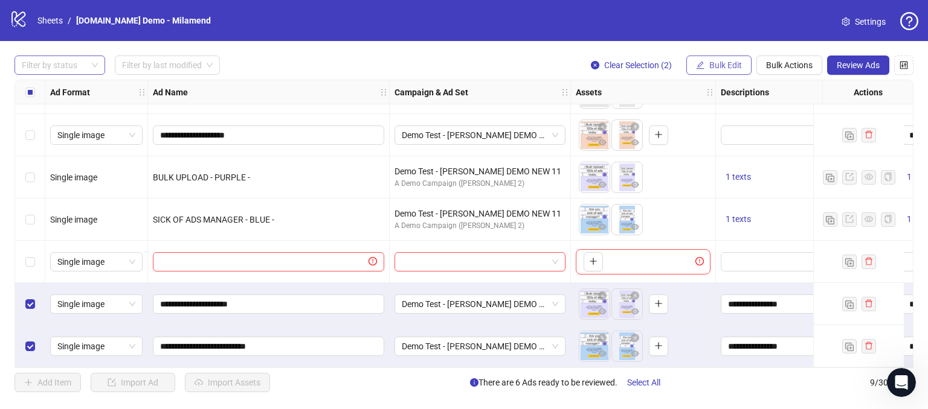
click at [723, 68] on span "Bulk Edit" at bounding box center [725, 65] width 33 height 10
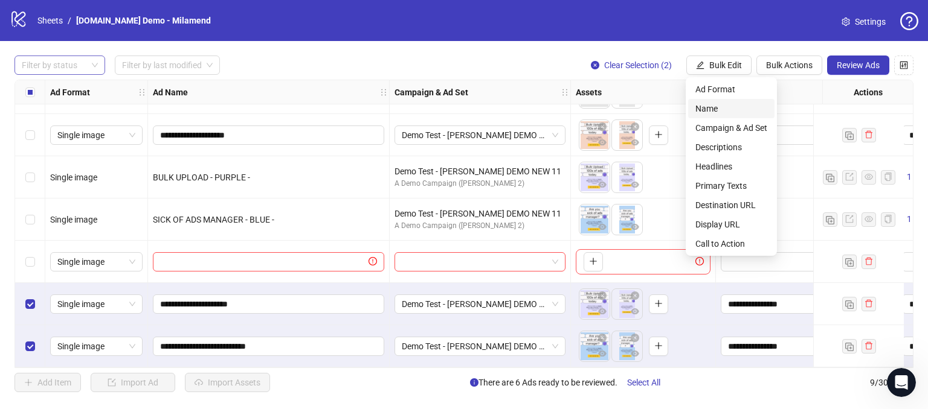
click at [707, 104] on span "Name" at bounding box center [731, 108] width 72 height 13
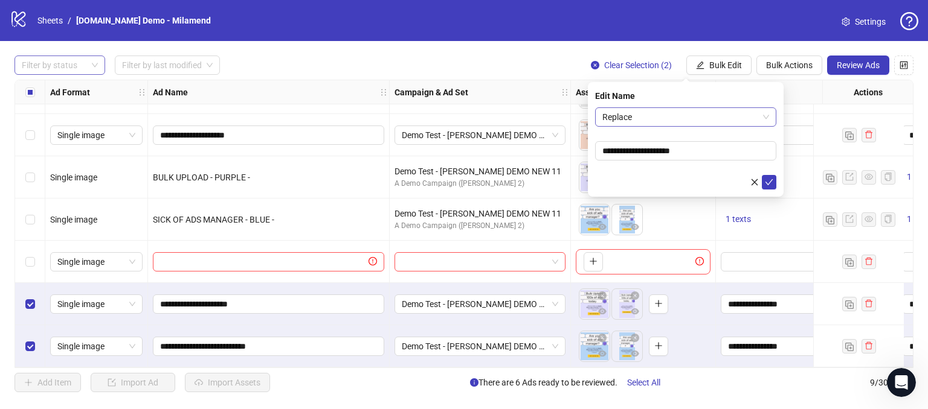
click at [650, 115] on span "Replace" at bounding box center [685, 117] width 167 height 18
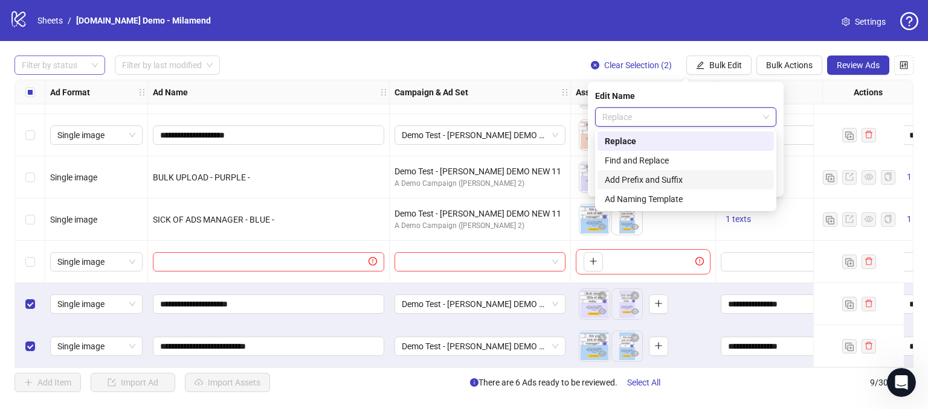
click at [627, 181] on div "Add Prefix and Suffix" at bounding box center [685, 179] width 162 height 13
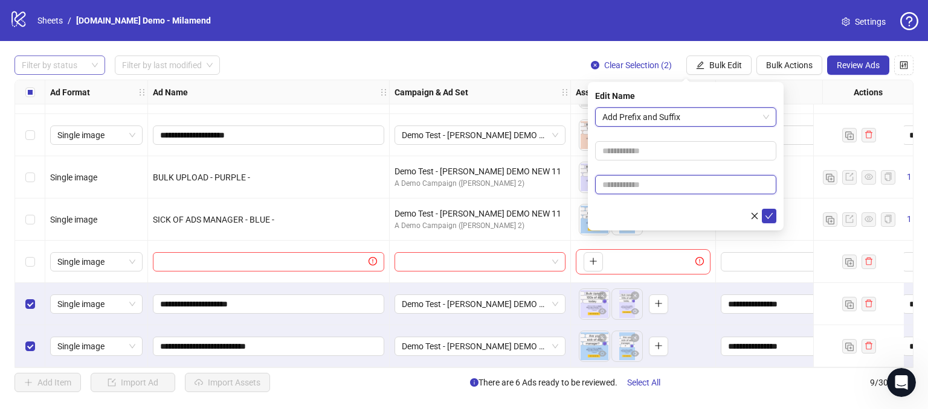
click at [616, 189] on input "text" at bounding box center [685, 184] width 181 height 19
type input "*****"
click at [769, 218] on icon "check" at bounding box center [768, 216] width 8 height 8
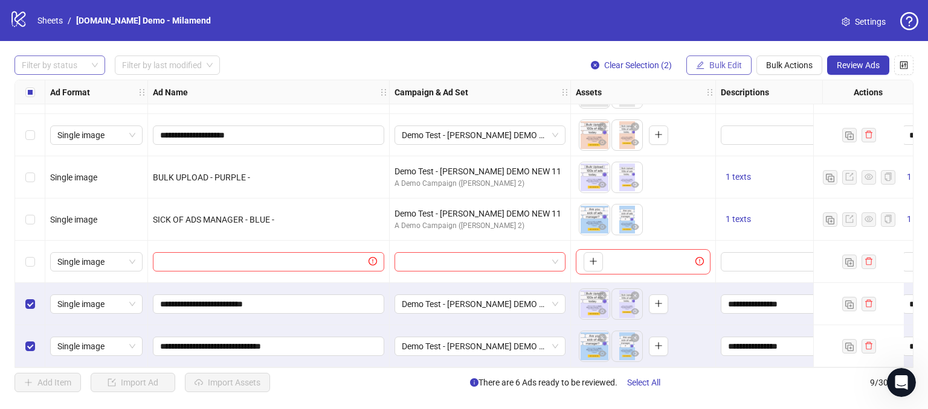
click at [727, 60] on span "Bulk Edit" at bounding box center [725, 65] width 33 height 10
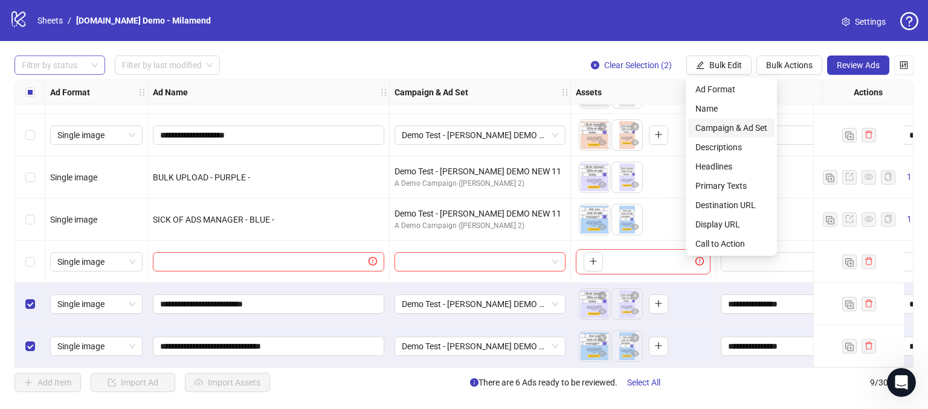
click at [722, 129] on span "Campaign & Ad Set" at bounding box center [731, 127] width 72 height 13
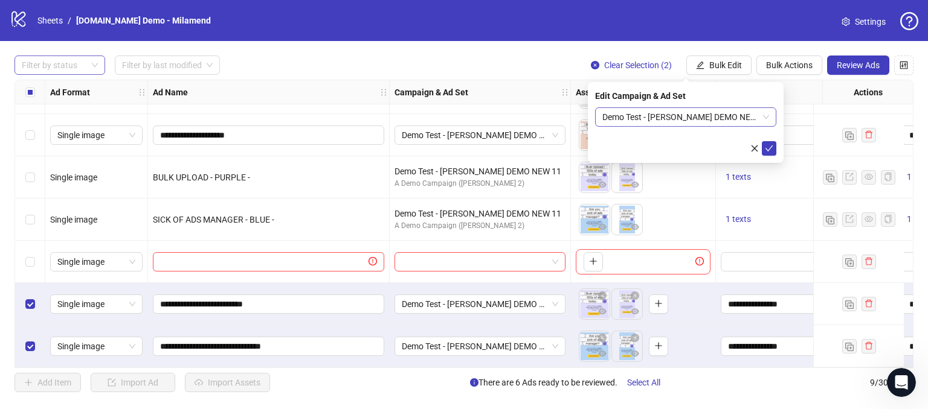
click at [650, 120] on span "Demo Test - [PERSON_NAME] DEMO NEW 11" at bounding box center [685, 117] width 167 height 18
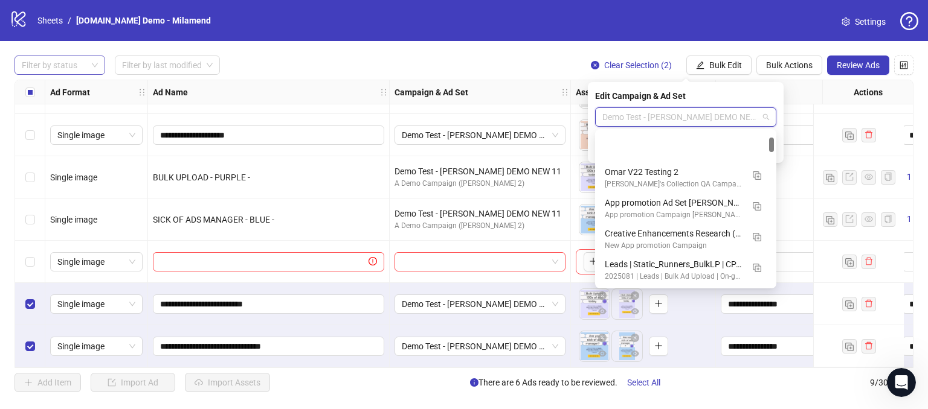
scroll to position [60, 0]
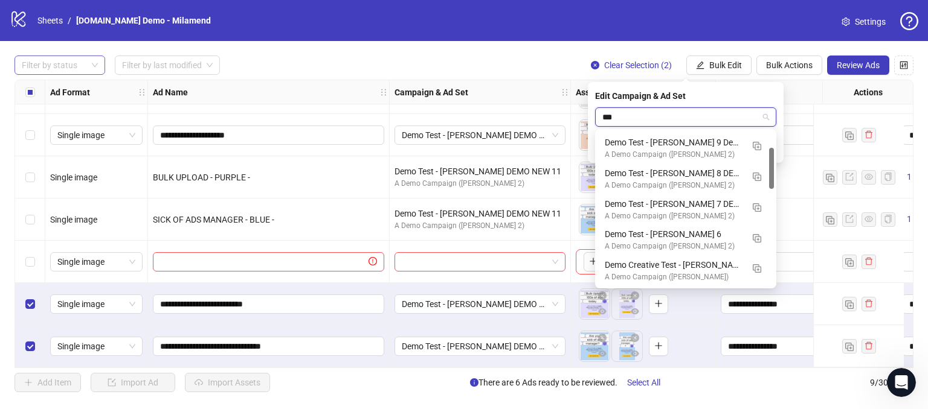
type input "****"
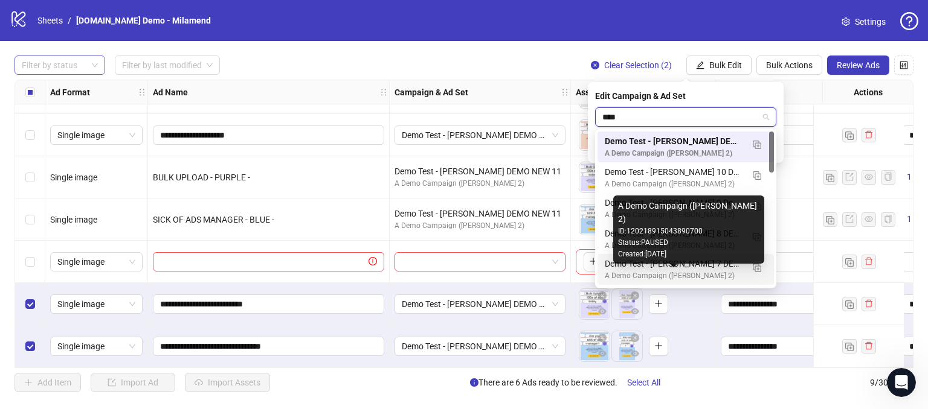
click at [638, 271] on div "A Demo Campaign ([PERSON_NAME] 2)" at bounding box center [673, 276] width 138 height 11
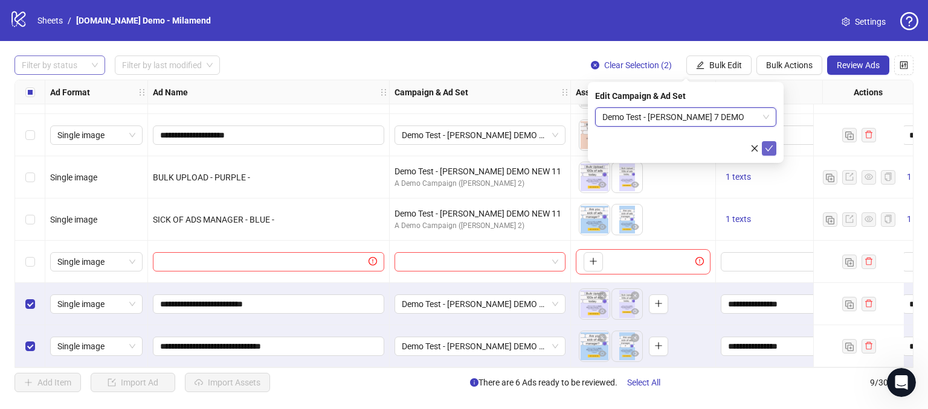
click at [767, 149] on icon "check" at bounding box center [768, 148] width 8 height 8
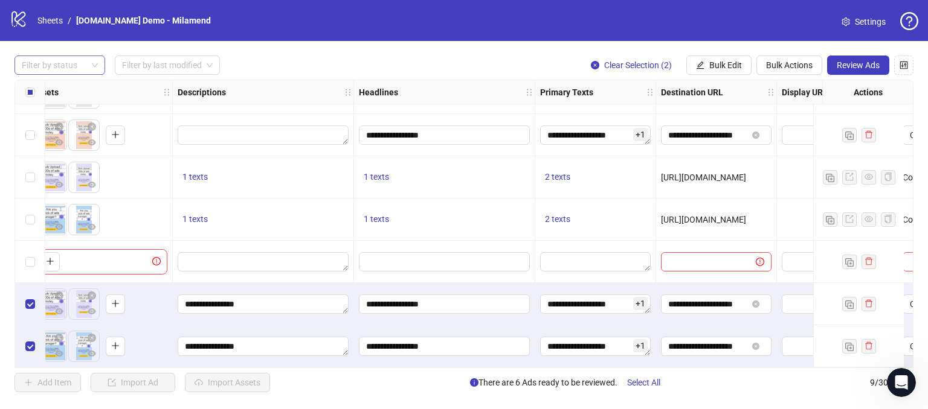
scroll to position [121, 589]
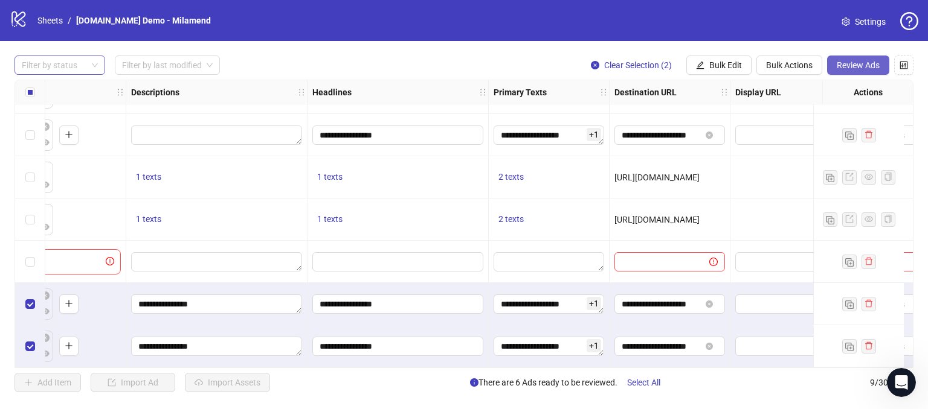
click at [859, 65] on span "Review Ads" at bounding box center [857, 65] width 43 height 10
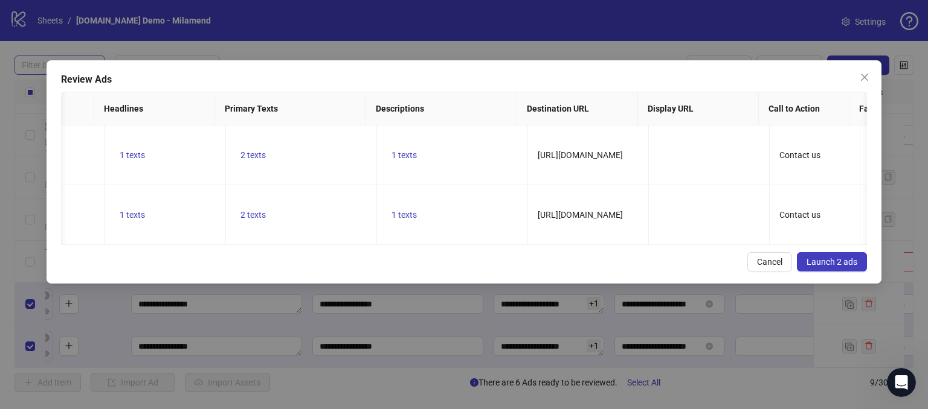
scroll to position [0, 403]
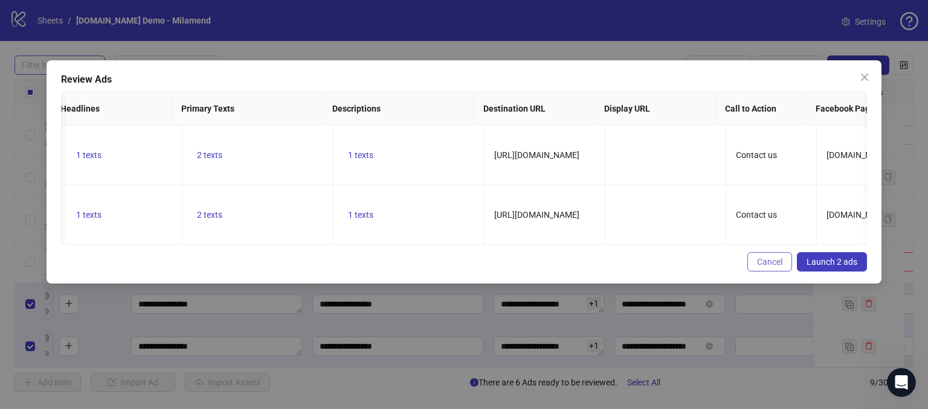
click at [773, 266] on span "Cancel" at bounding box center [769, 262] width 25 height 10
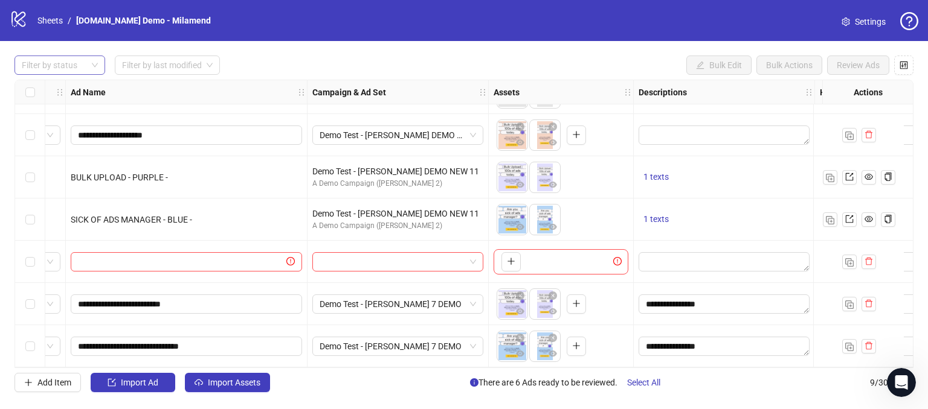
scroll to position [121, 0]
